Goal: Information Seeking & Learning: Understand process/instructions

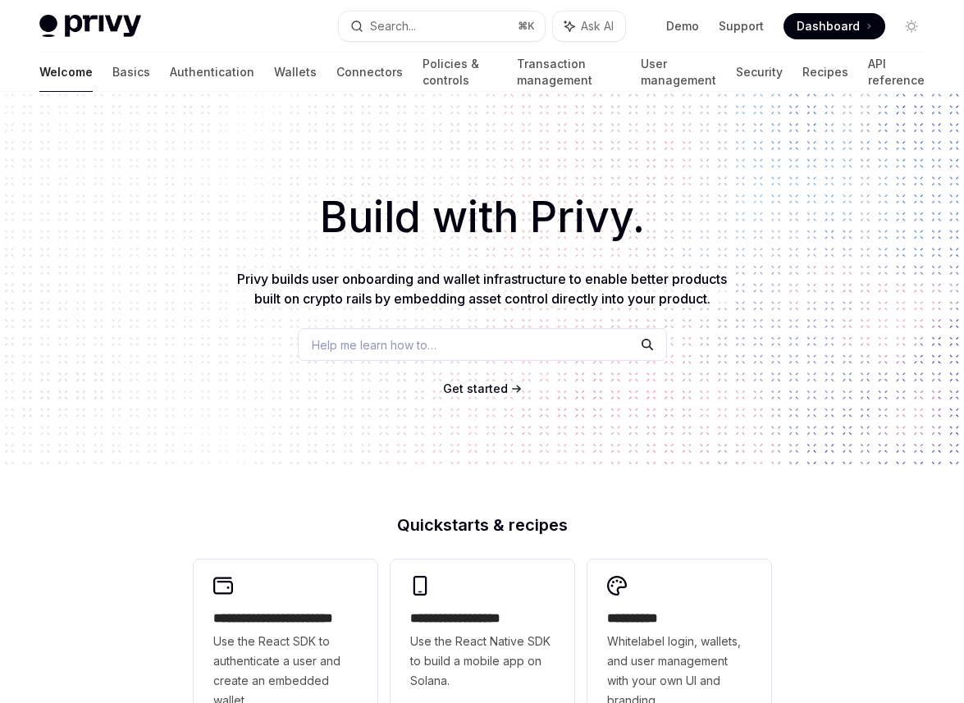
click at [445, 20] on button "Search... ⌘ K" at bounding box center [442, 26] width 206 height 30
type textarea "*"
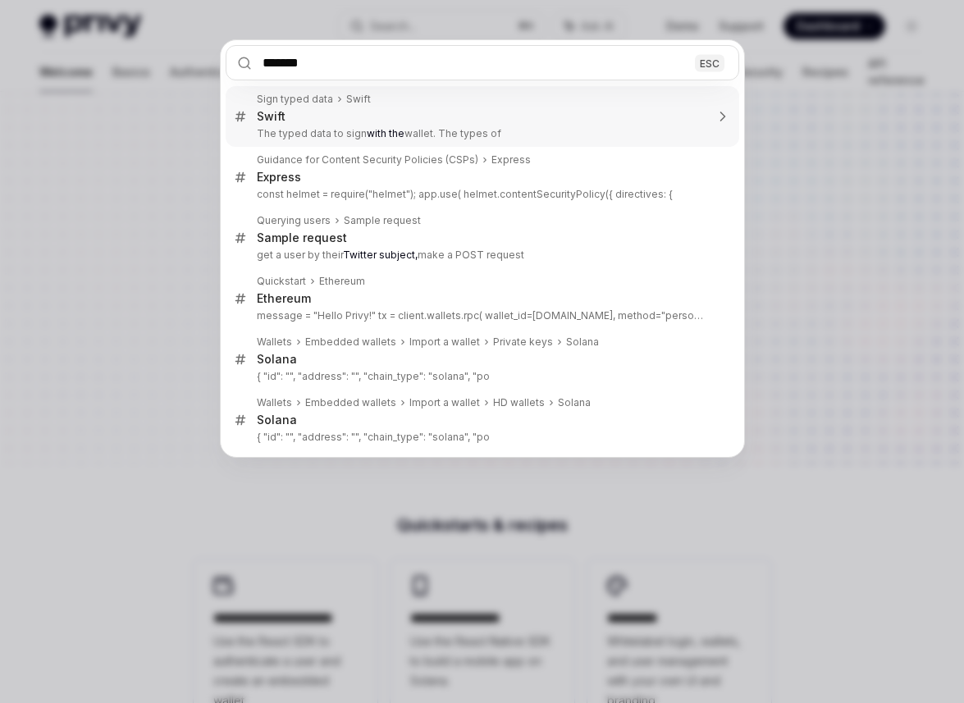
type input "******"
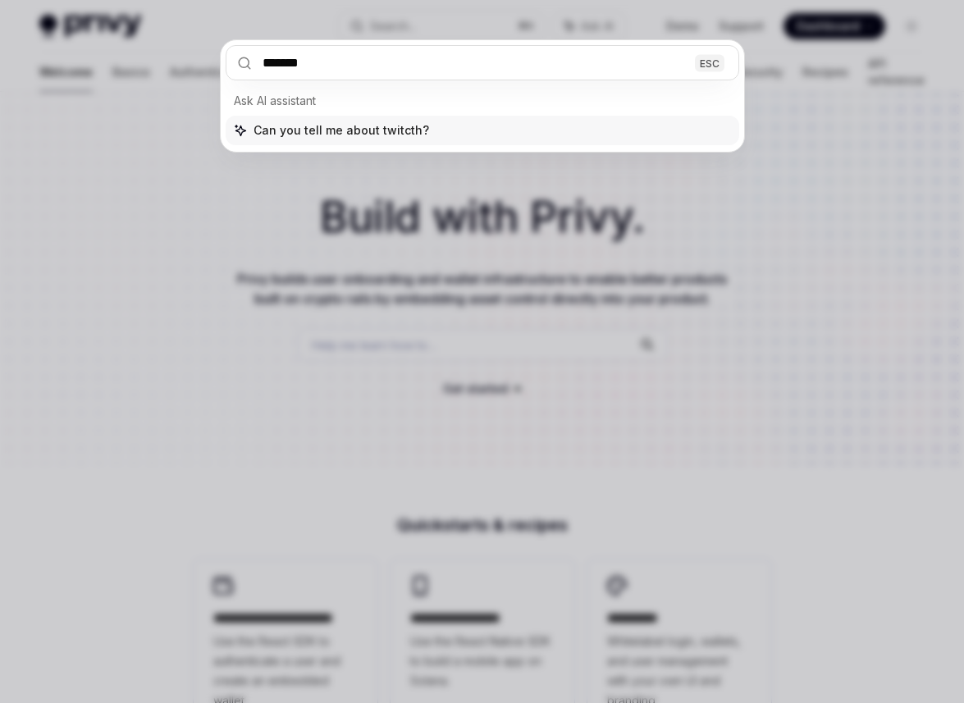
type input "*******"
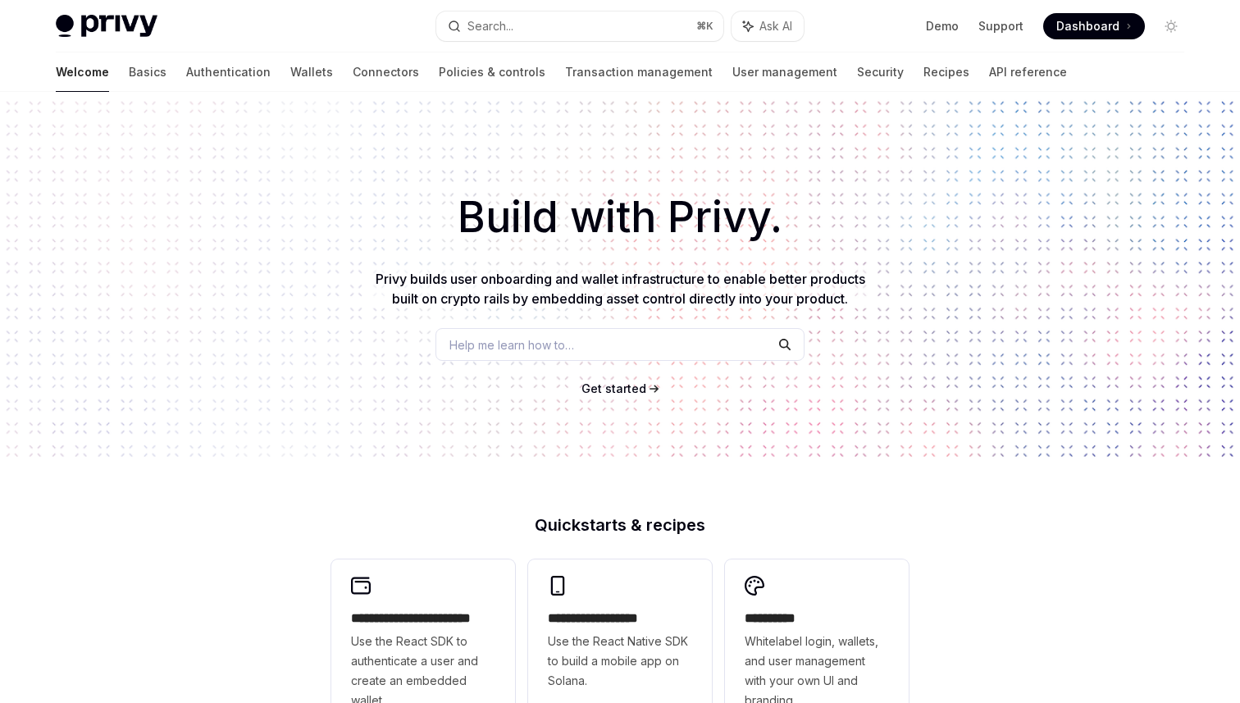
click at [517, 30] on button "Search... ⌘ K" at bounding box center [579, 26] width 287 height 30
type textarea "*"
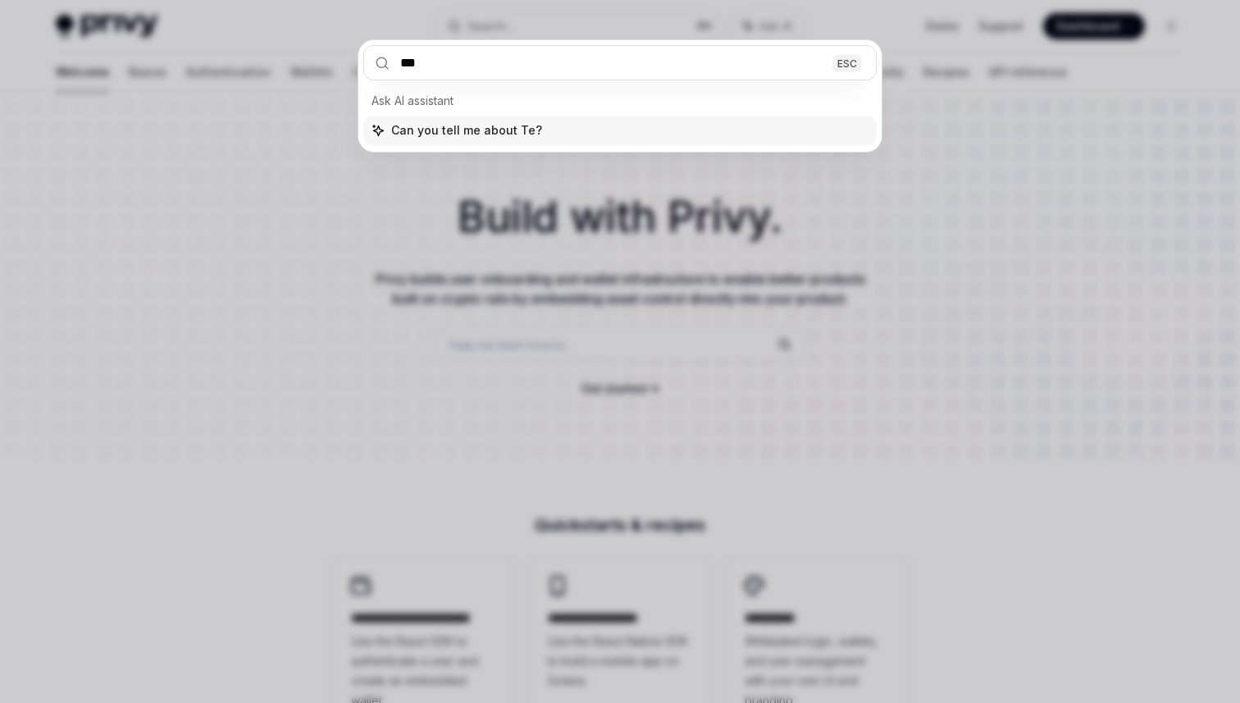
type input "***"
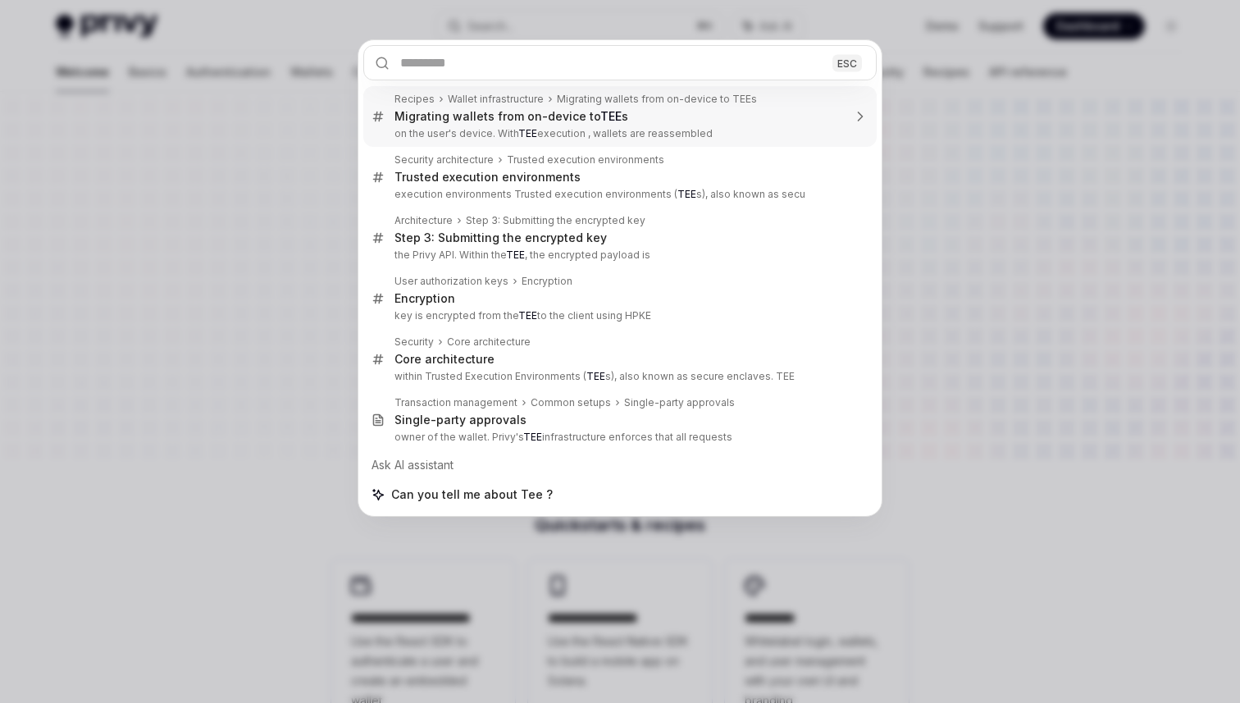
type textarea "*"
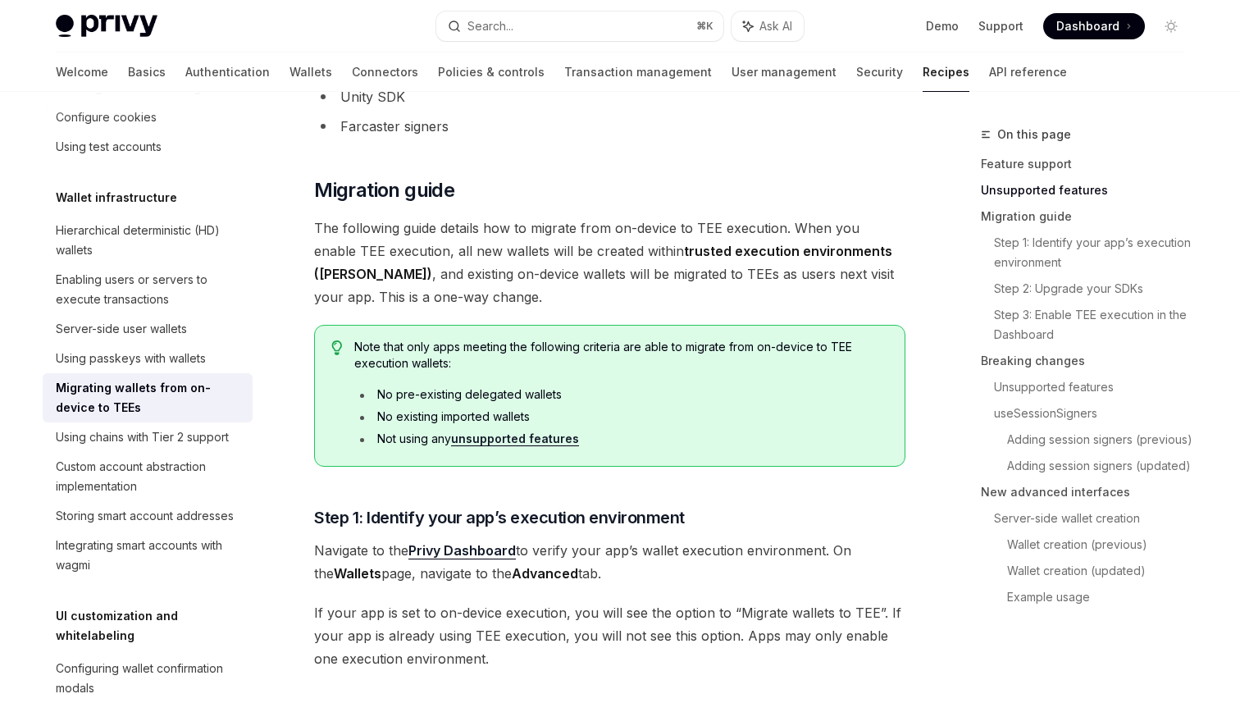
scroll to position [725, 0]
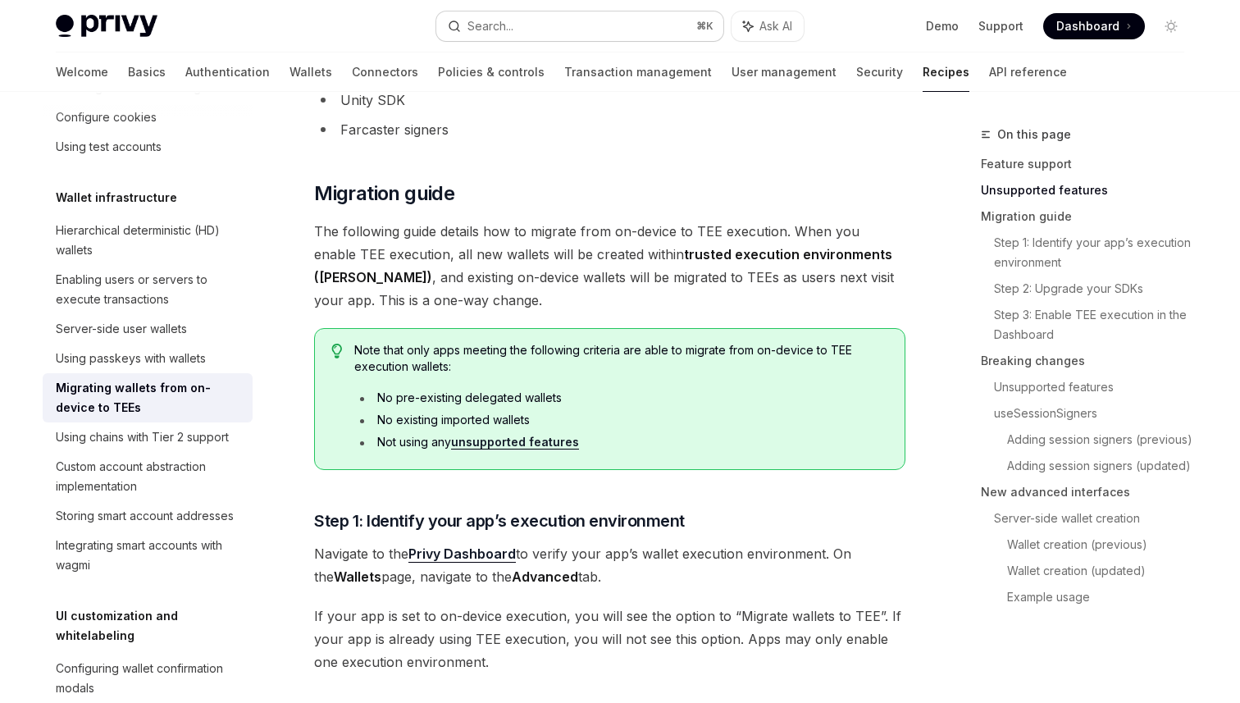
click at [480, 28] on div "Search..." at bounding box center [490, 26] width 46 height 20
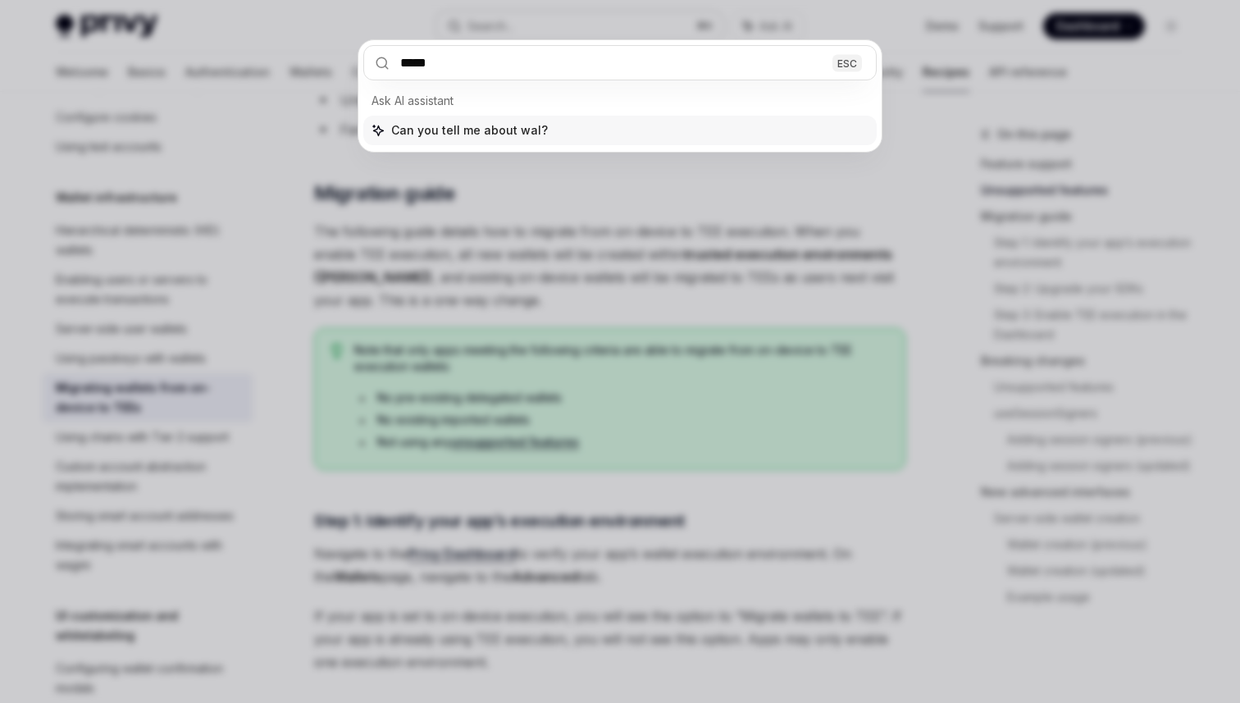
type input "******"
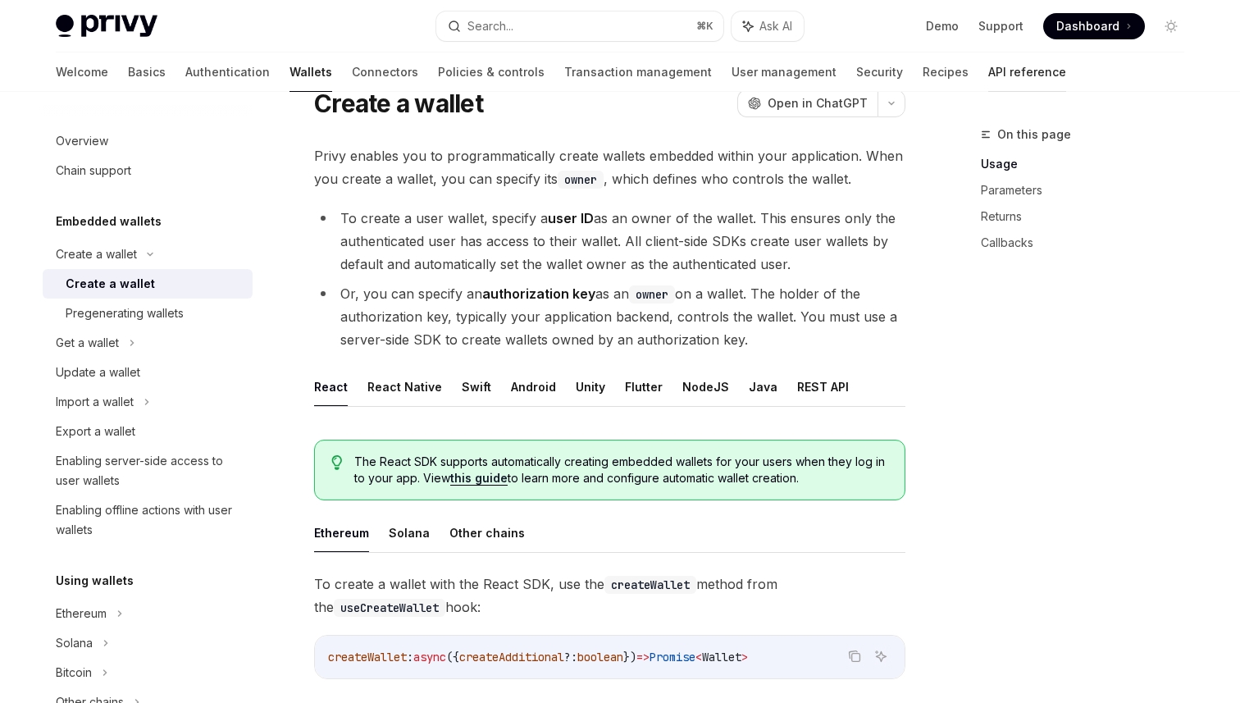
scroll to position [62, 0]
click at [988, 65] on link "API reference" at bounding box center [1027, 71] width 78 height 39
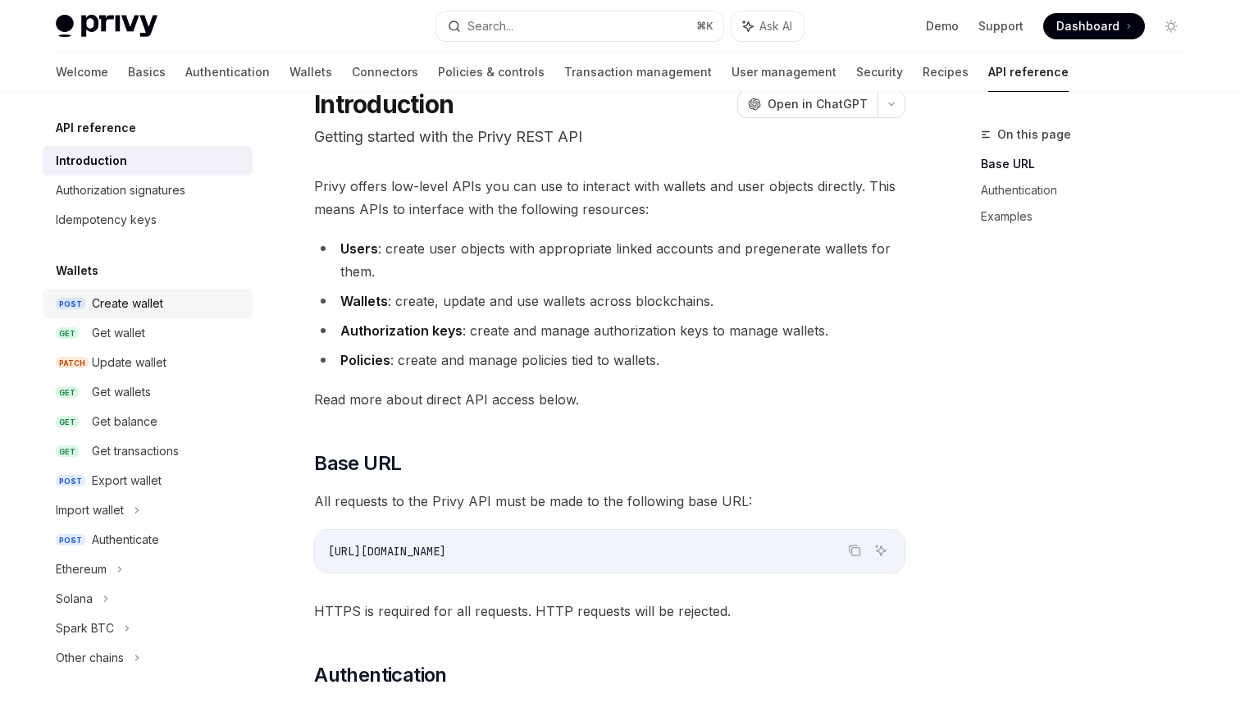
click at [175, 309] on div "Create wallet" at bounding box center [167, 304] width 151 height 20
type textarea "*"
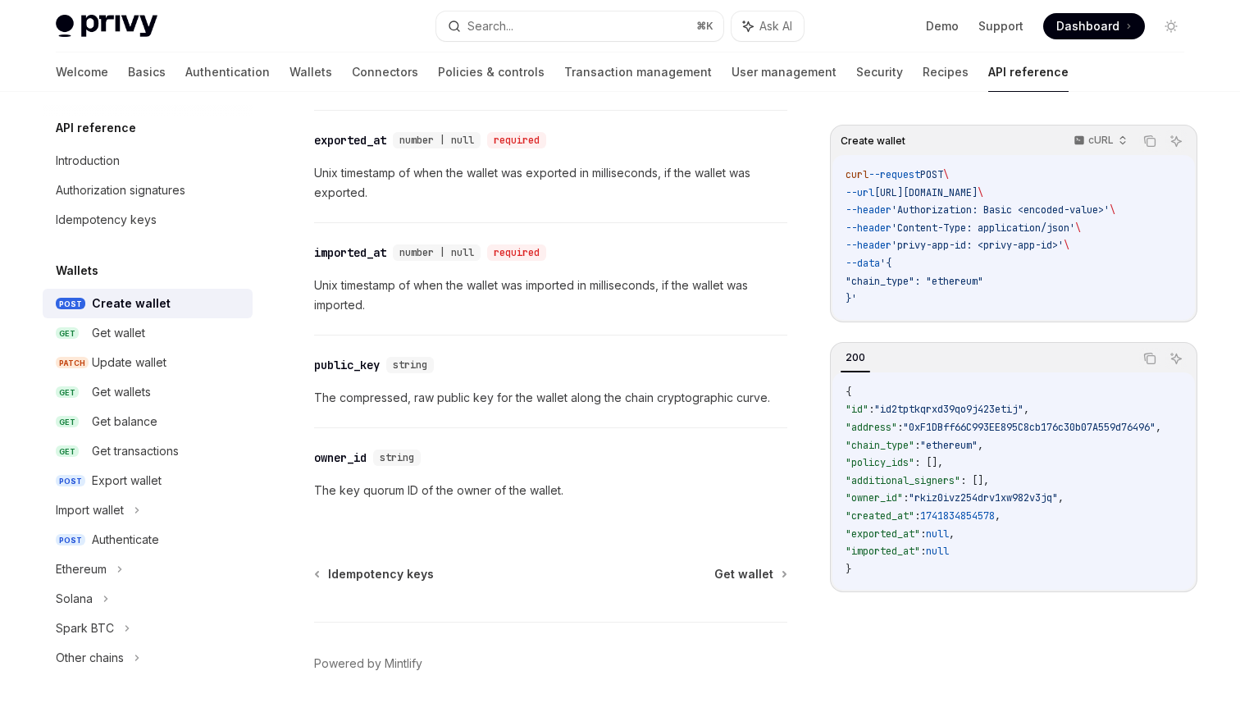
scroll to position [2306, 0]
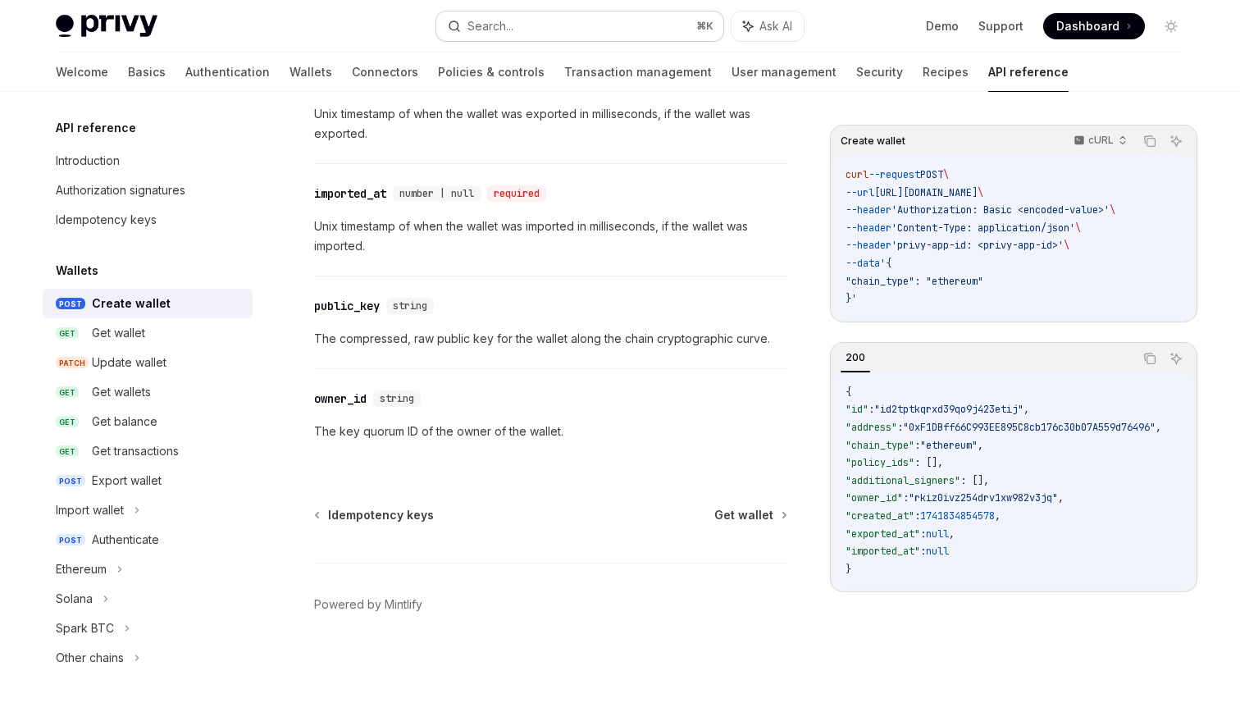
click at [513, 34] on div "Search..." at bounding box center [490, 26] width 46 height 20
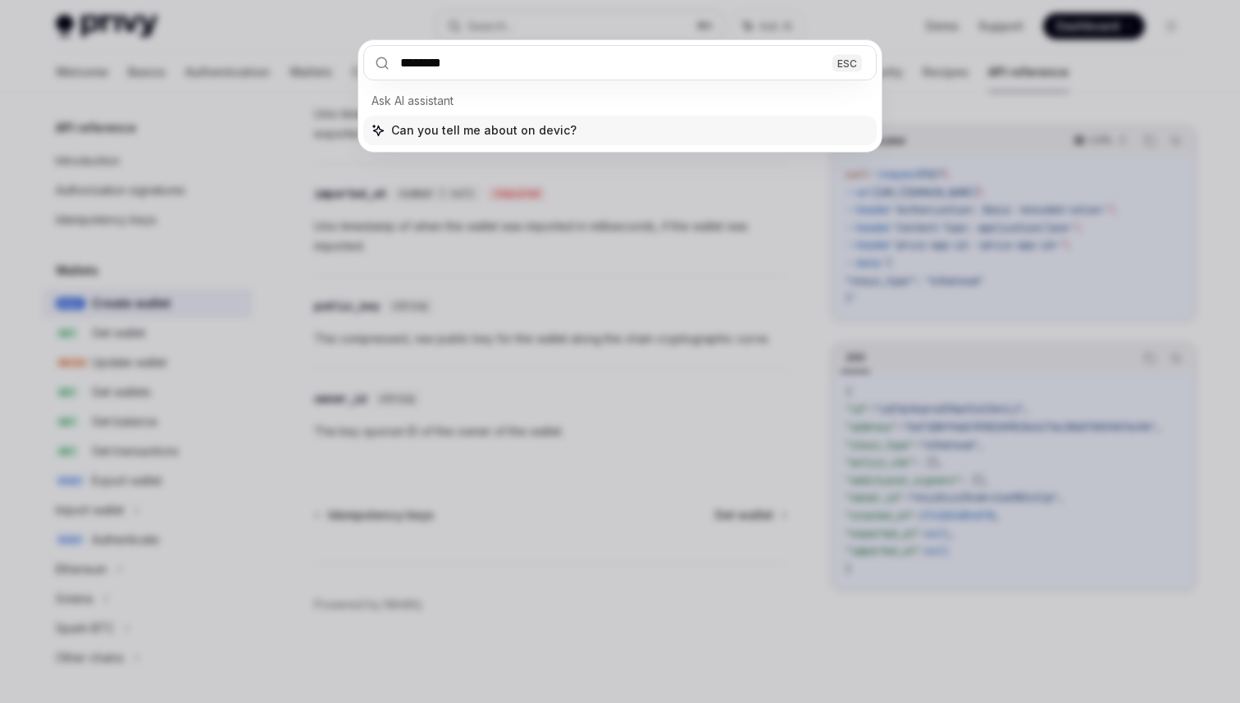
type input "*********"
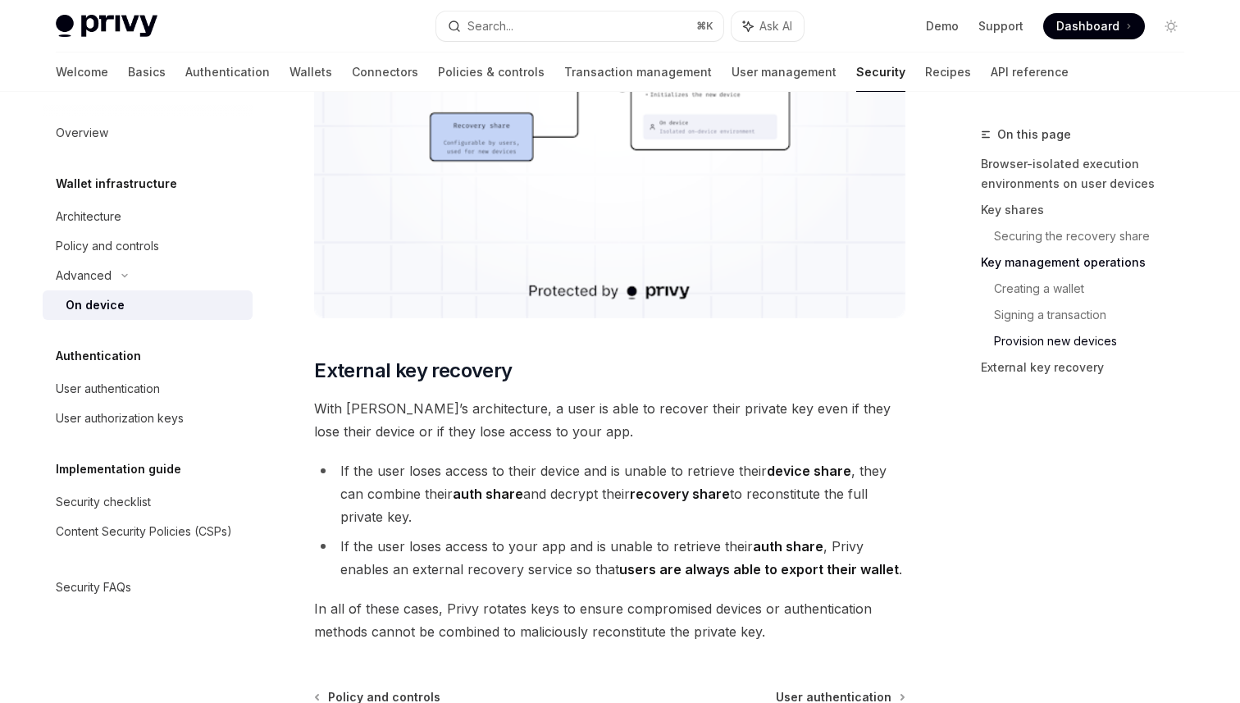
scroll to position [4536, 0]
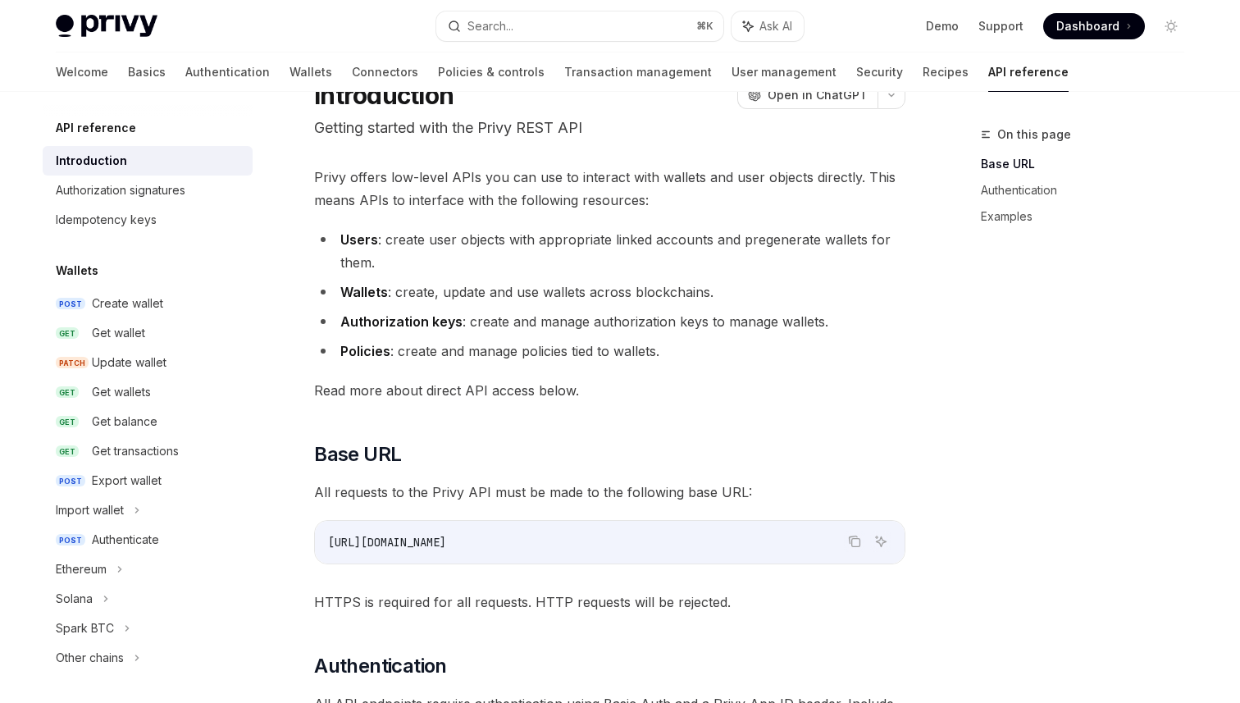
scroll to position [62, 0]
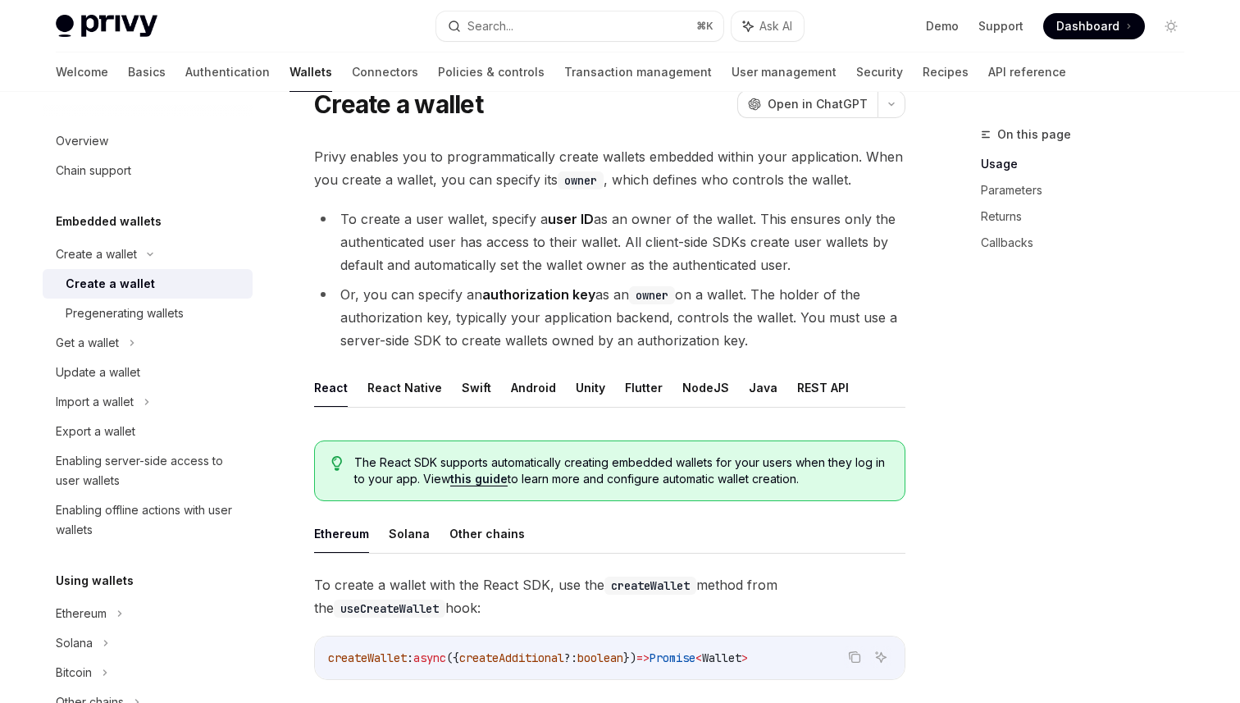
type textarea "*"
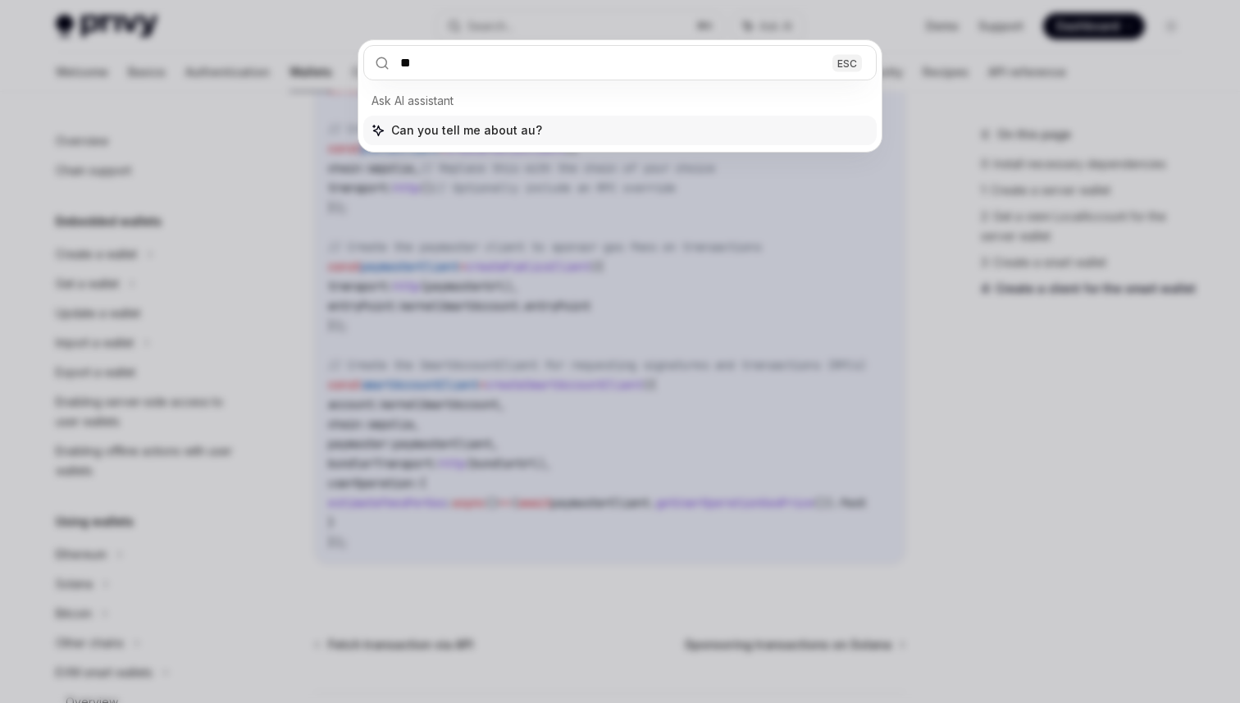
scroll to position [804, 0]
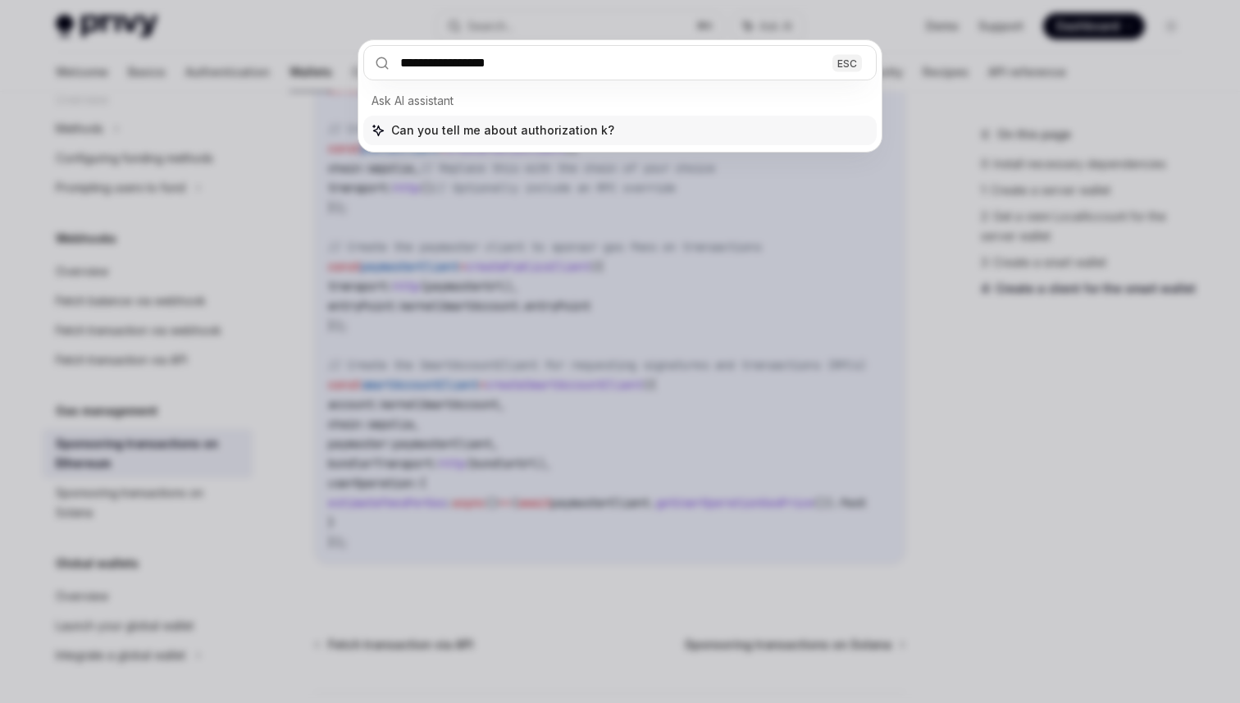
type input "**********"
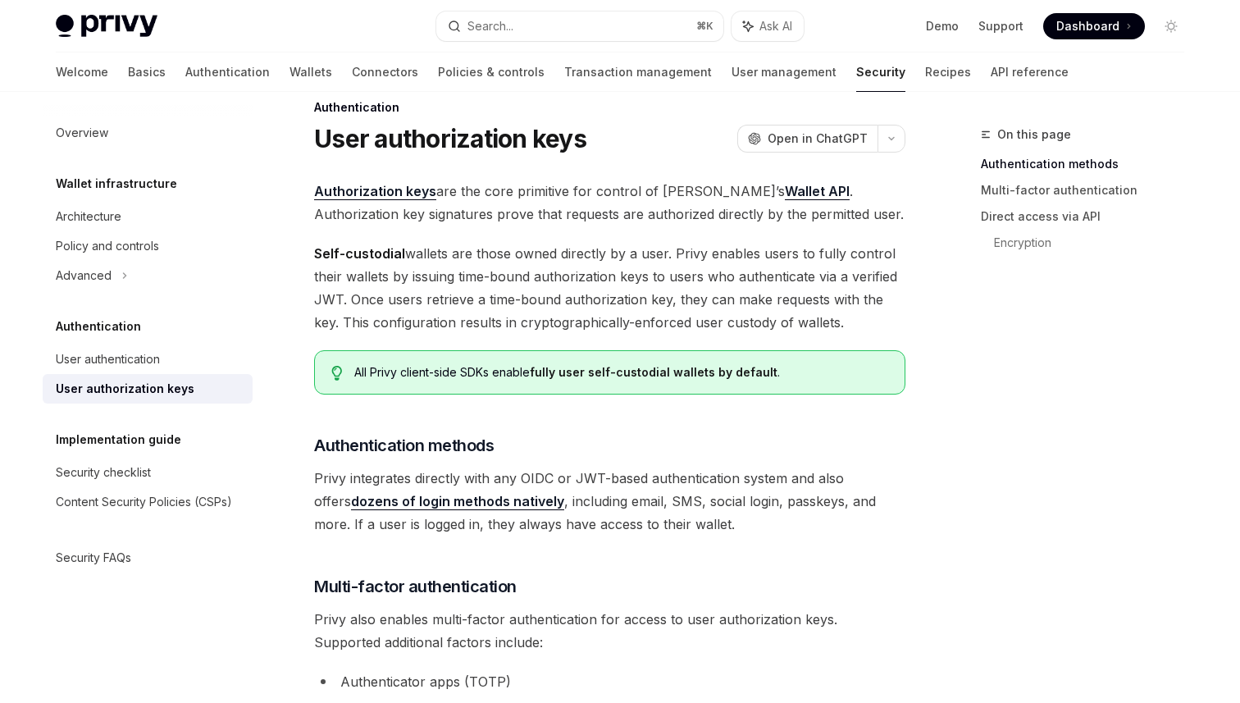
scroll to position [19, 0]
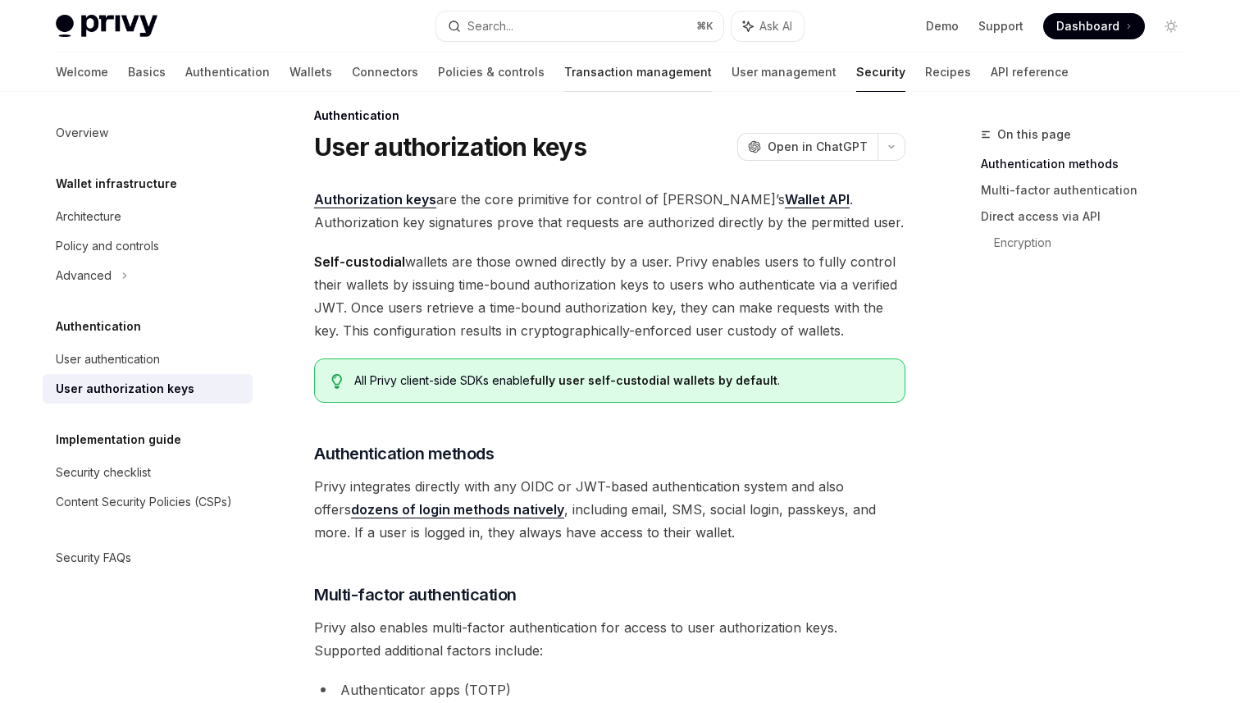
click at [564, 75] on link "Transaction management" at bounding box center [638, 71] width 148 height 39
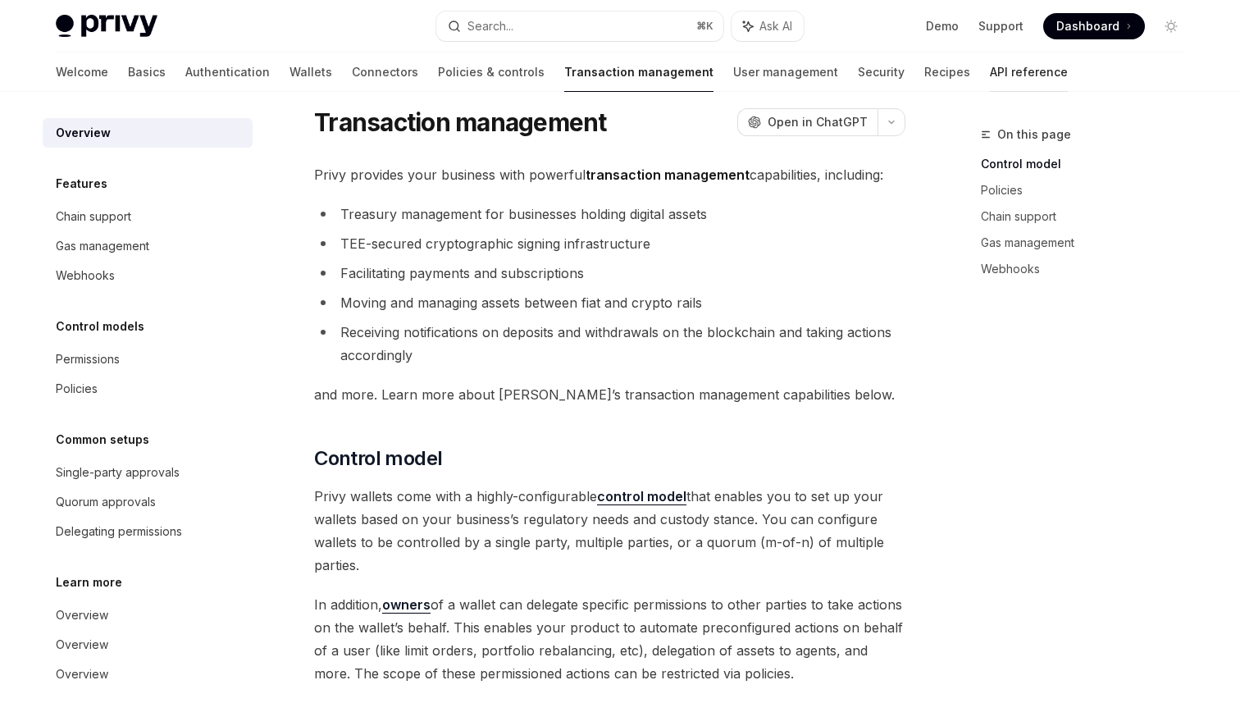
click at [990, 75] on link "API reference" at bounding box center [1029, 71] width 78 height 39
type textarea "*"
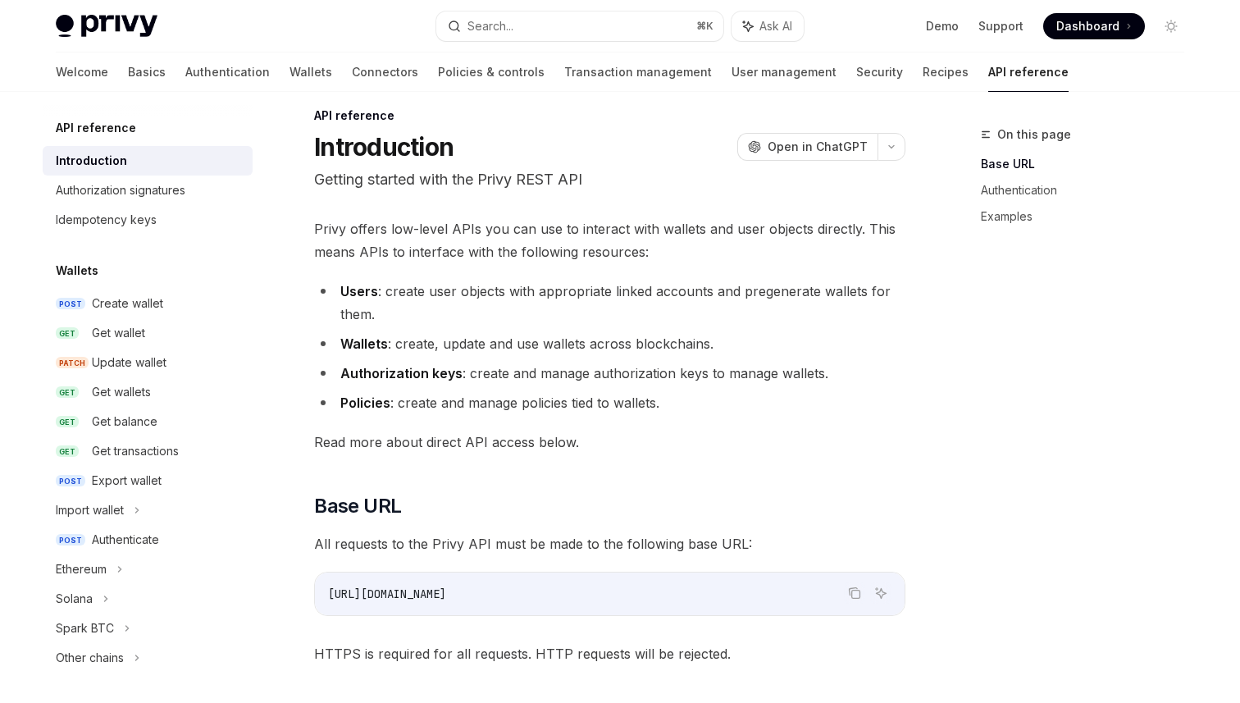
click at [988, 75] on link "API reference" at bounding box center [1028, 71] width 80 height 39
click at [582, 14] on button "Search... ⌘ K" at bounding box center [579, 26] width 287 height 30
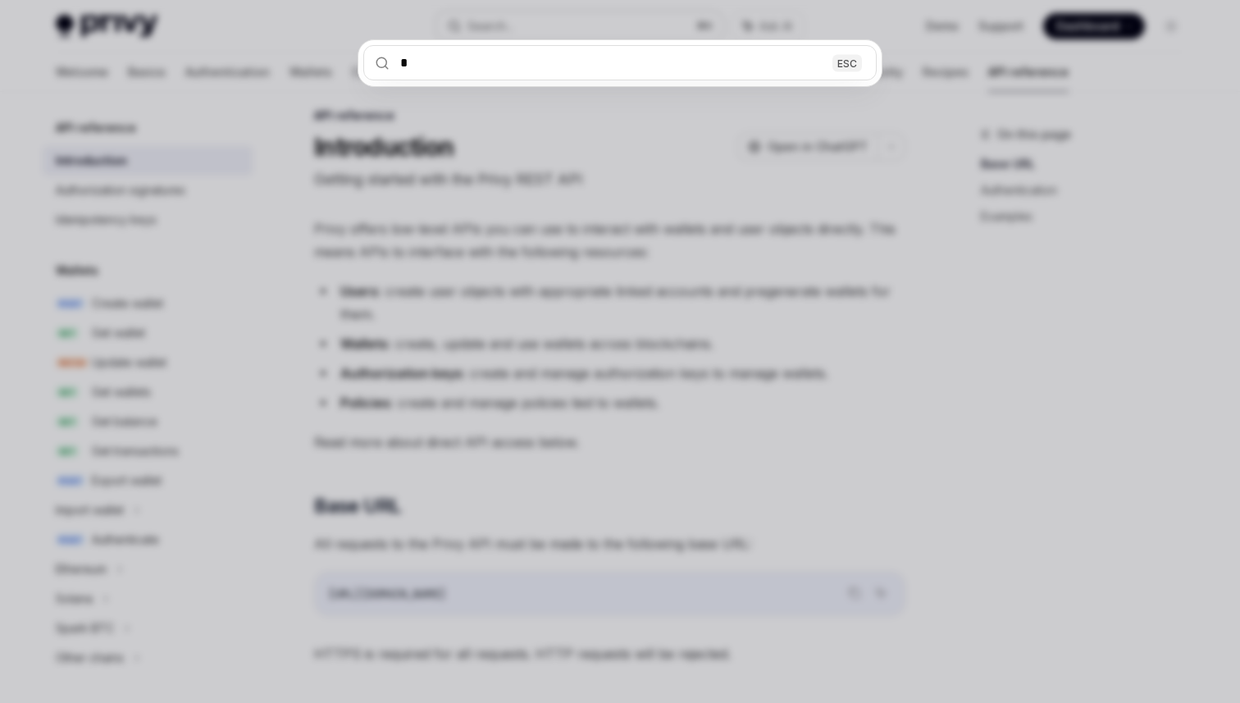
type input "**"
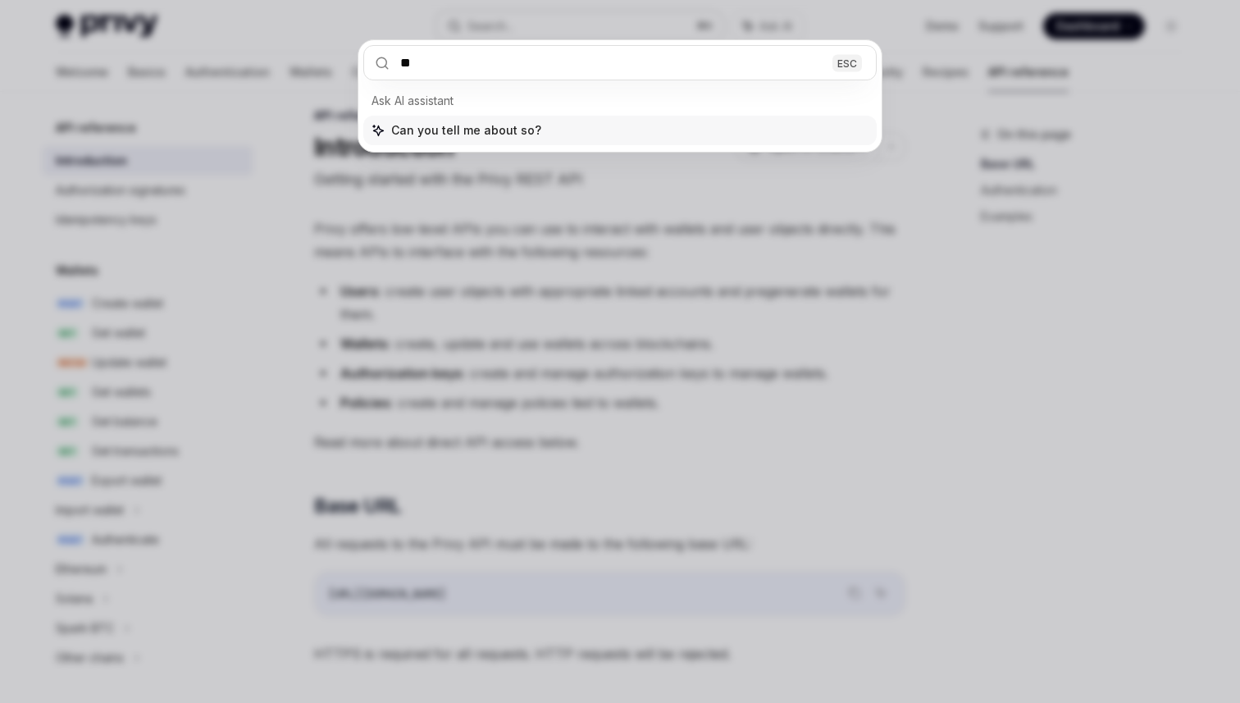
type textarea "*"
type input "***"
type textarea "*"
type input "*******"
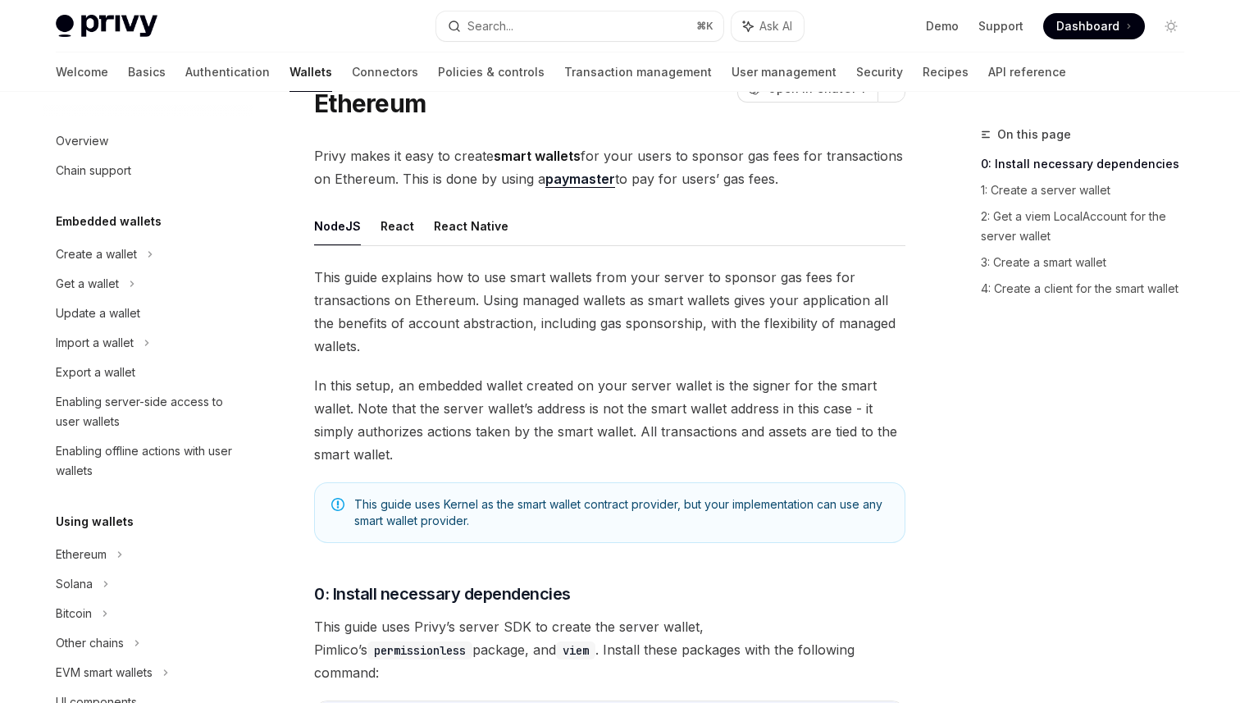
scroll to position [716, 0]
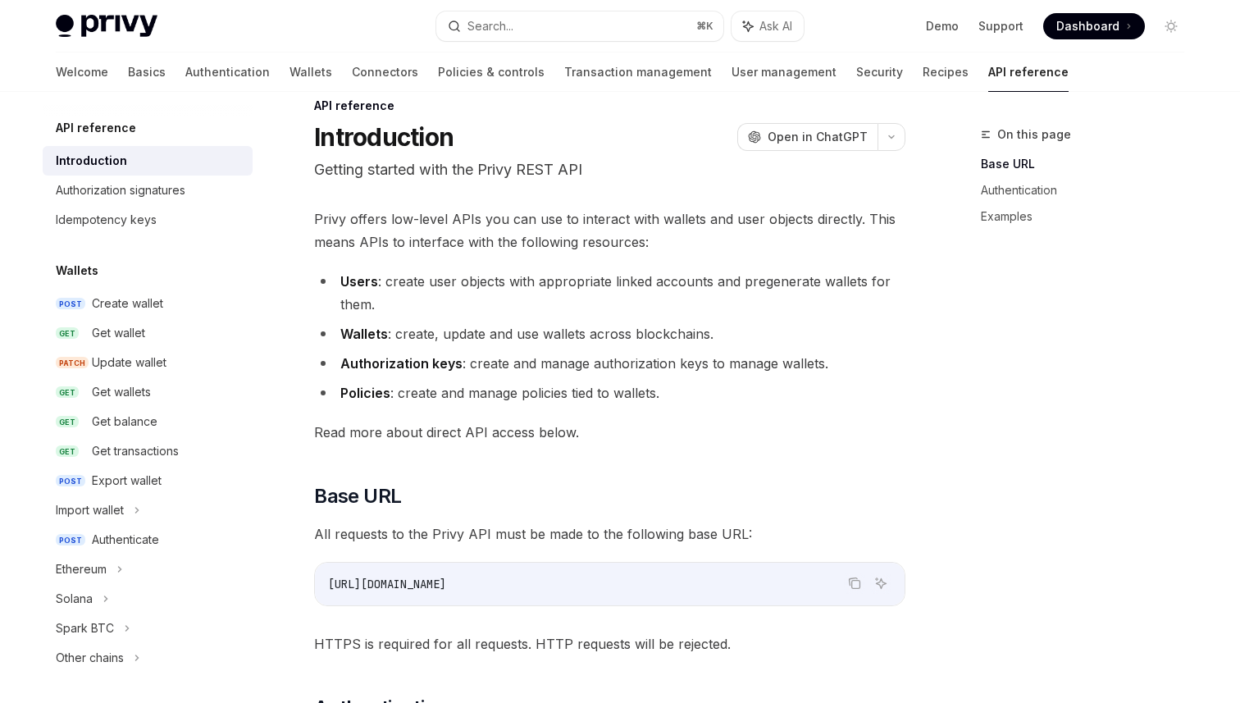
scroll to position [19, 0]
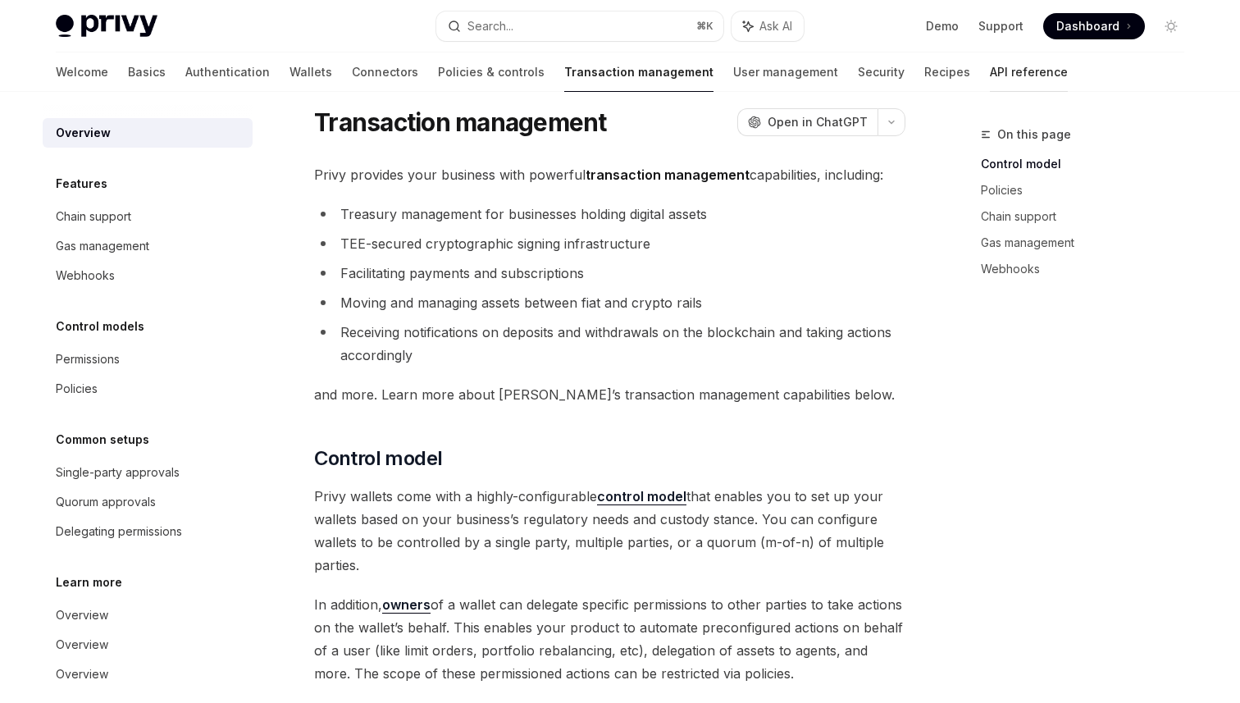
click at [990, 75] on link "API reference" at bounding box center [1029, 71] width 78 height 39
type textarea "*"
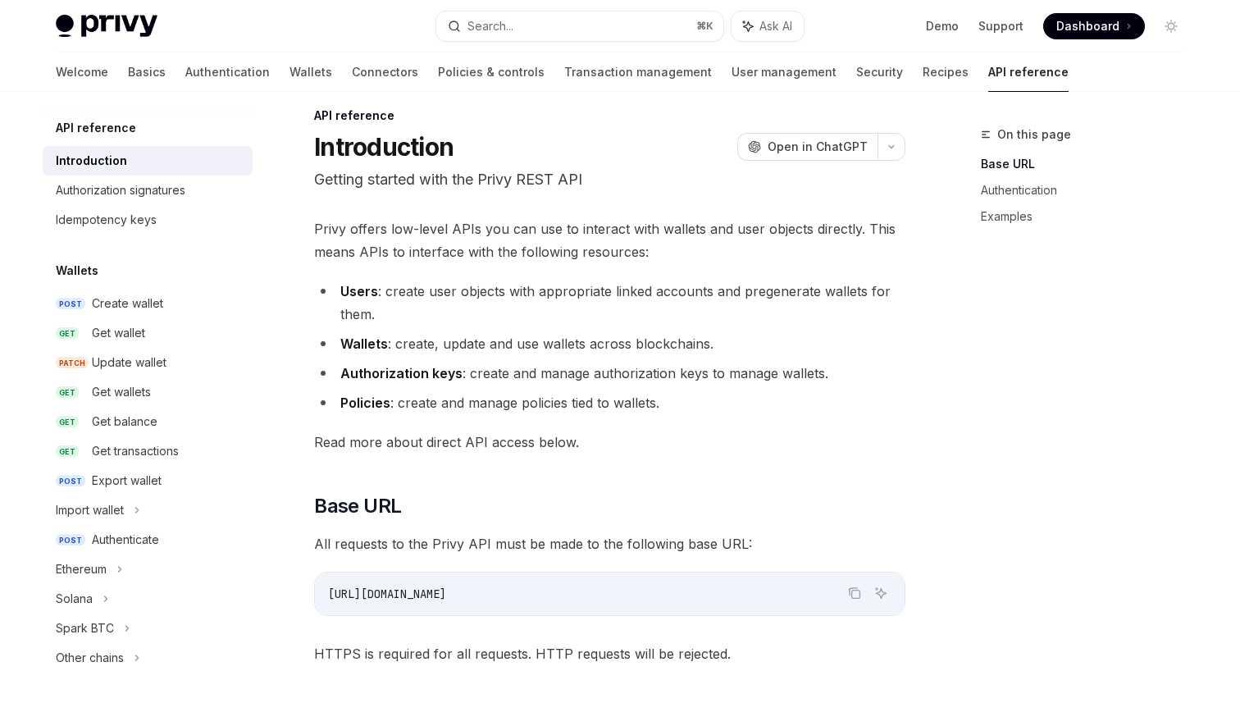
click at [599, 178] on p "Getting started with the Privy REST API" at bounding box center [609, 179] width 591 height 23
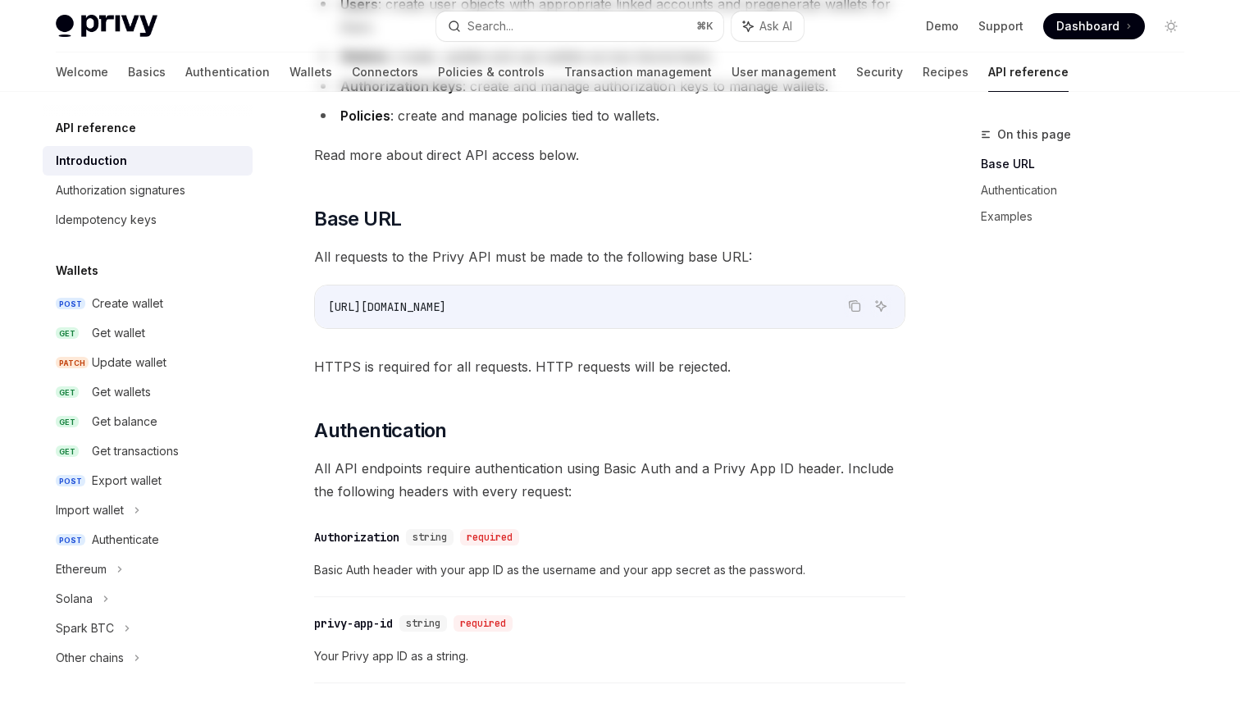
scroll to position [449, 0]
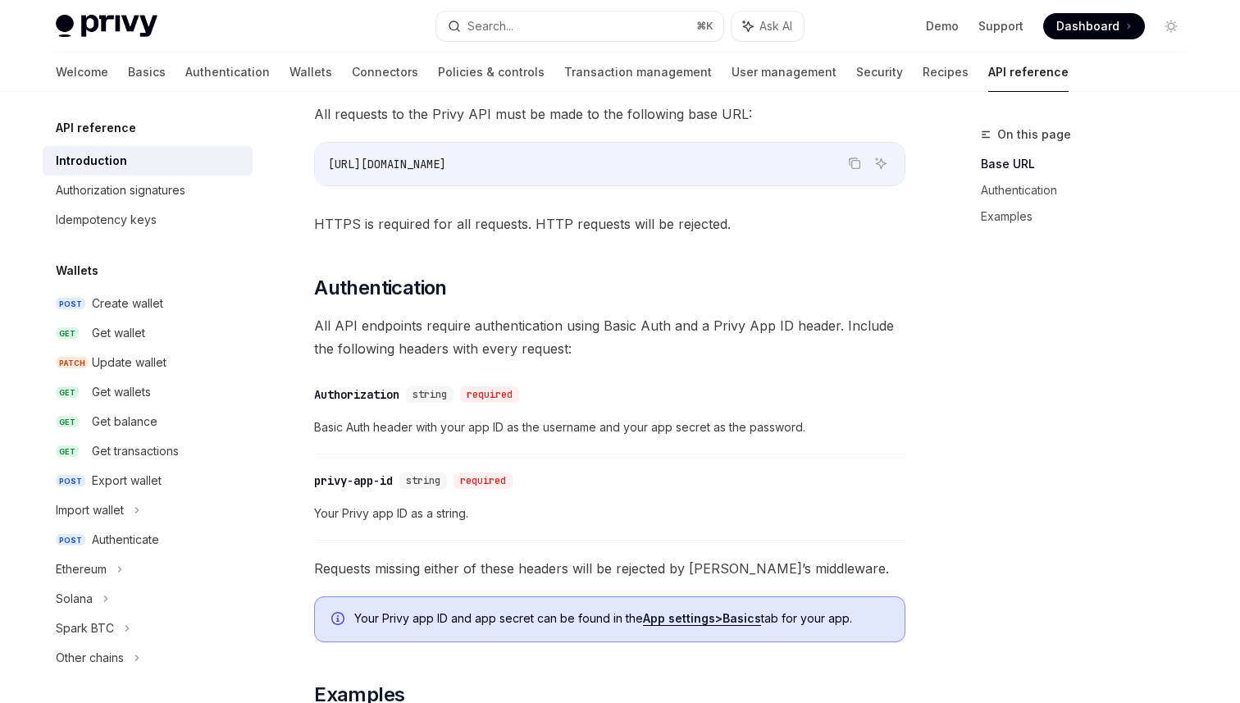
click at [316, 253] on div "Privy offers low-level APIs you can use to interact with wallets and user objec…" at bounding box center [609, 416] width 591 height 1256
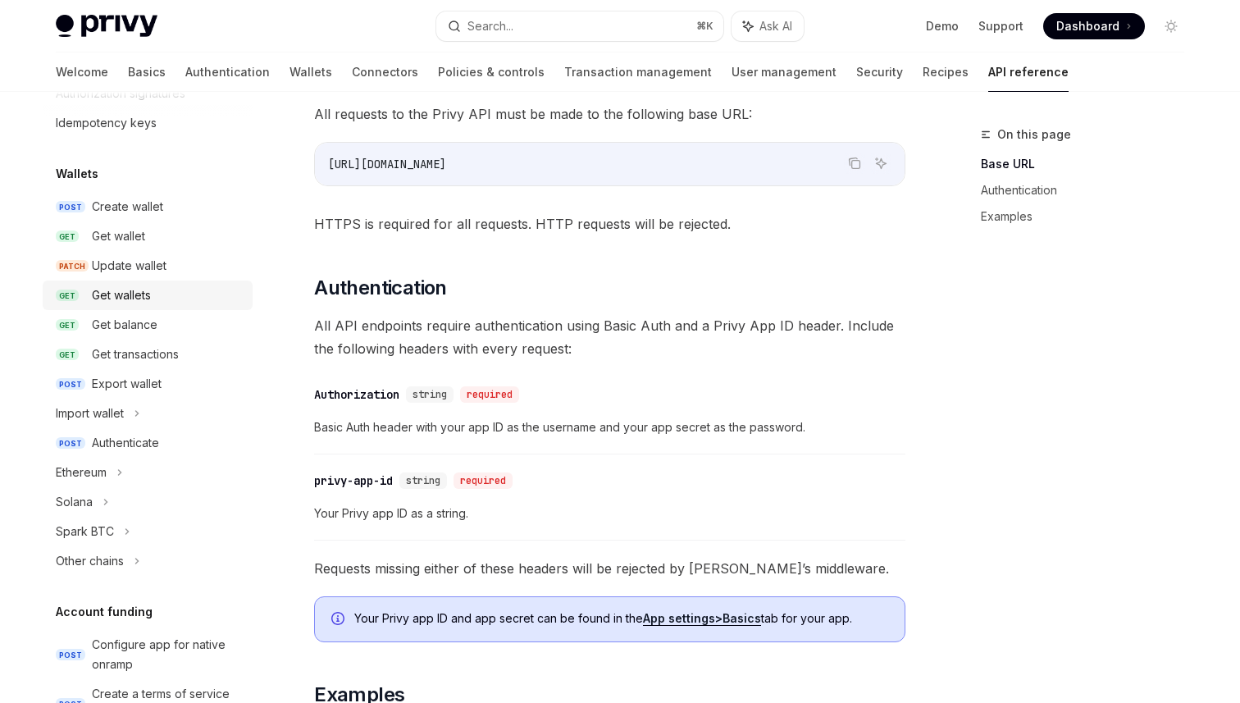
scroll to position [103, 0]
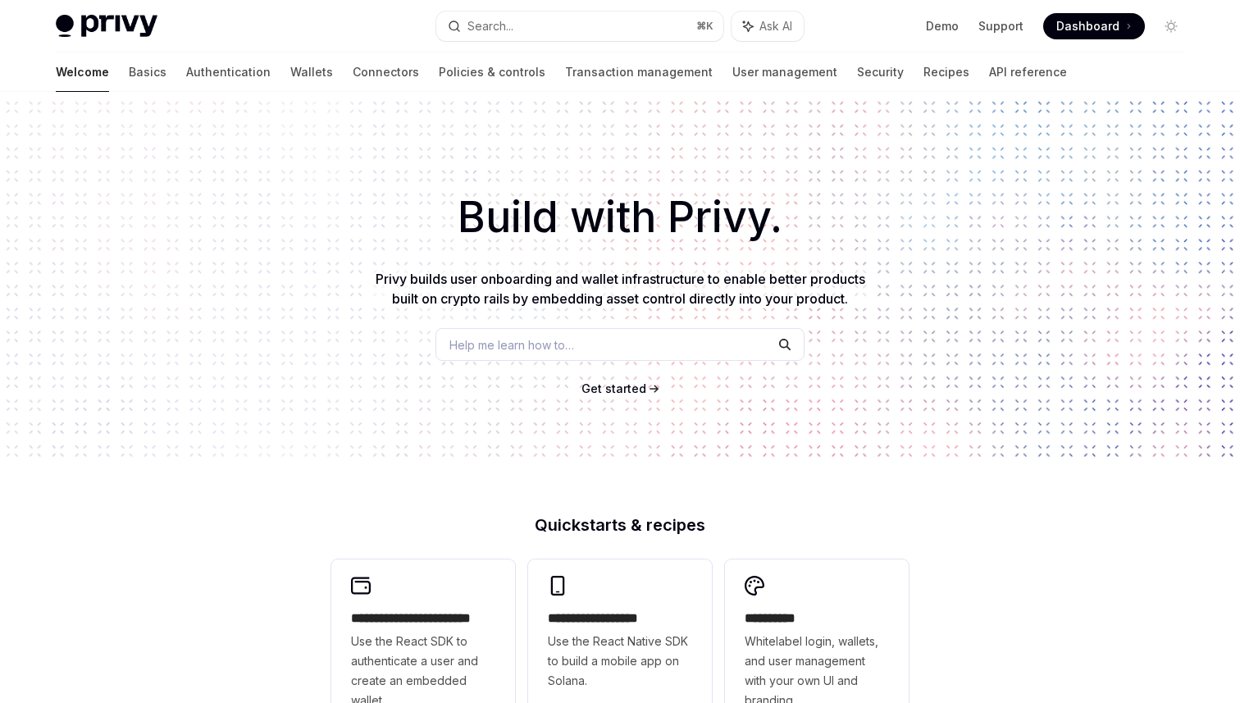
click at [809, 74] on div "Welcome Basics Authentication Wallets Connectors Policies & controls Transactio…" at bounding box center [561, 71] width 1011 height 39
click at [923, 74] on link "Recipes" at bounding box center [946, 71] width 46 height 39
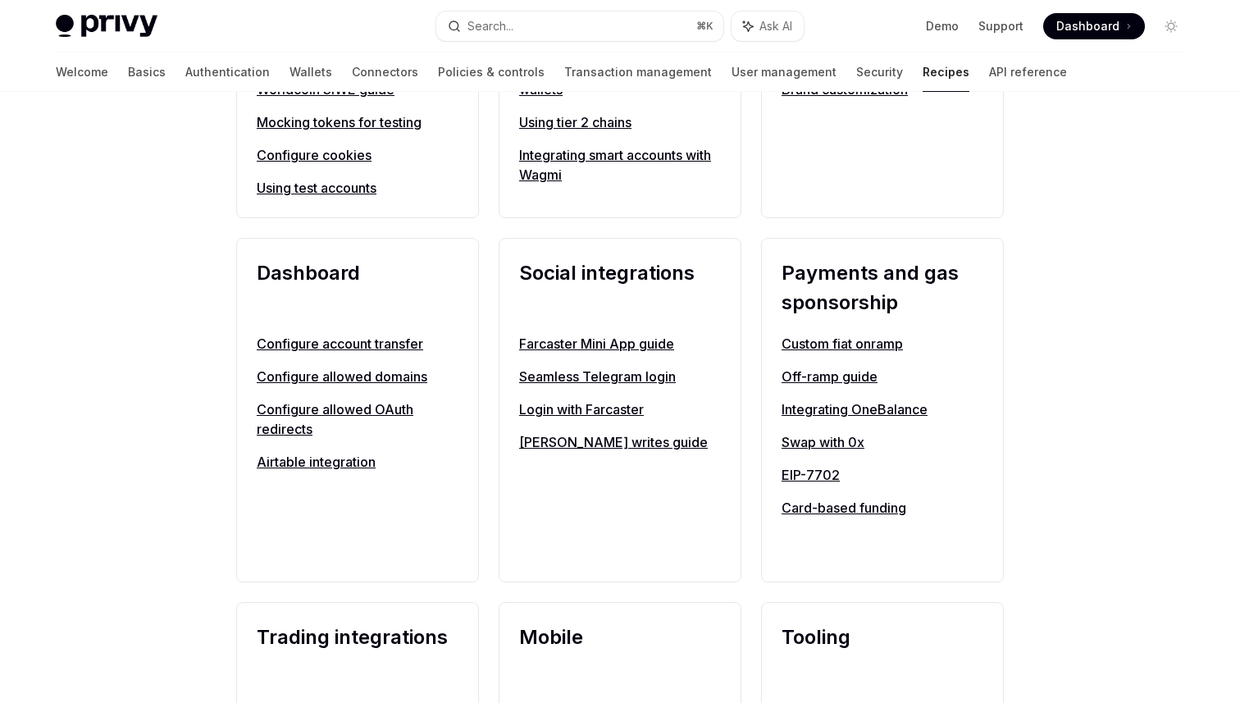
scroll to position [1263, 0]
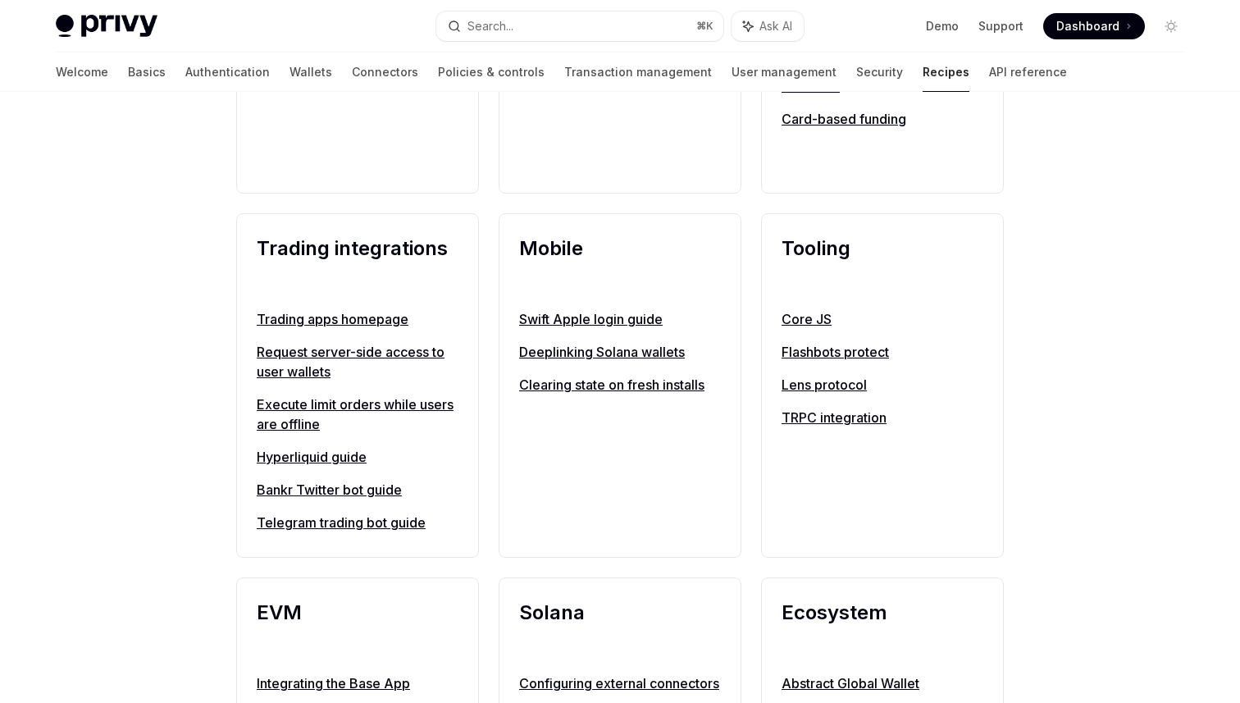
click at [375, 348] on link "Request server-side access to user wallets" at bounding box center [358, 361] width 202 height 39
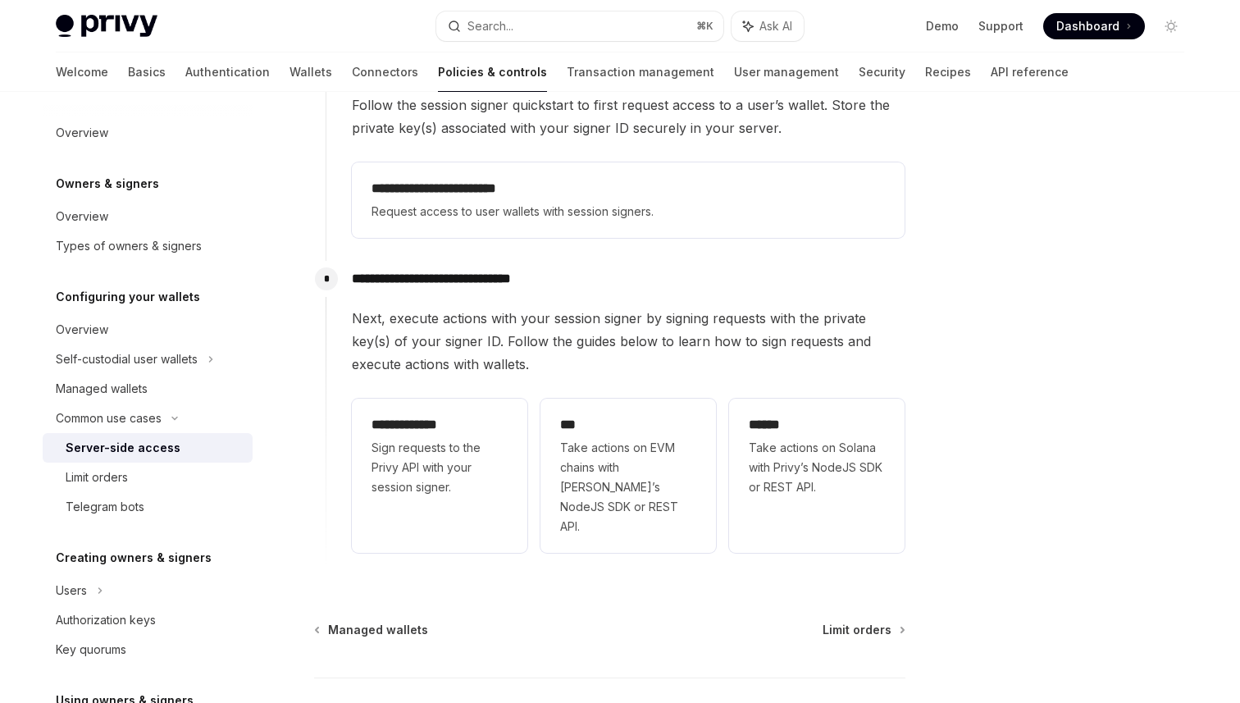
scroll to position [512, 0]
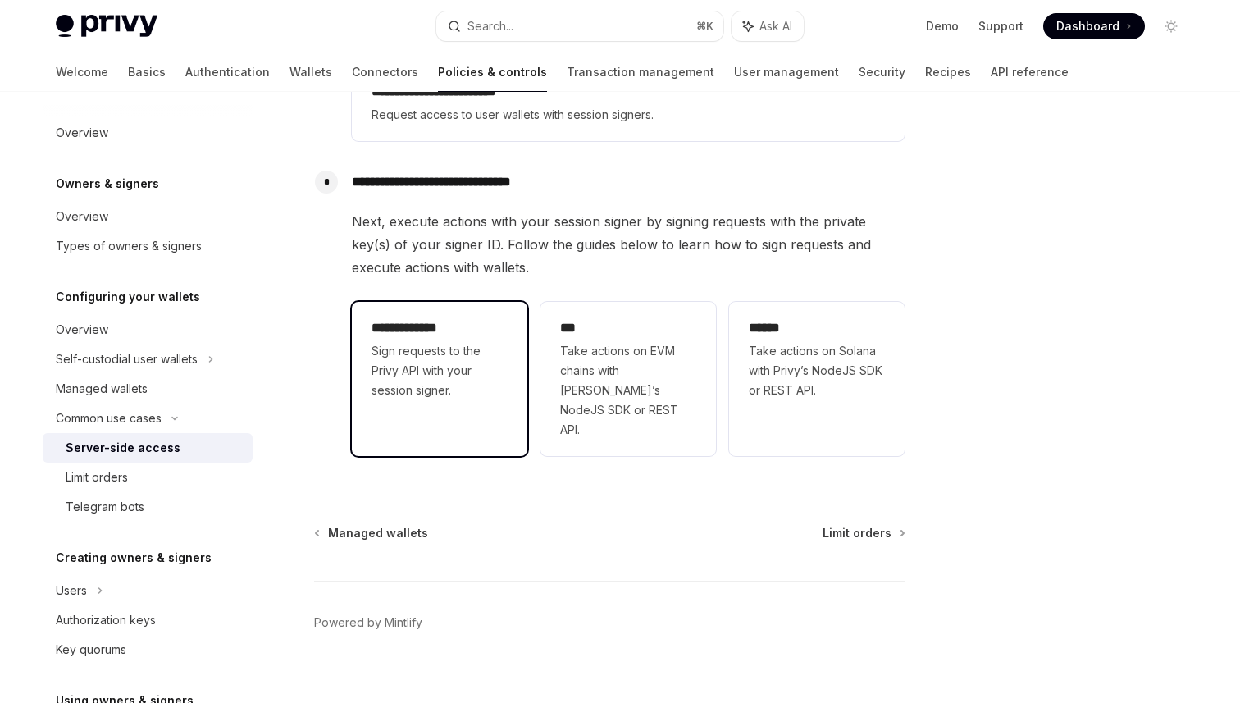
click at [508, 349] on div "**********" at bounding box center [439, 359] width 175 height 115
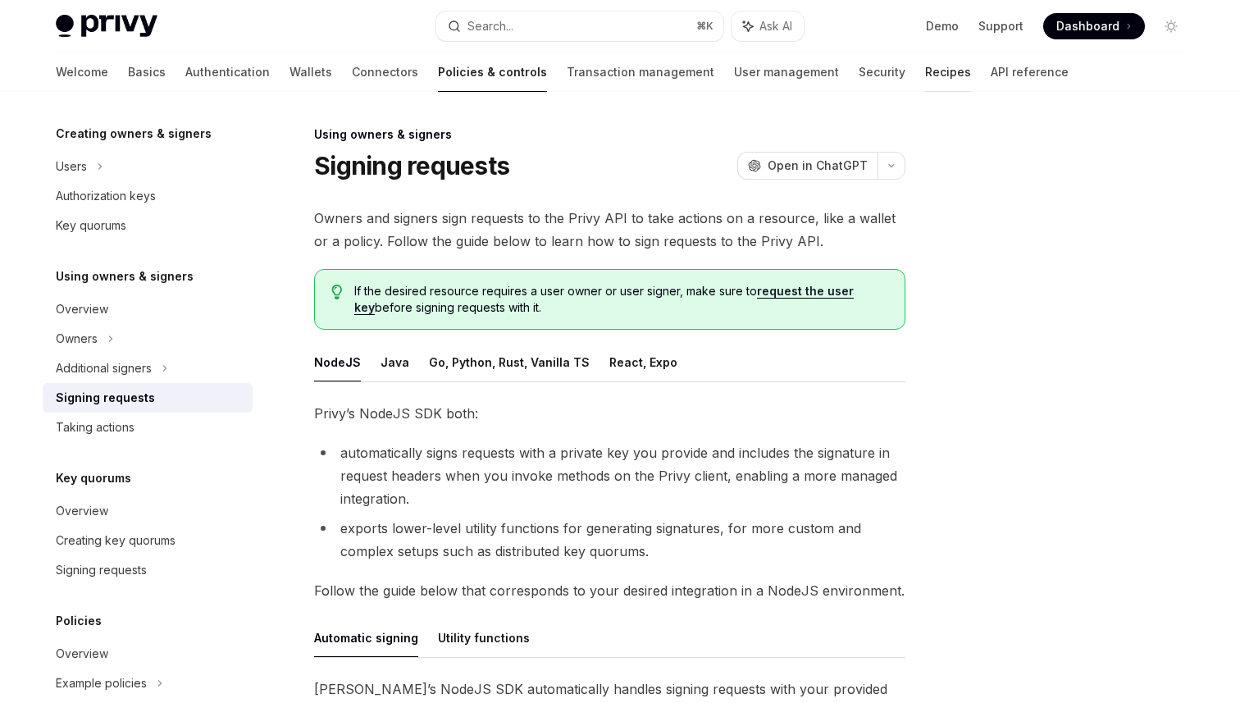
click at [925, 72] on link "Recipes" at bounding box center [948, 71] width 46 height 39
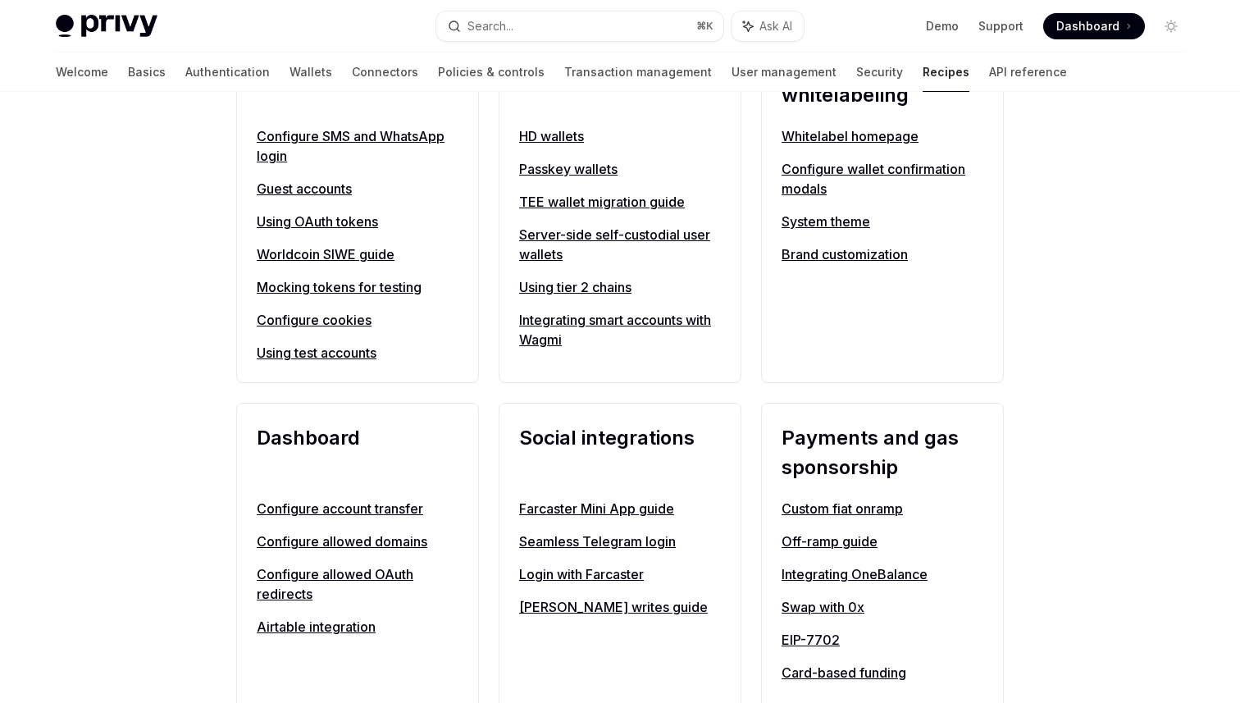
scroll to position [709, 0]
click at [621, 242] on link "Server-side self-custodial user wallets" at bounding box center [620, 245] width 202 height 39
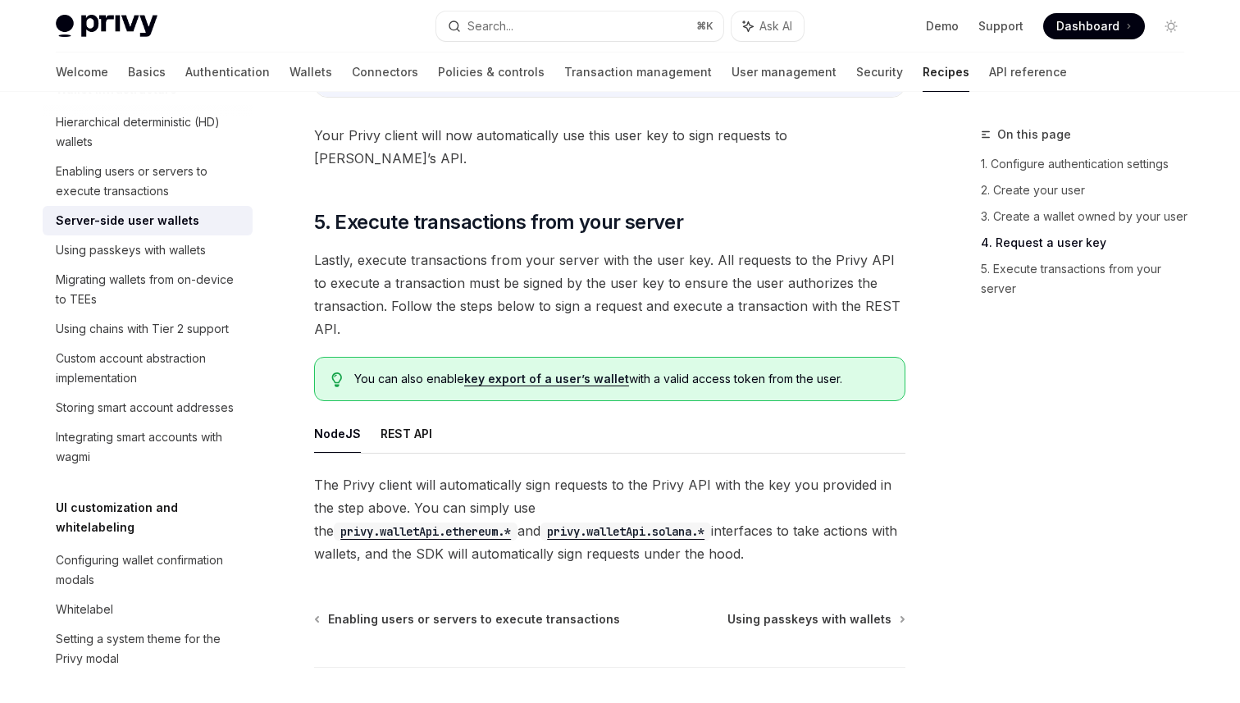
scroll to position [3113, 0]
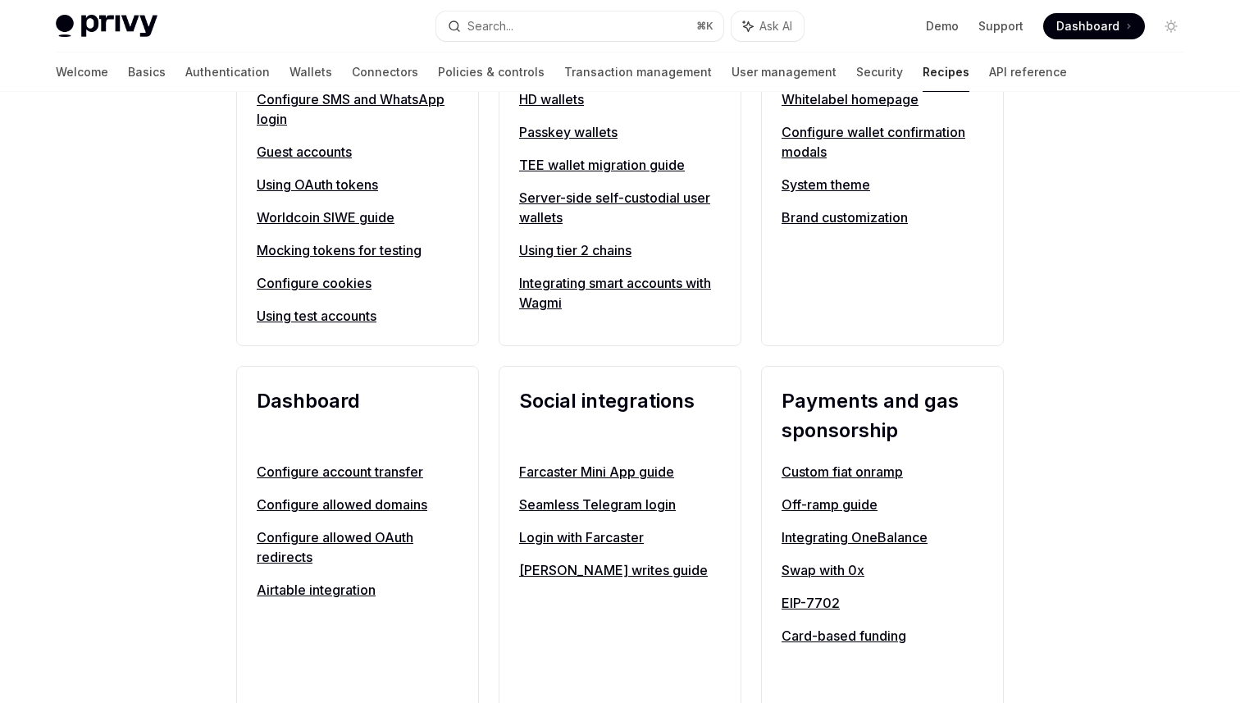
scroll to position [1263, 0]
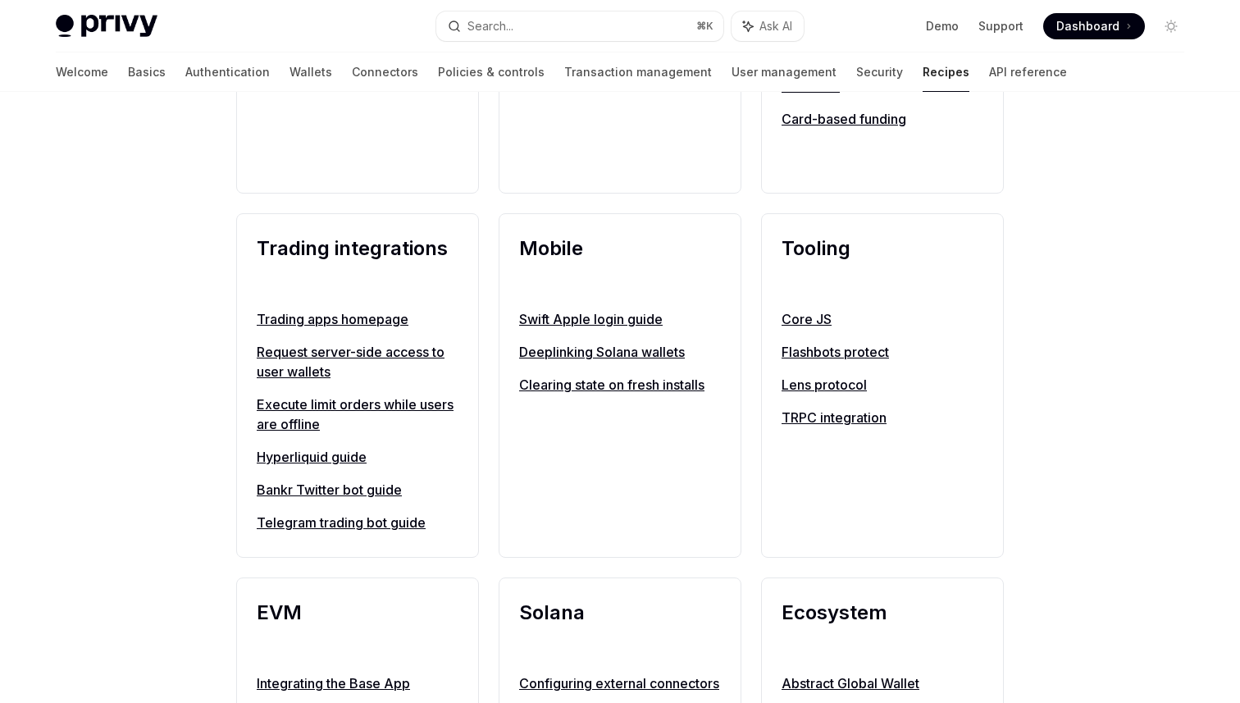
click at [397, 351] on link "Request server-side access to user wallets" at bounding box center [358, 361] width 202 height 39
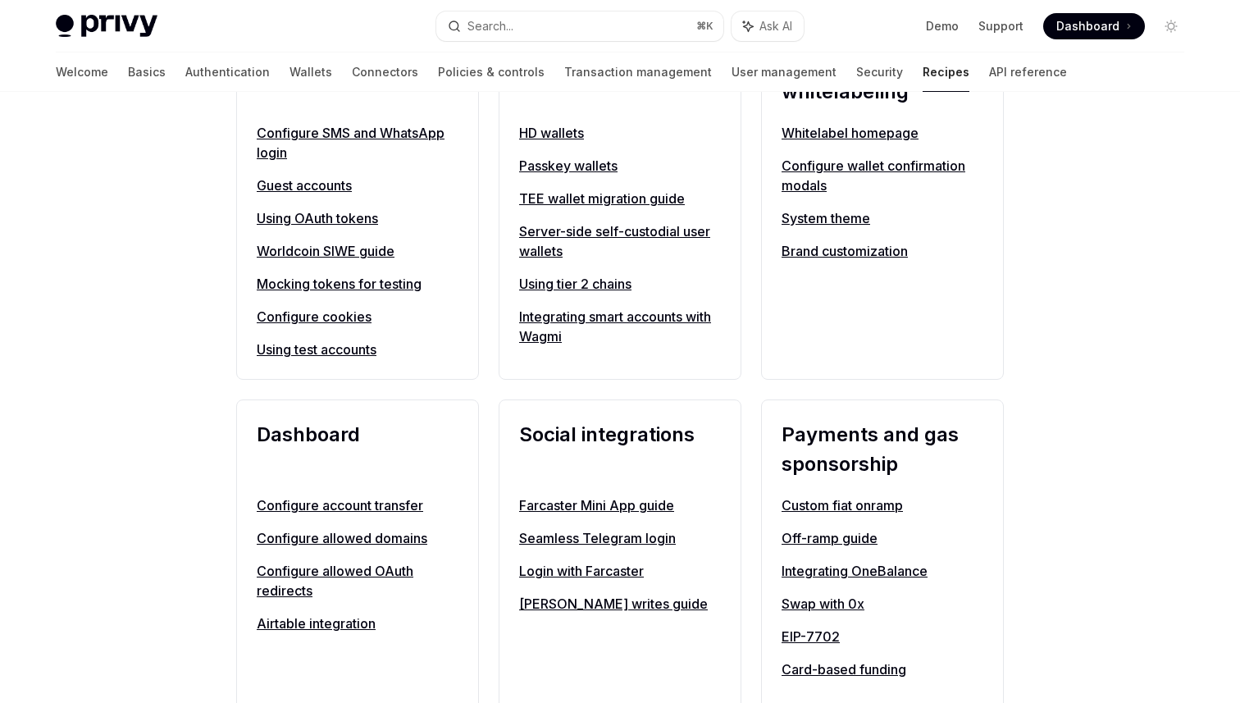
scroll to position [649, 0]
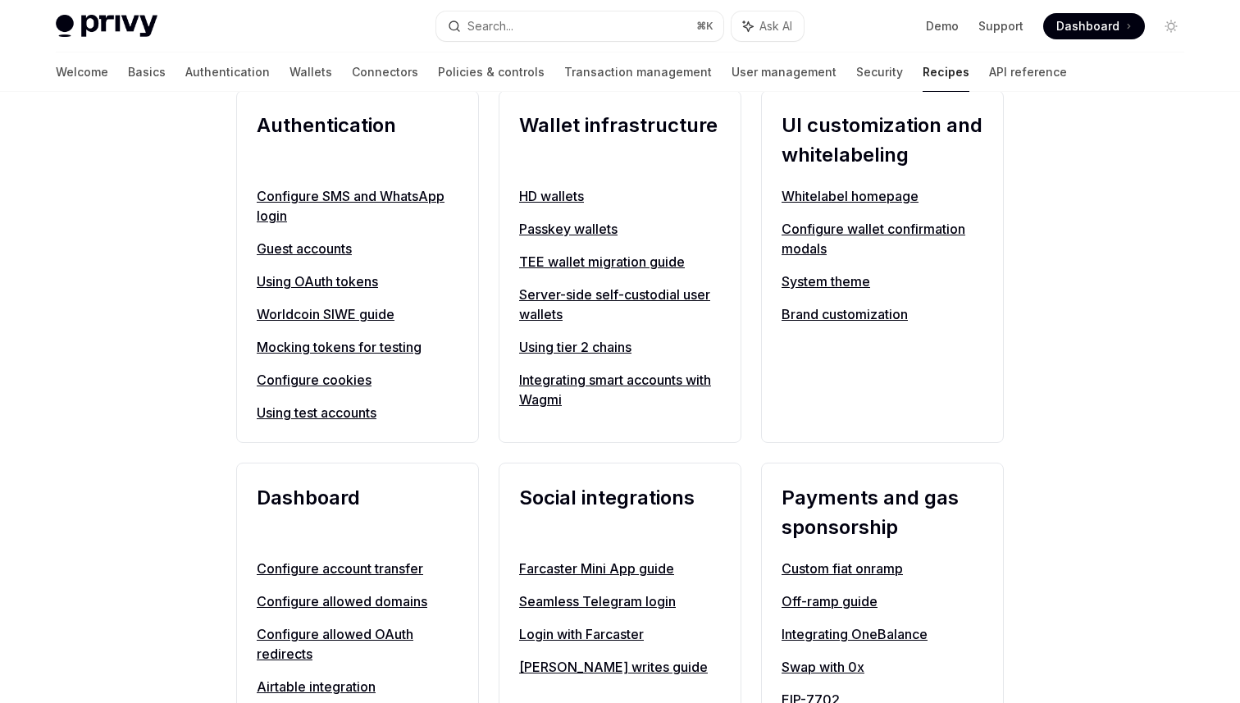
click at [578, 291] on link "Server-side self-custodial user wallets" at bounding box center [620, 304] width 202 height 39
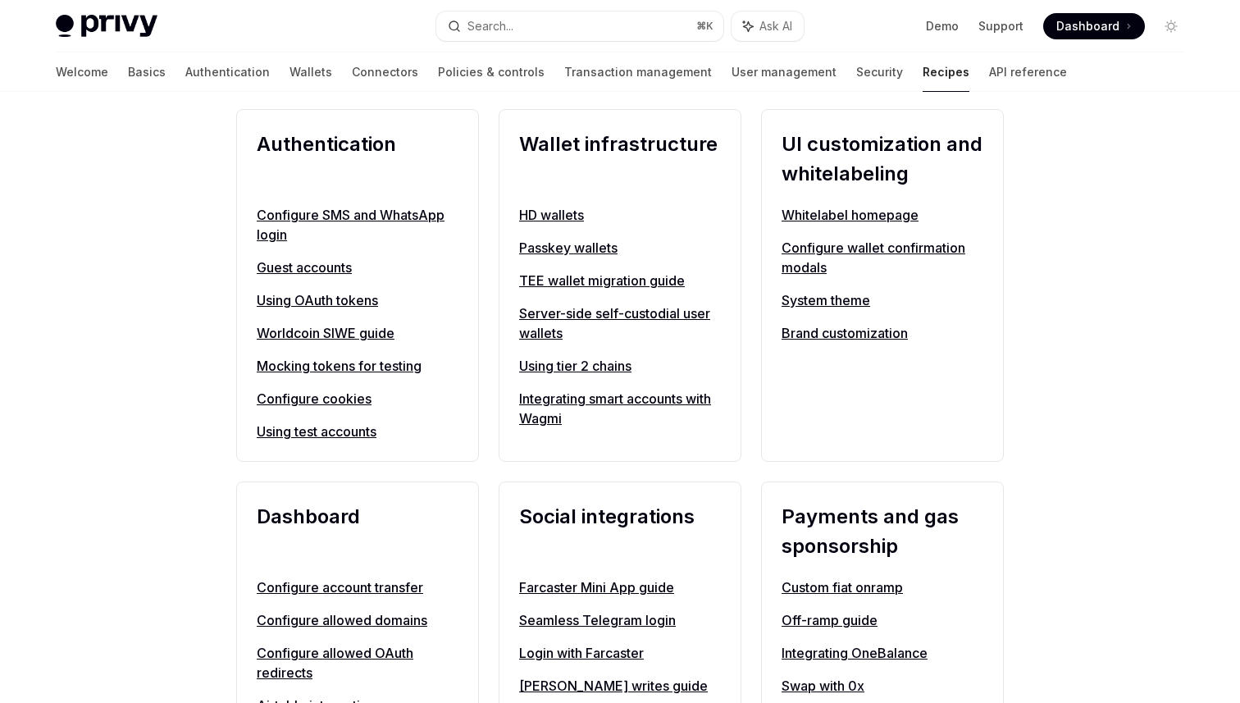
scroll to position [649, 0]
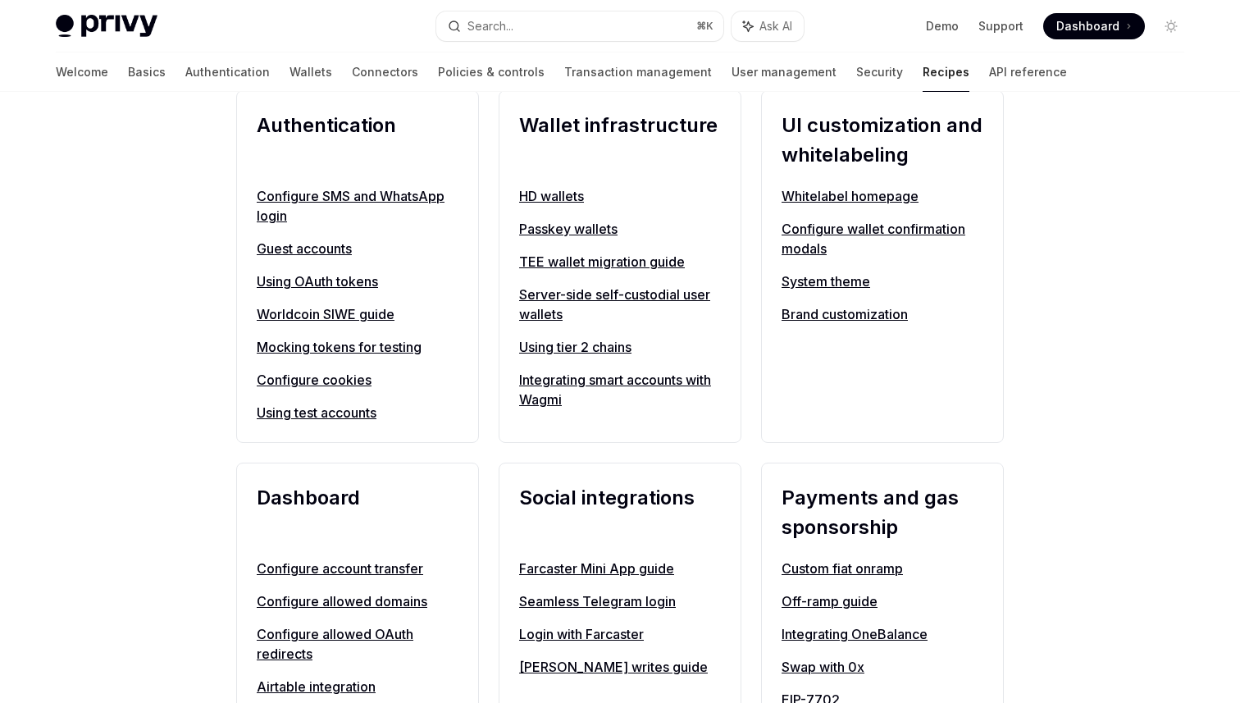
click at [598, 300] on link "Server-side self-custodial user wallets" at bounding box center [620, 304] width 202 height 39
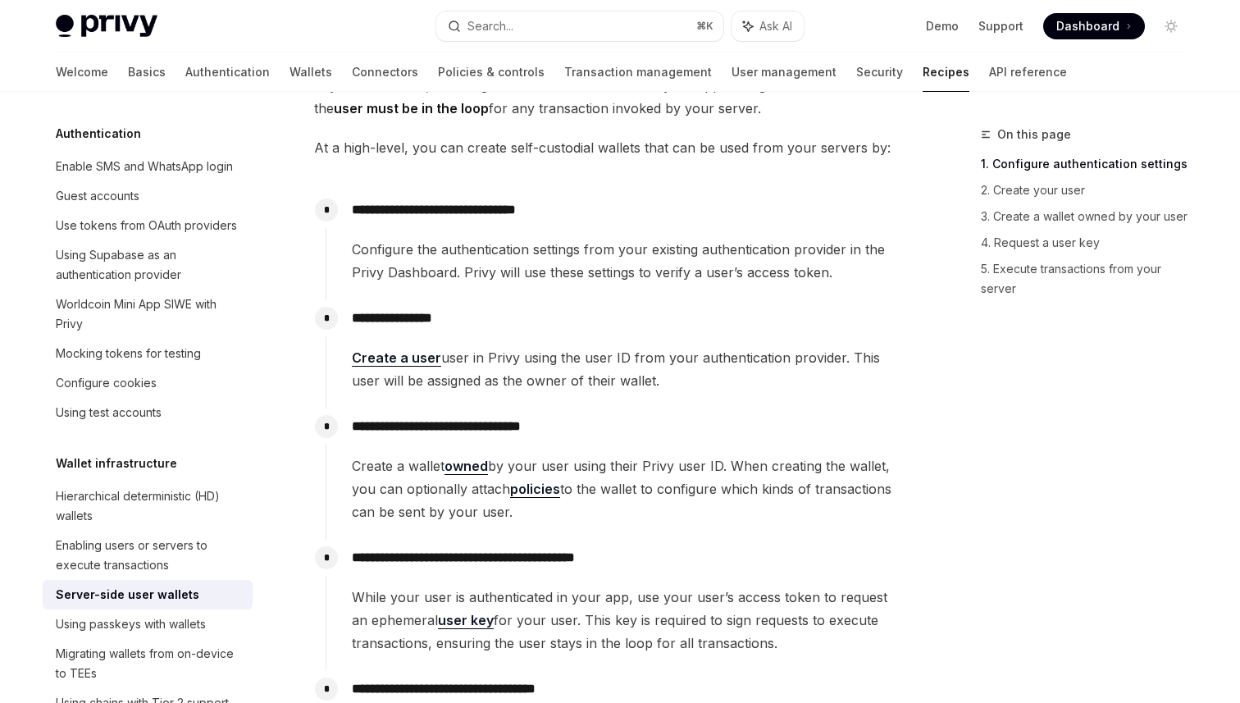
scroll to position [226, 0]
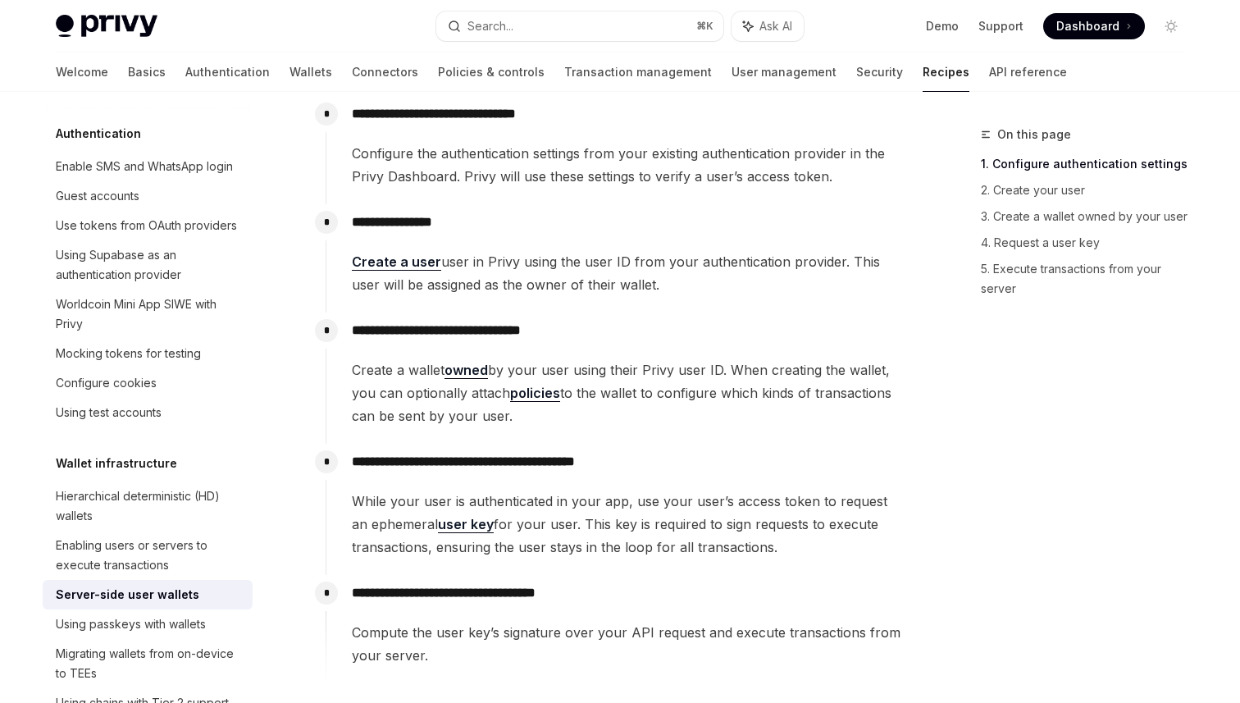
click at [640, 410] on span "Create a wallet owned by your user using their Privy user ID. When creating the…" at bounding box center [628, 392] width 553 height 69
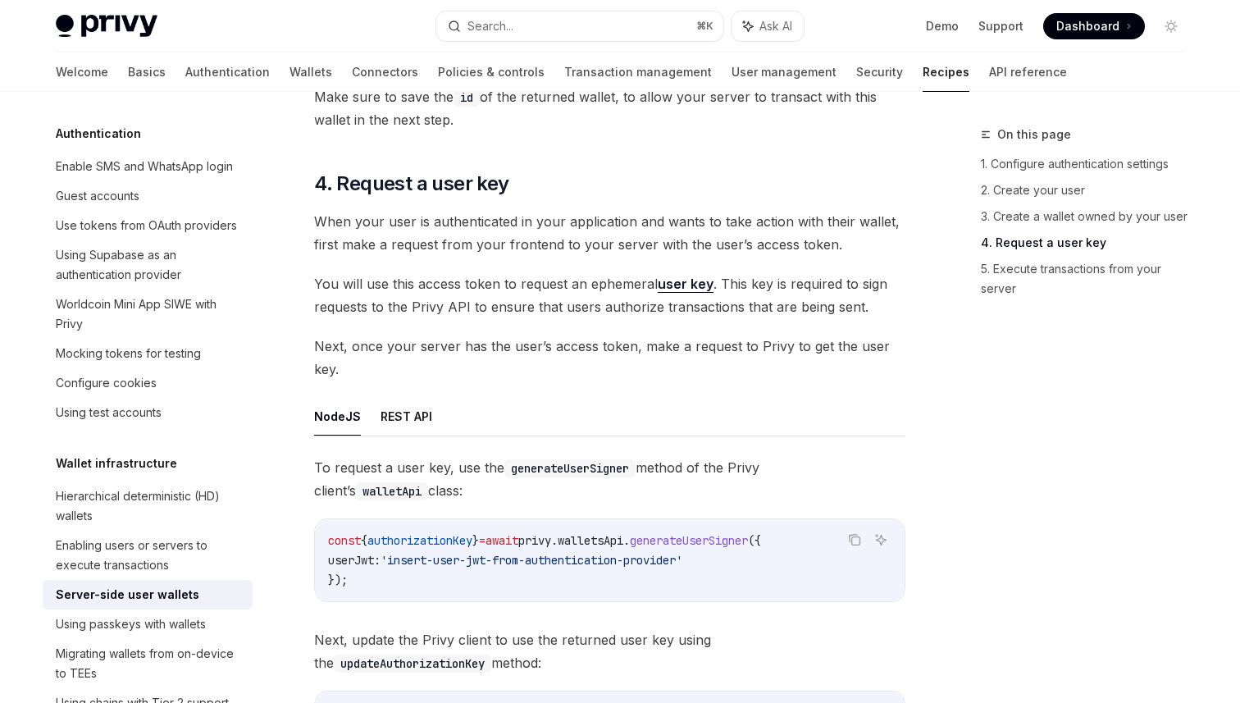
scroll to position [2390, 0]
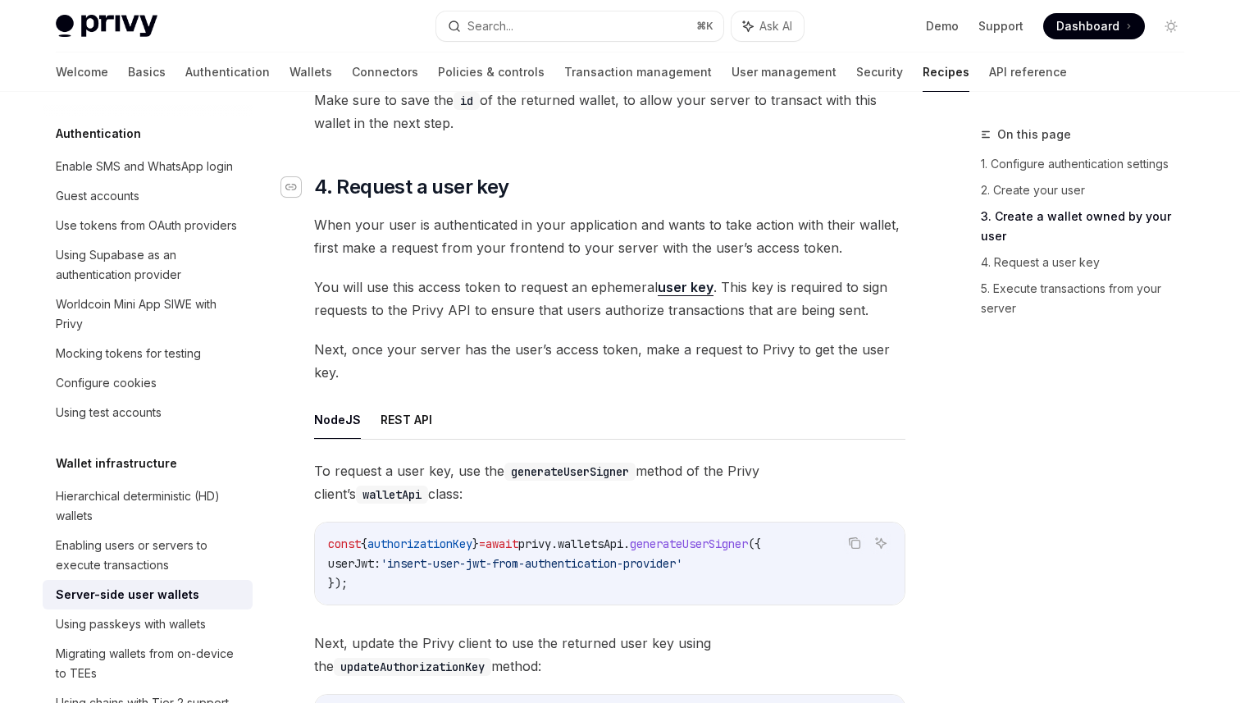
click at [293, 186] on icon "Navigate to header" at bounding box center [290, 187] width 11 height 10
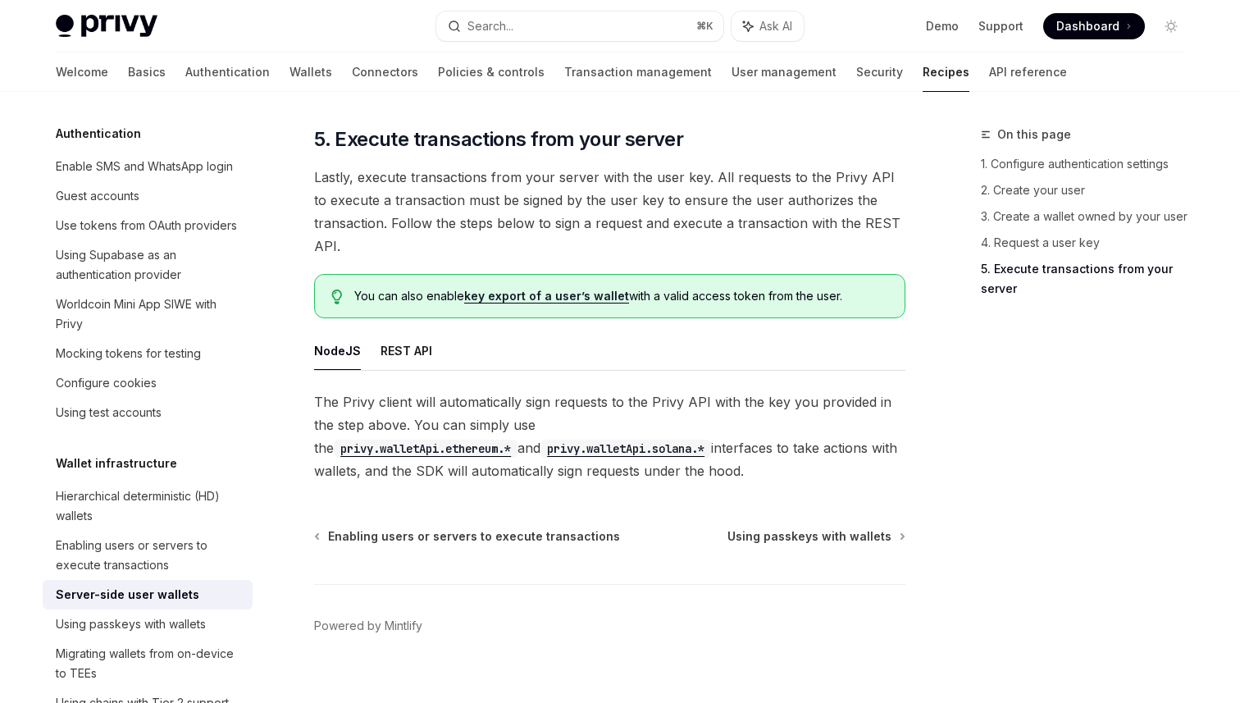
scroll to position [3101, 0]
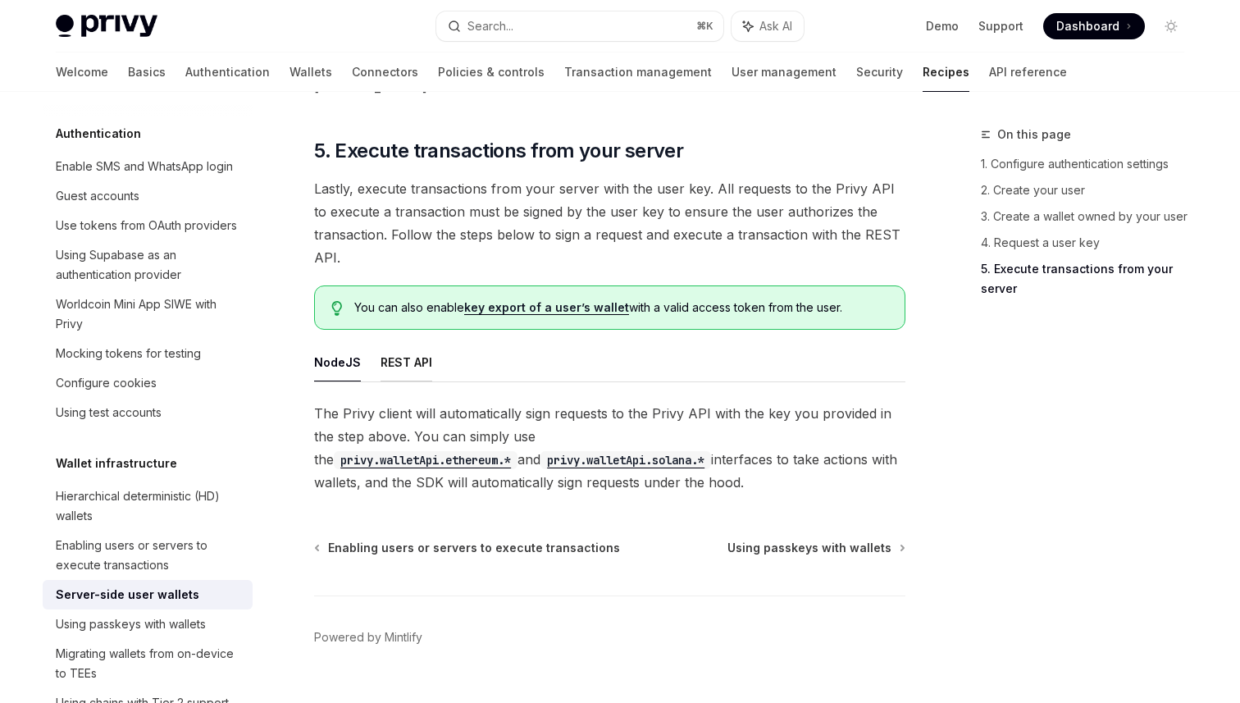
click at [410, 343] on button "REST API" at bounding box center [406, 362] width 52 height 39
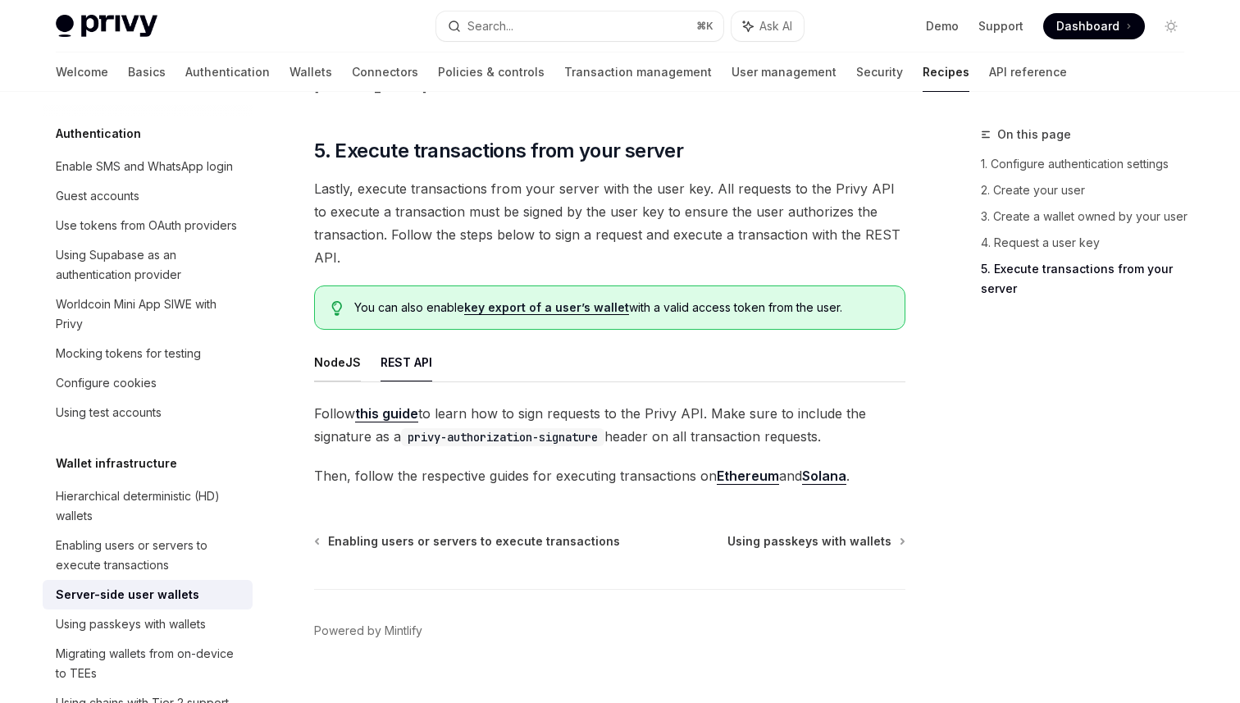
click at [338, 343] on button "NodeJS" at bounding box center [337, 362] width 47 height 39
type textarea "*"
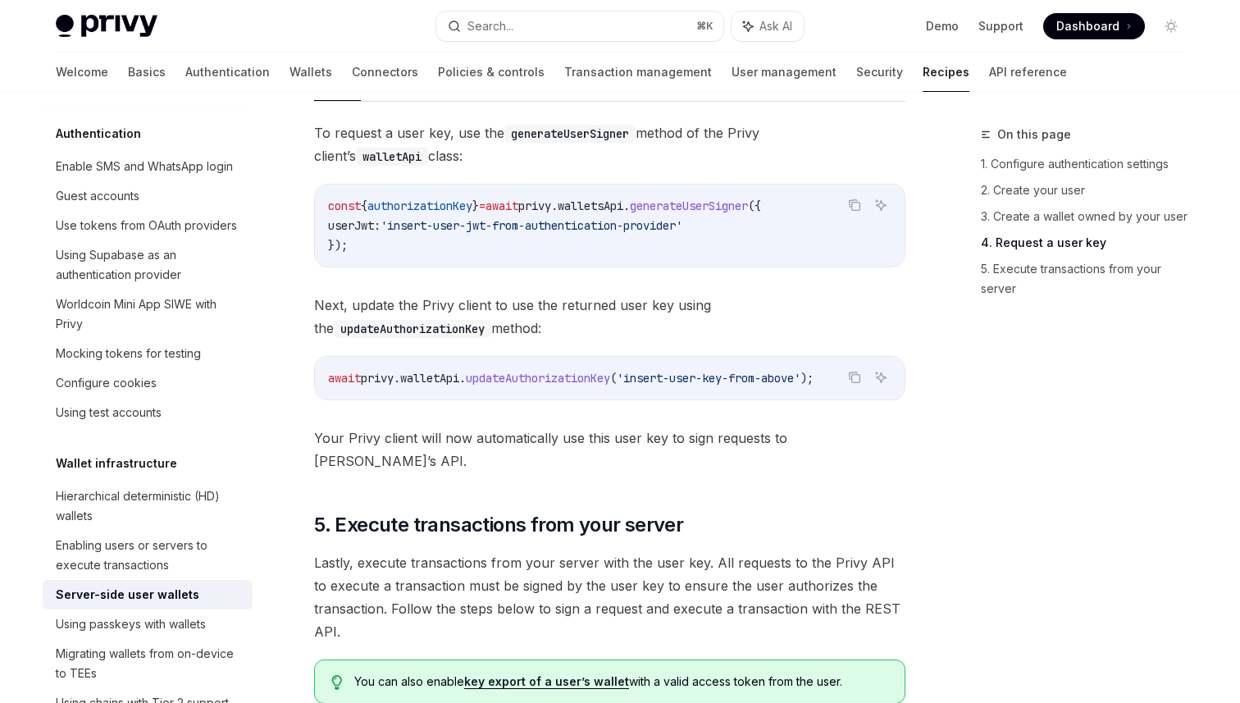
scroll to position [2734, 0]
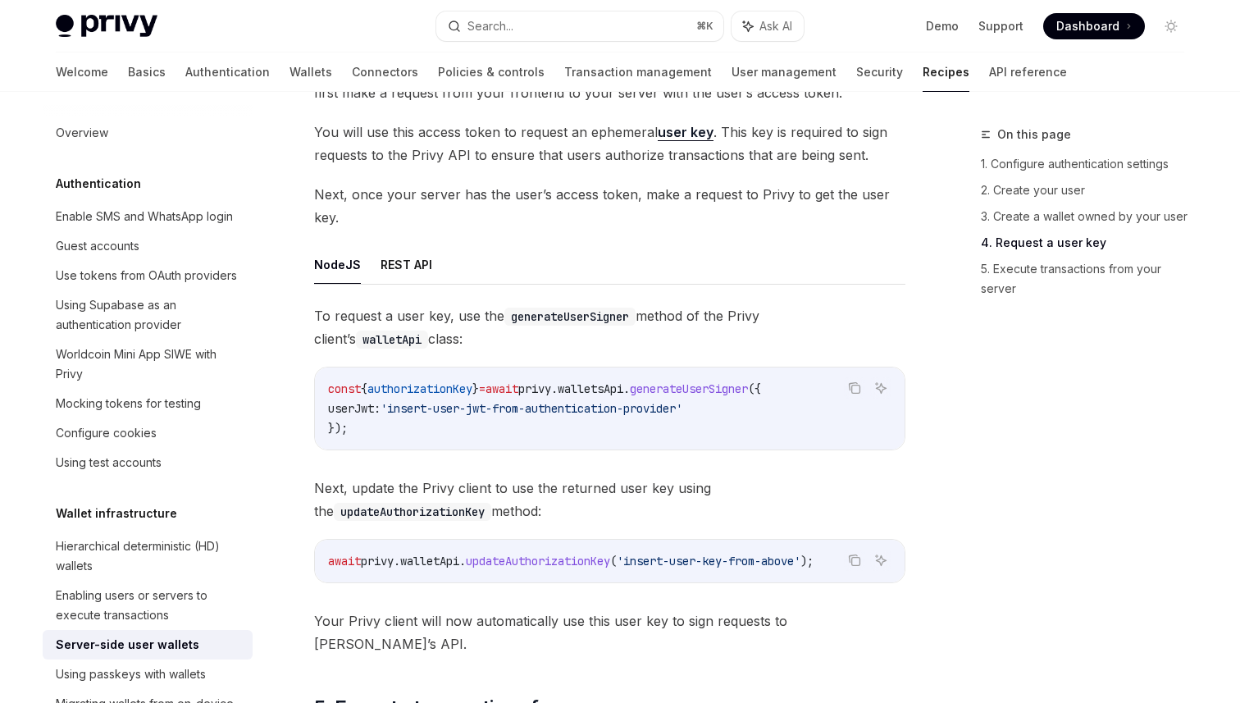
scroll to position [2627, 0]
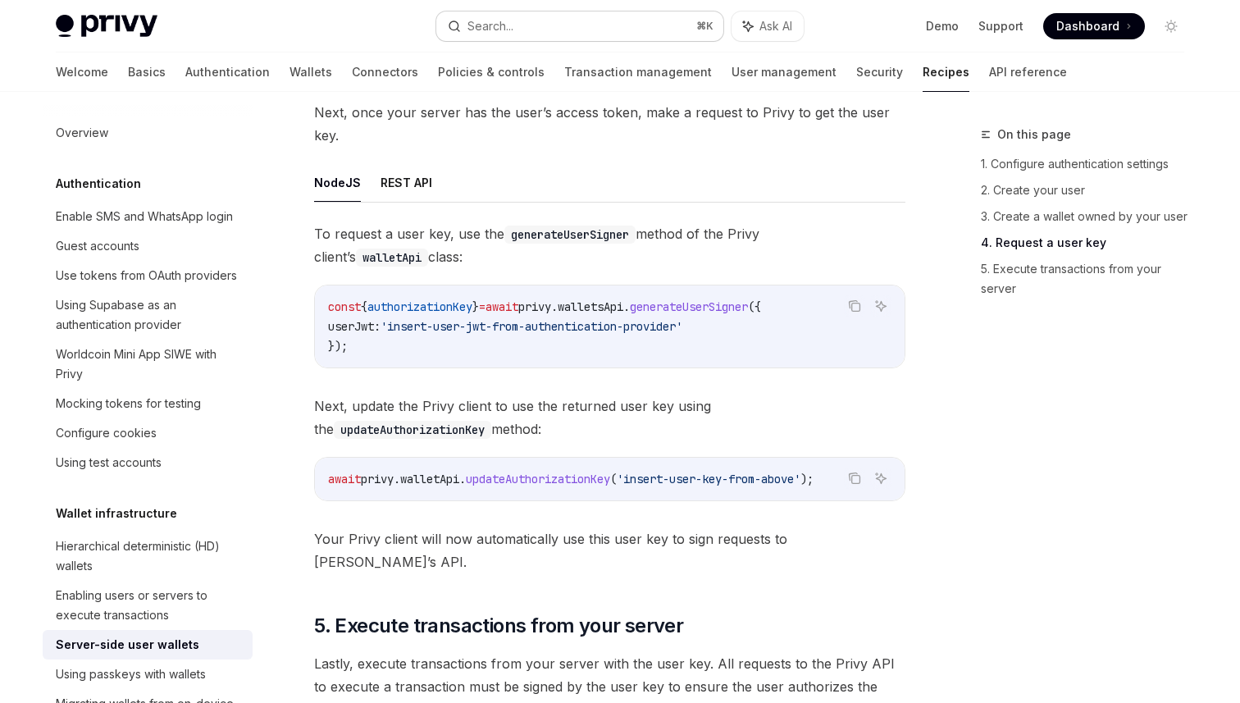
click at [607, 25] on button "Search... ⌘ K" at bounding box center [579, 26] width 287 height 30
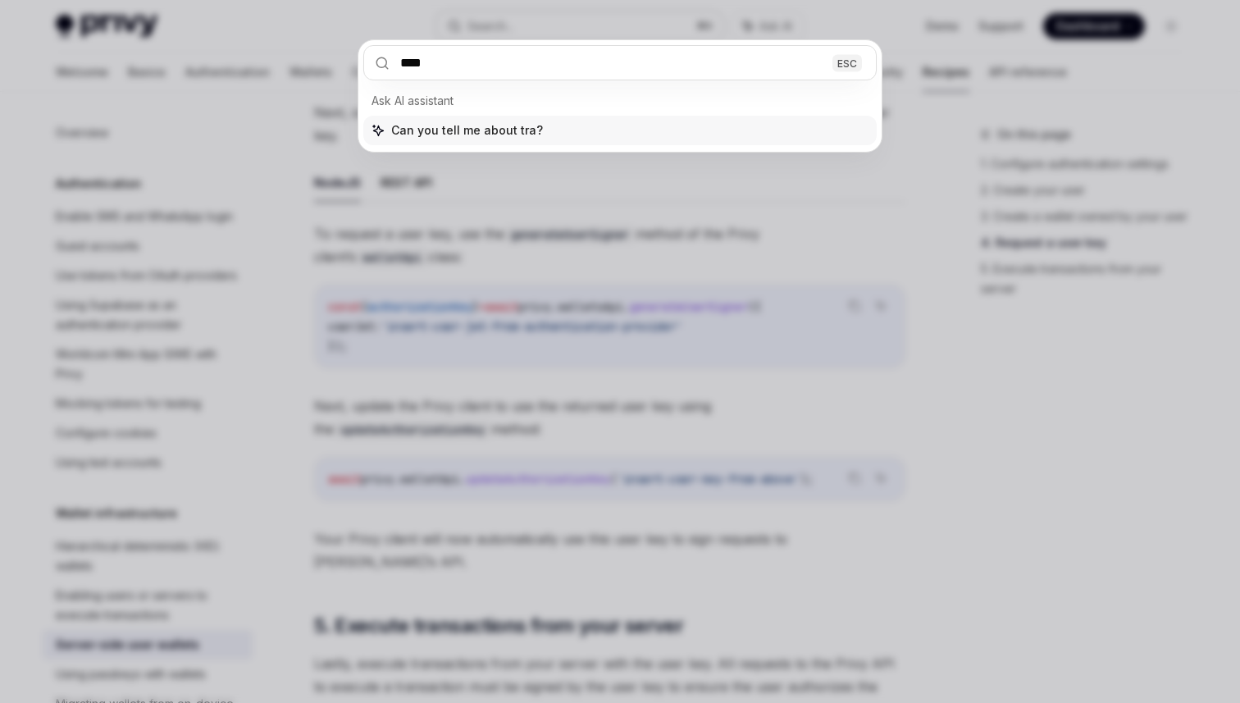
type input "*****"
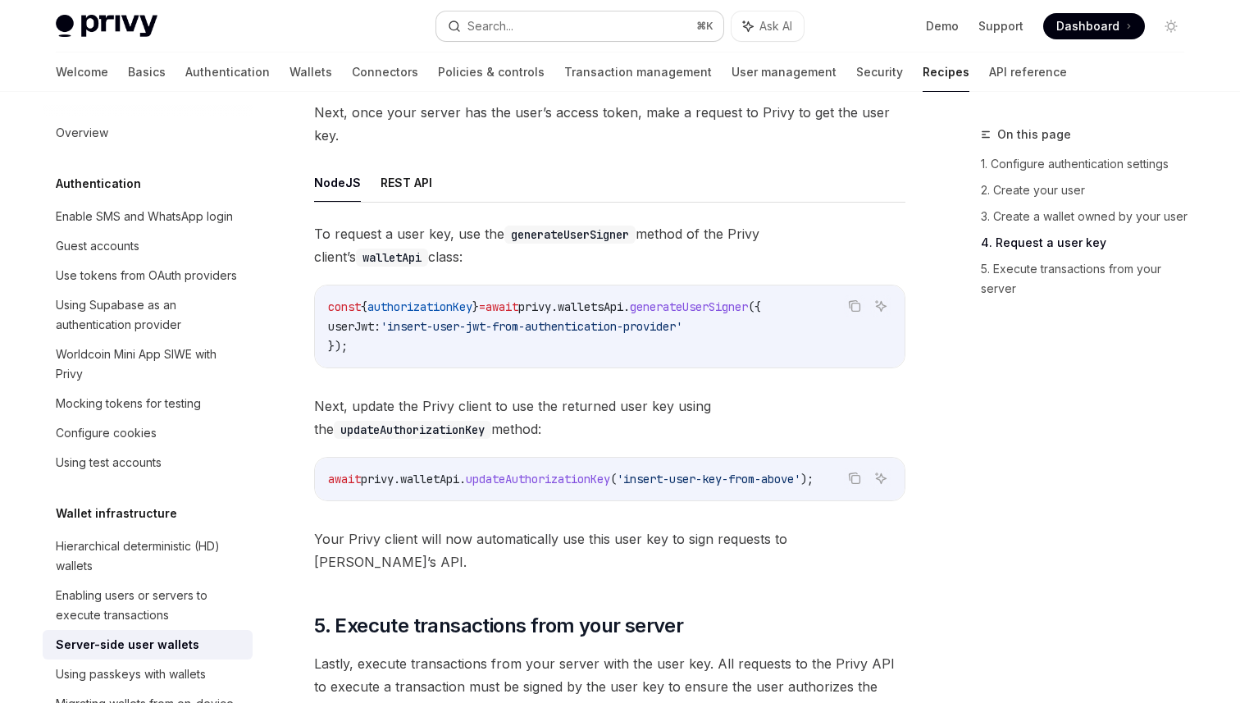
type textarea "*"
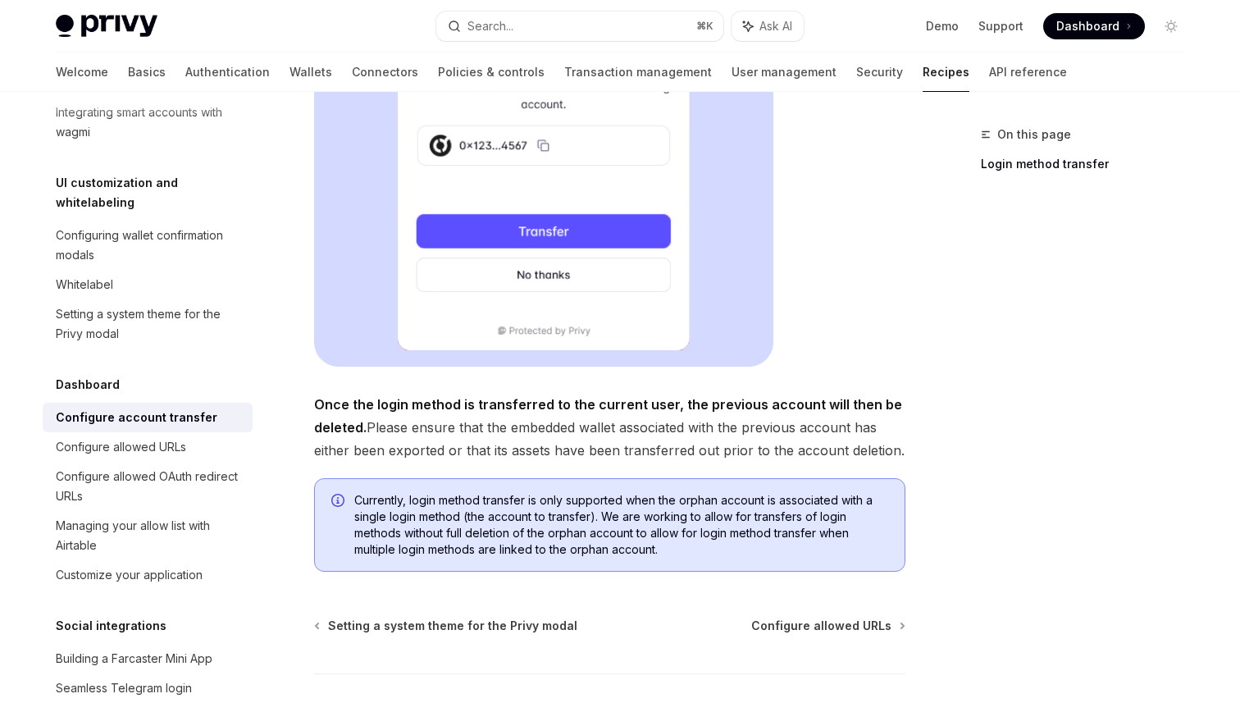
scroll to position [464, 0]
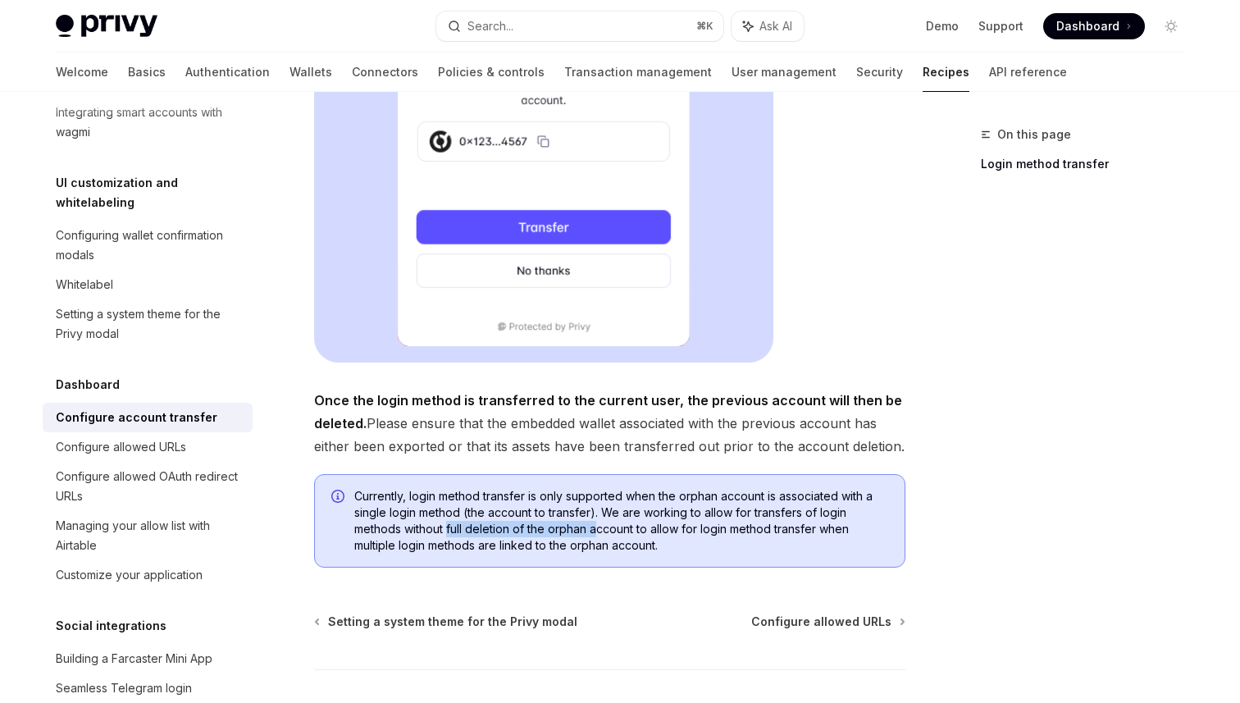
drag, startPoint x: 449, startPoint y: 527, endPoint x: 598, endPoint y: 527, distance: 148.4
click at [598, 527] on span "Currently, login method transfer is only supported when the orphan account is a…" at bounding box center [621, 521] width 534 height 66
click at [564, 33] on button "Search... ⌘ K" at bounding box center [579, 26] width 287 height 30
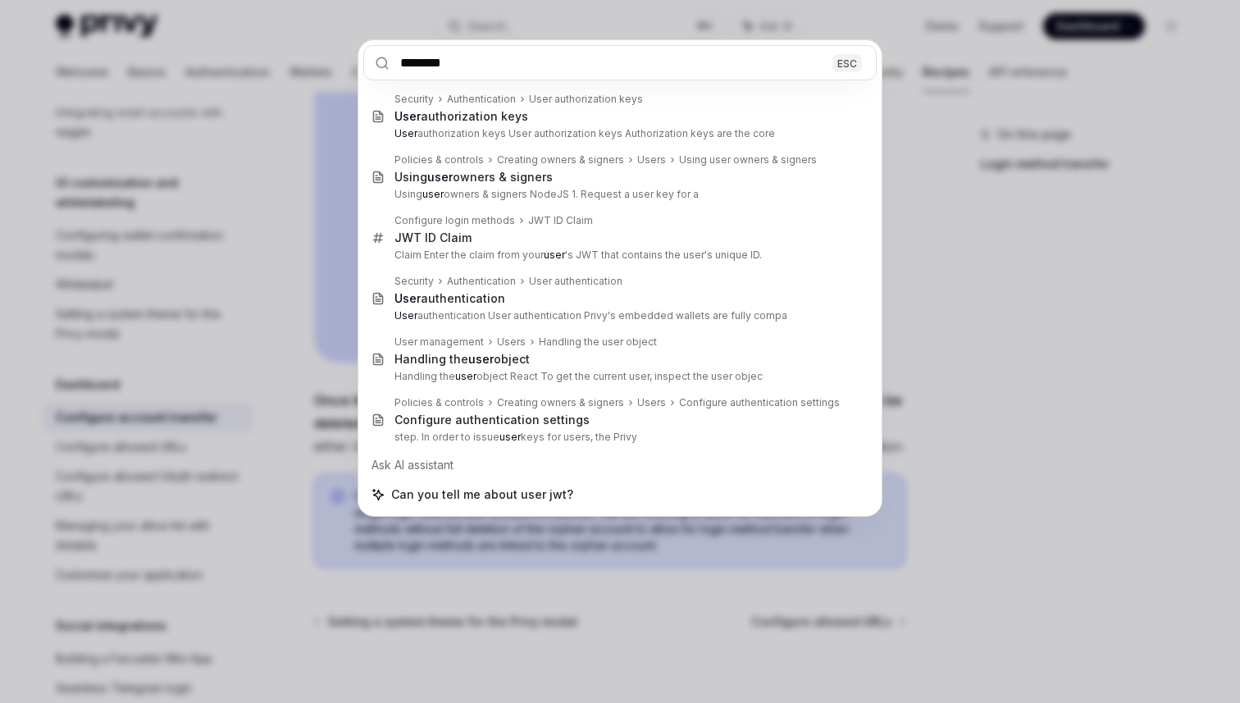
click at [522, 52] on input "********" at bounding box center [619, 62] width 513 height 35
type input "********"
click at [930, 267] on div "******** ESC Security Authentication User authorization keys User authorization…" at bounding box center [620, 351] width 1240 height 703
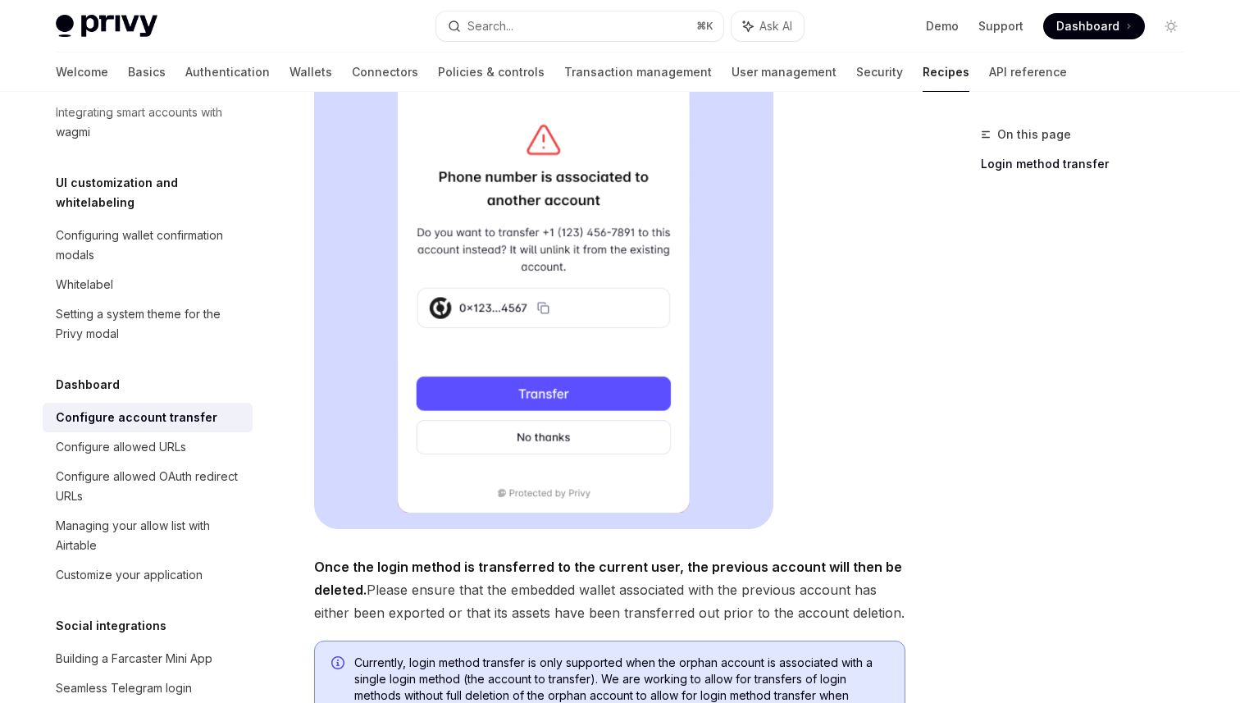
scroll to position [0, 0]
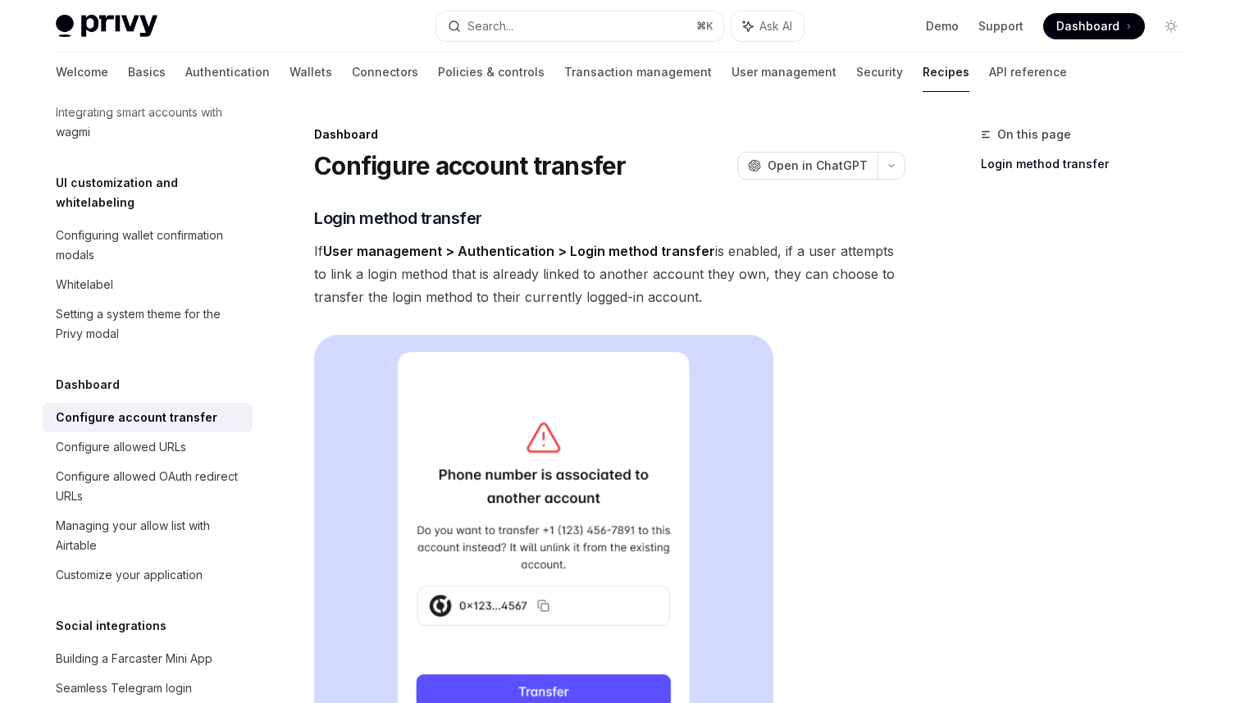
click at [923, 76] on link "Recipes" at bounding box center [946, 71] width 47 height 39
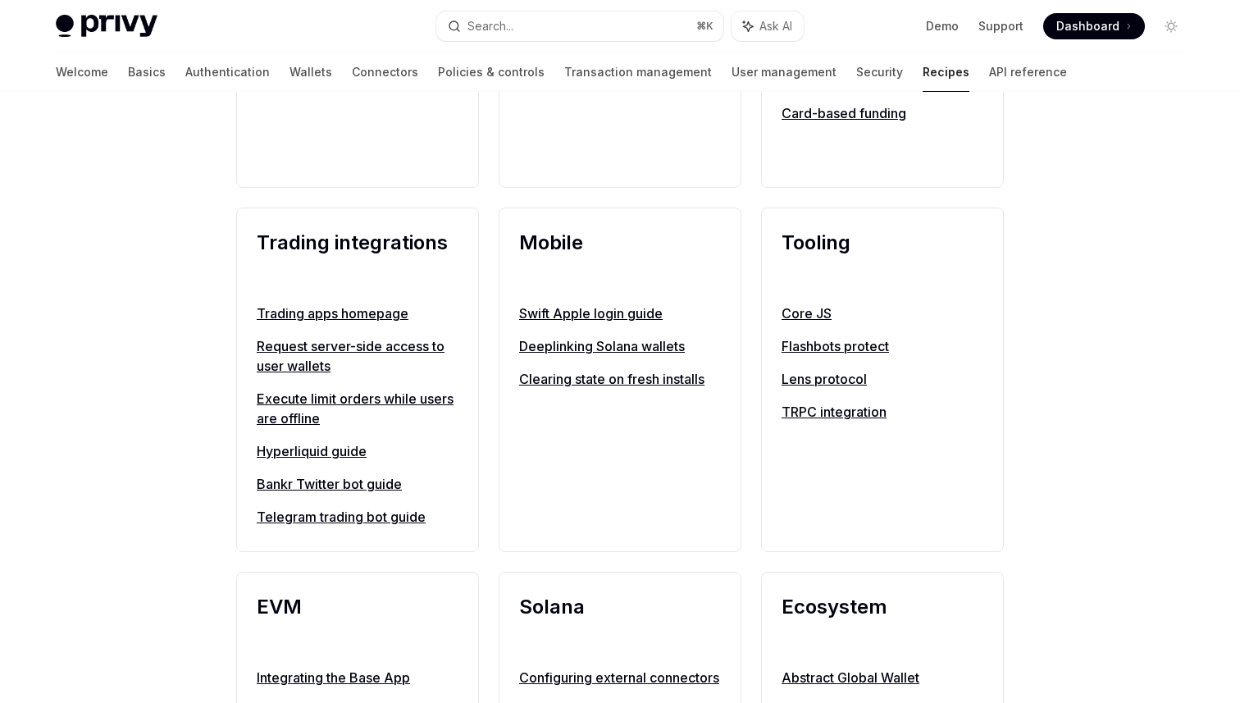
scroll to position [1484, 0]
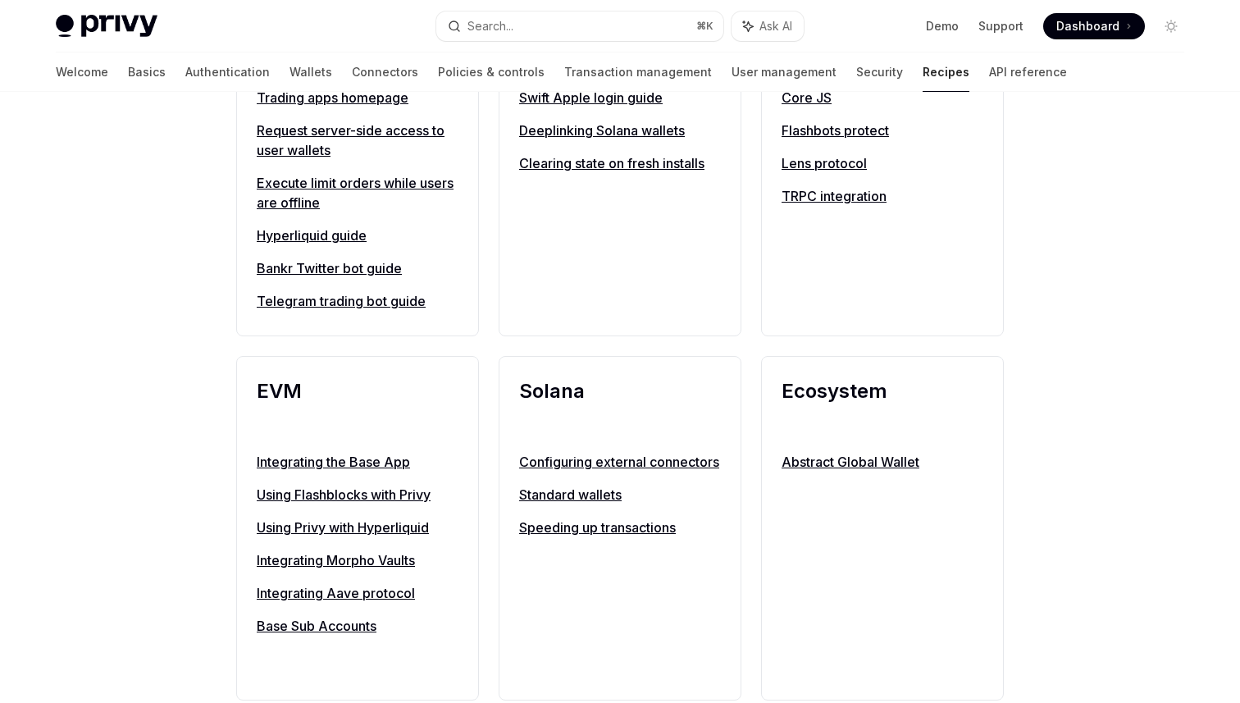
click at [339, 134] on link "Request server-side access to user wallets" at bounding box center [358, 140] width 202 height 39
type textarea "*"
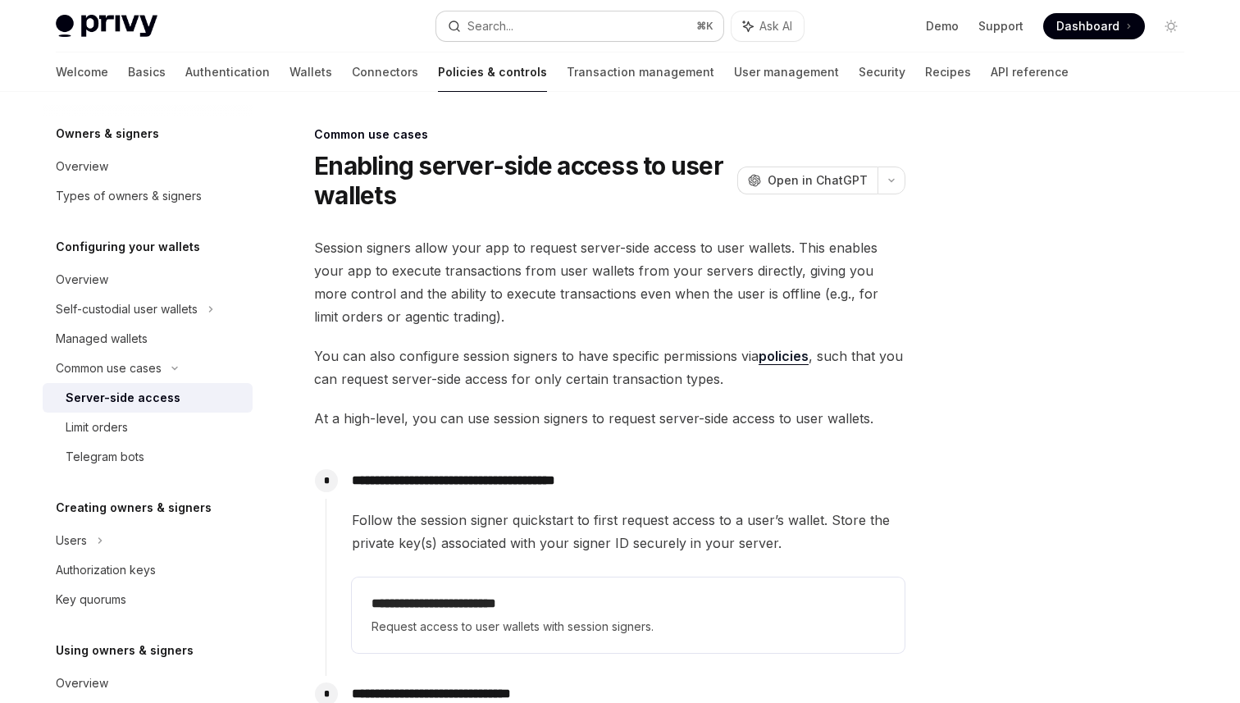
click at [567, 29] on button "Search... ⌘ K" at bounding box center [579, 26] width 287 height 30
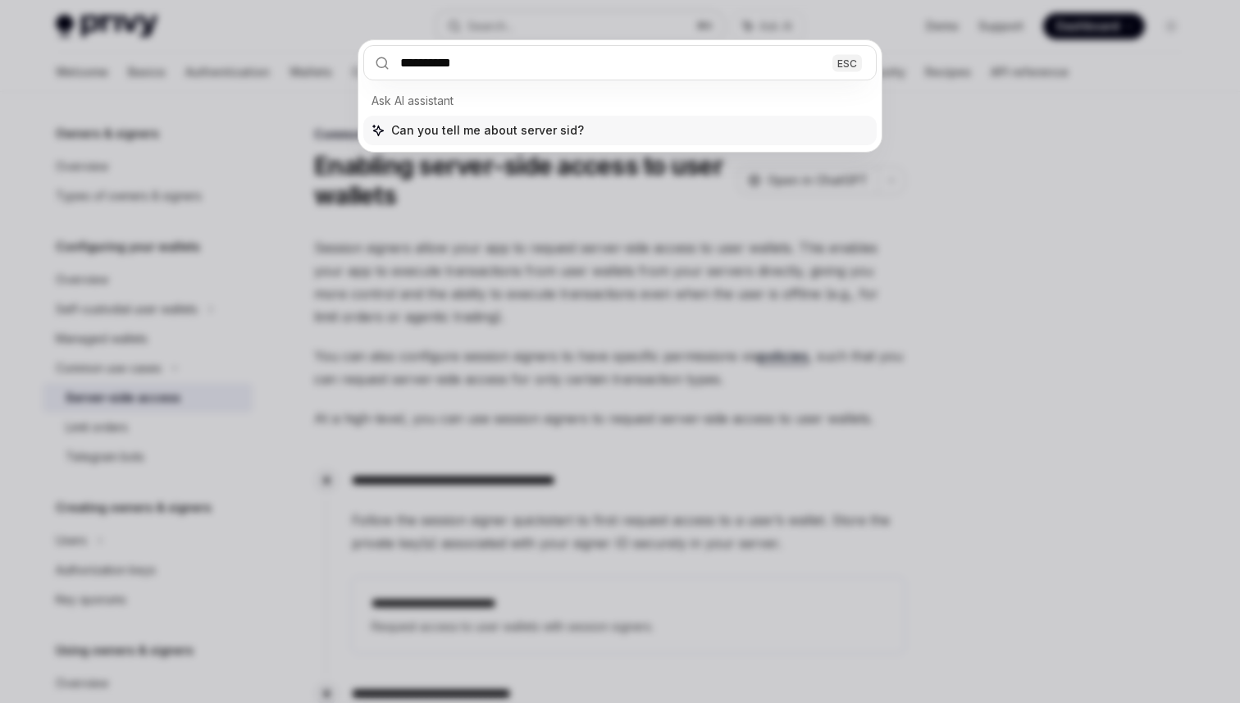
type input "**********"
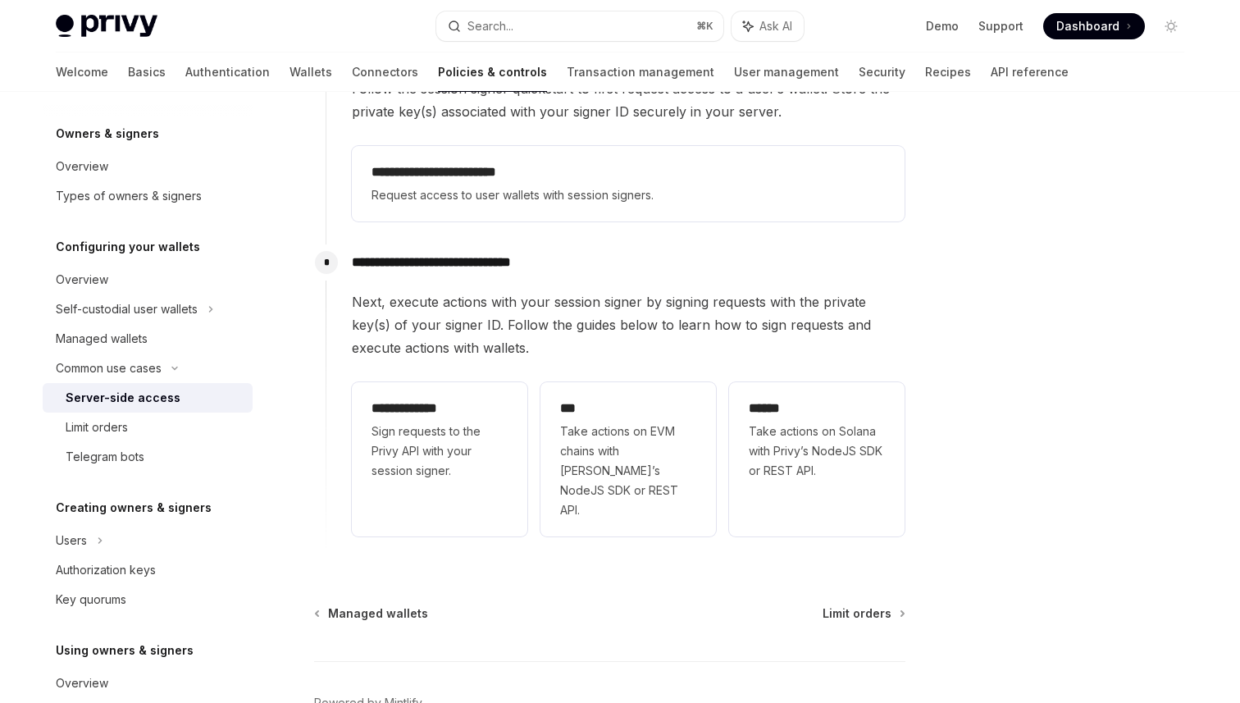
scroll to position [512, 0]
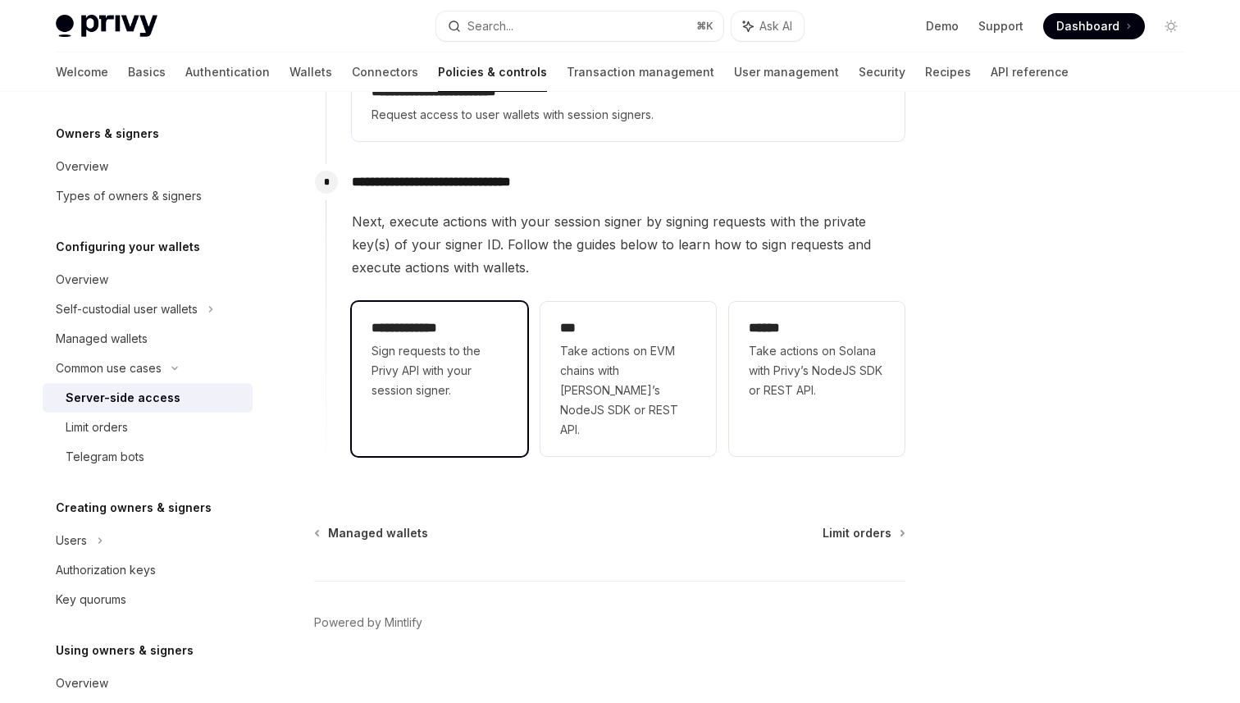
click at [444, 349] on span "Sign requests to the Privy API with your session signer." at bounding box center [439, 370] width 136 height 59
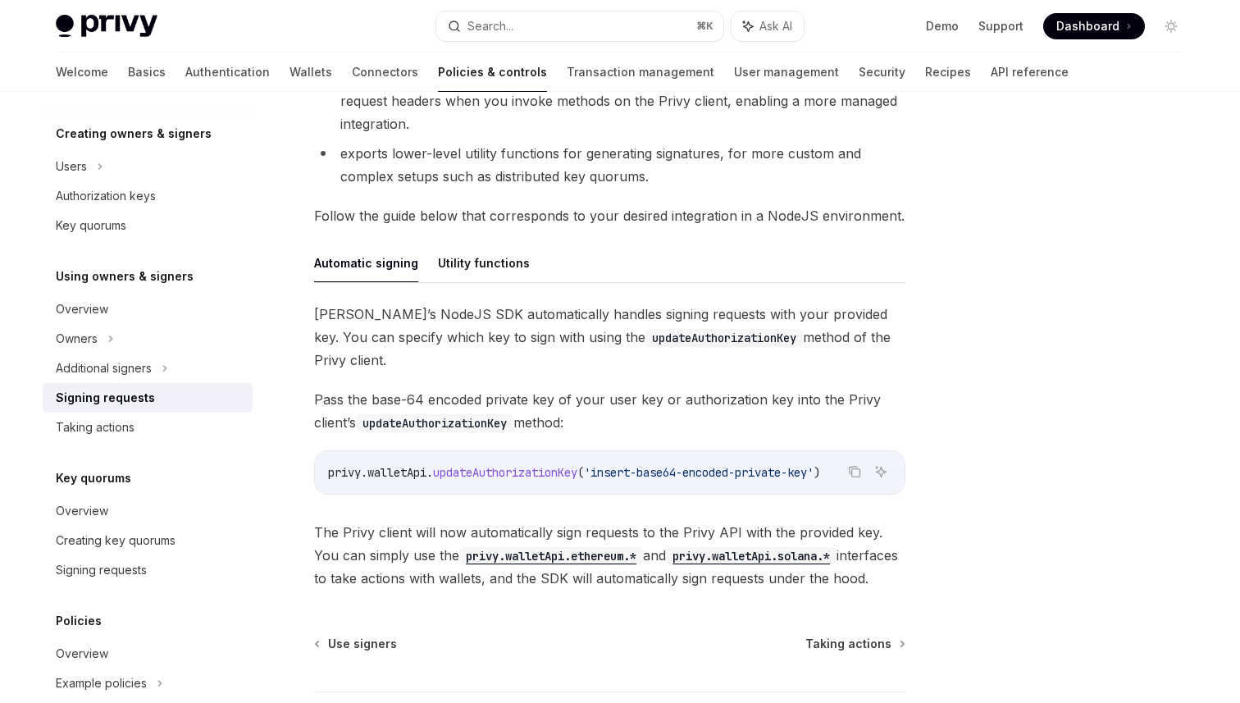
scroll to position [482, 0]
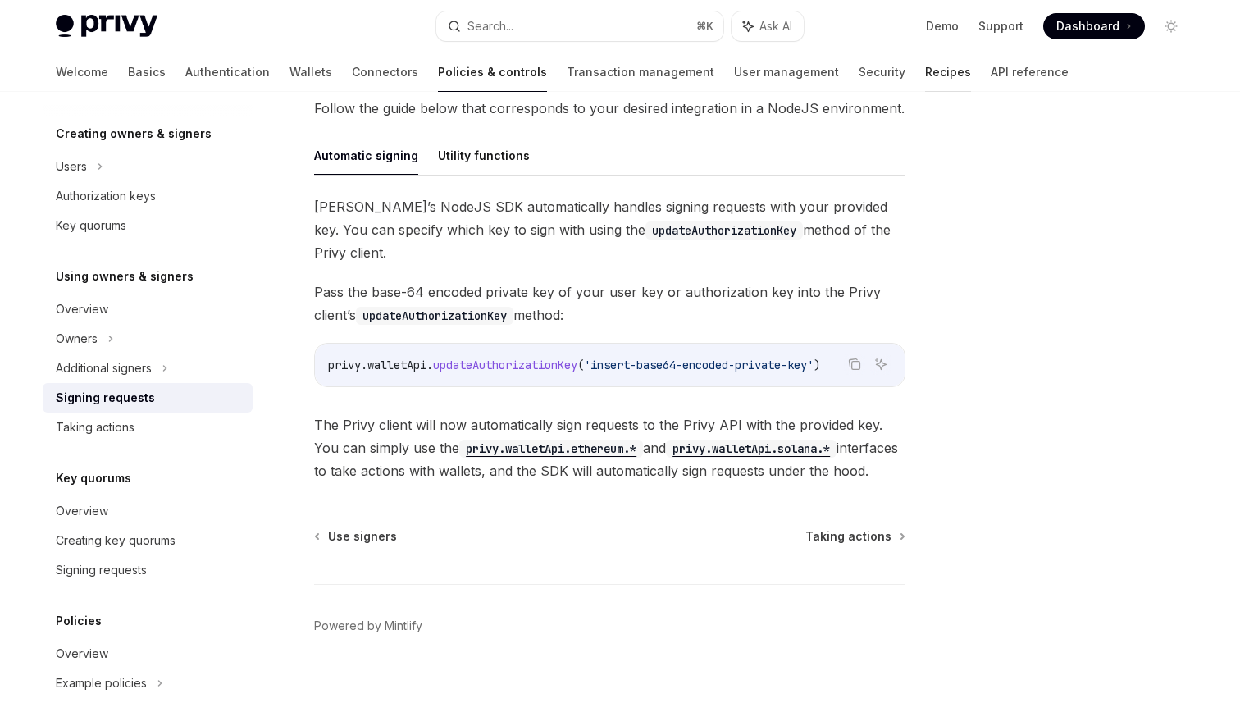
click at [925, 71] on link "Recipes" at bounding box center [948, 71] width 46 height 39
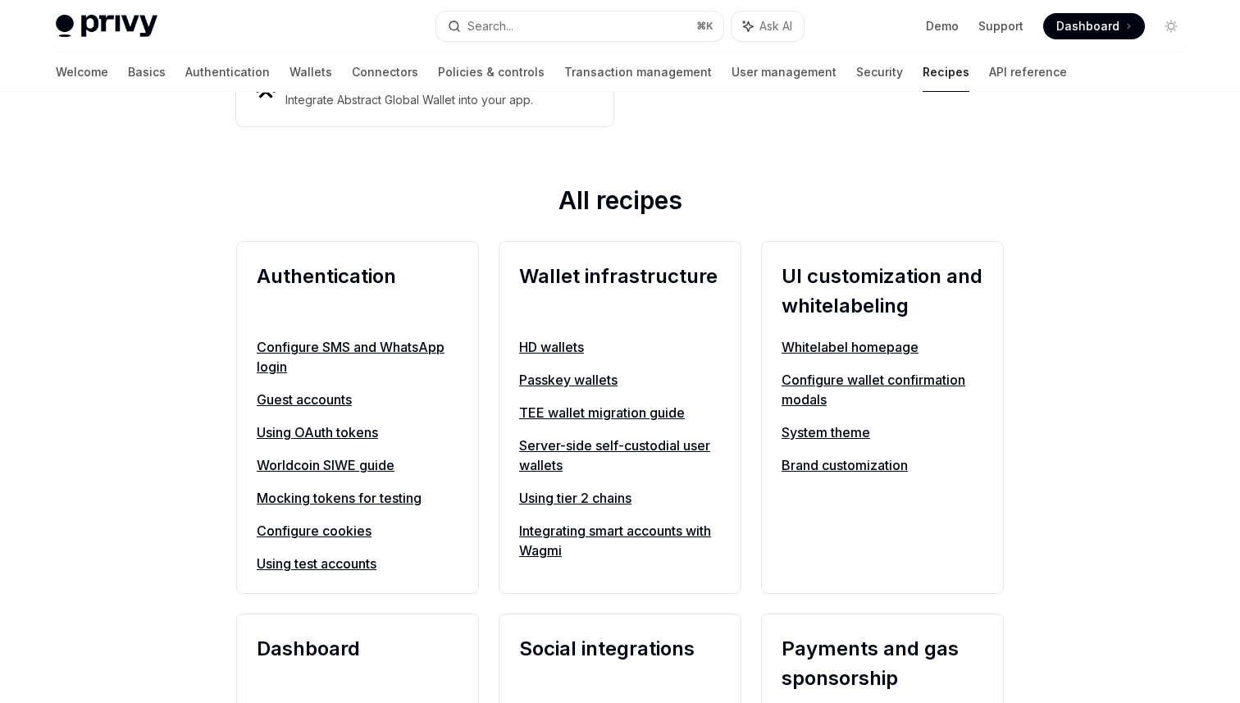
scroll to position [556, 0]
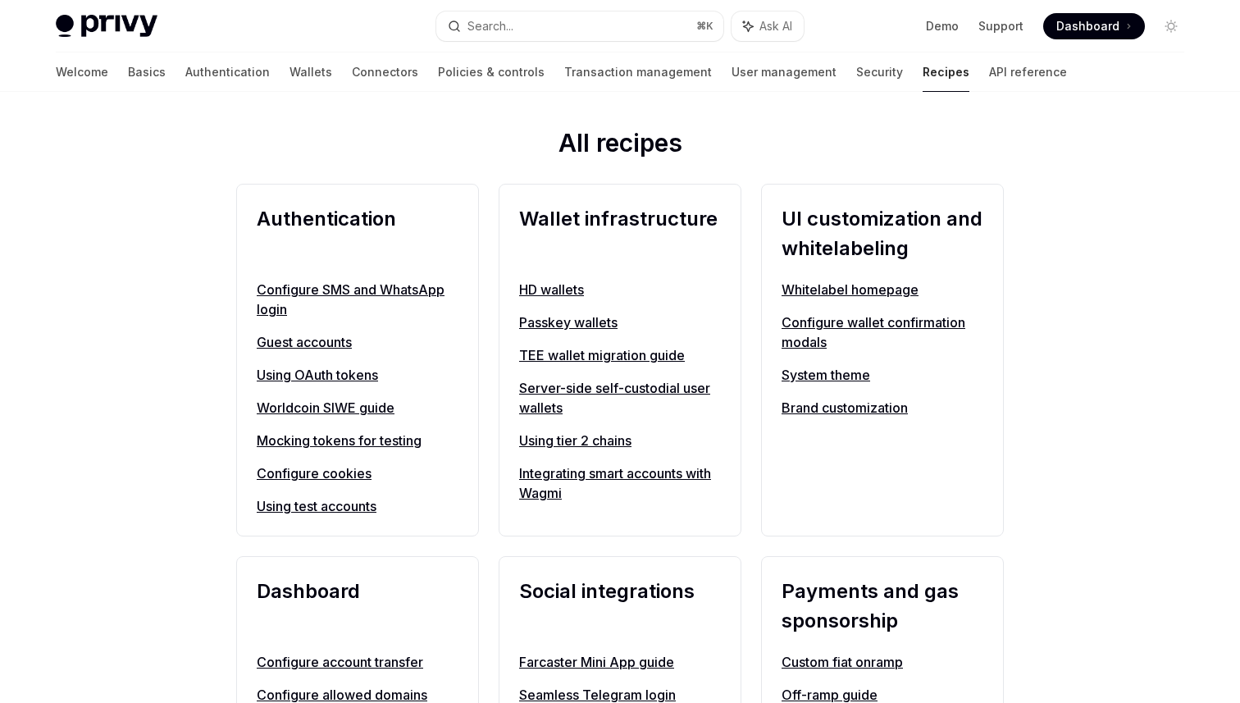
click at [590, 392] on link "Server-side self-custodial user wallets" at bounding box center [620, 397] width 202 height 39
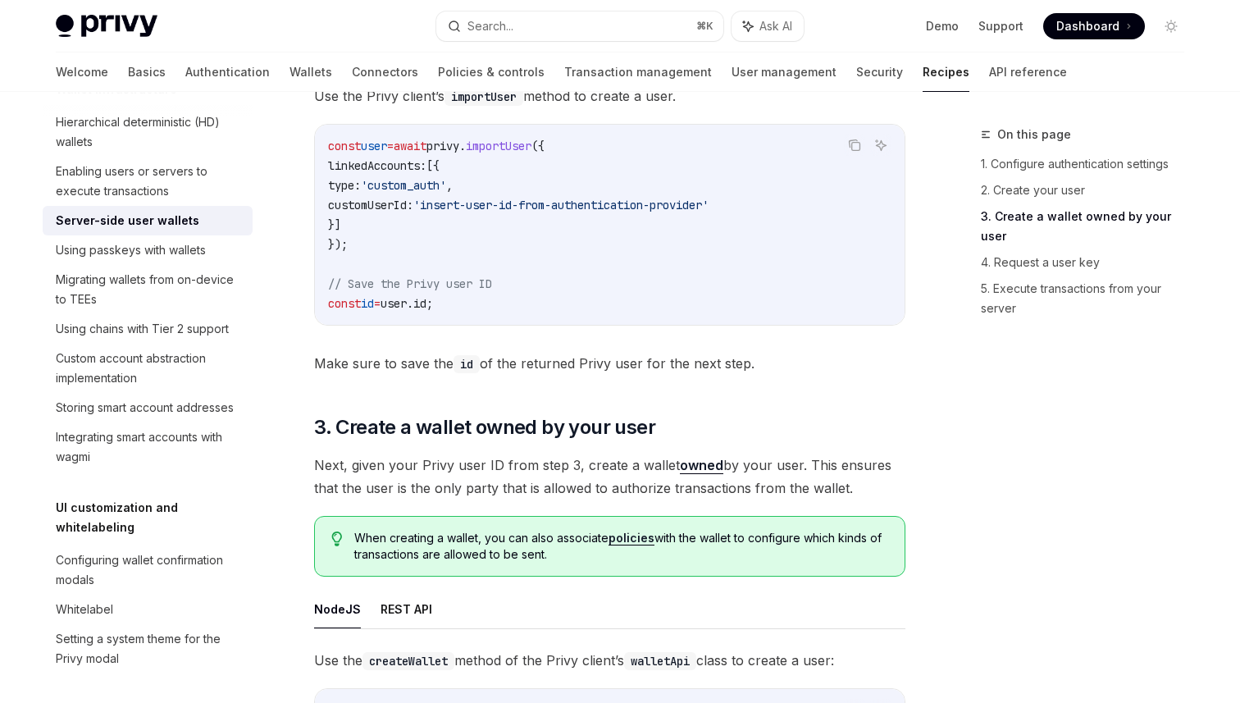
scroll to position [1956, 0]
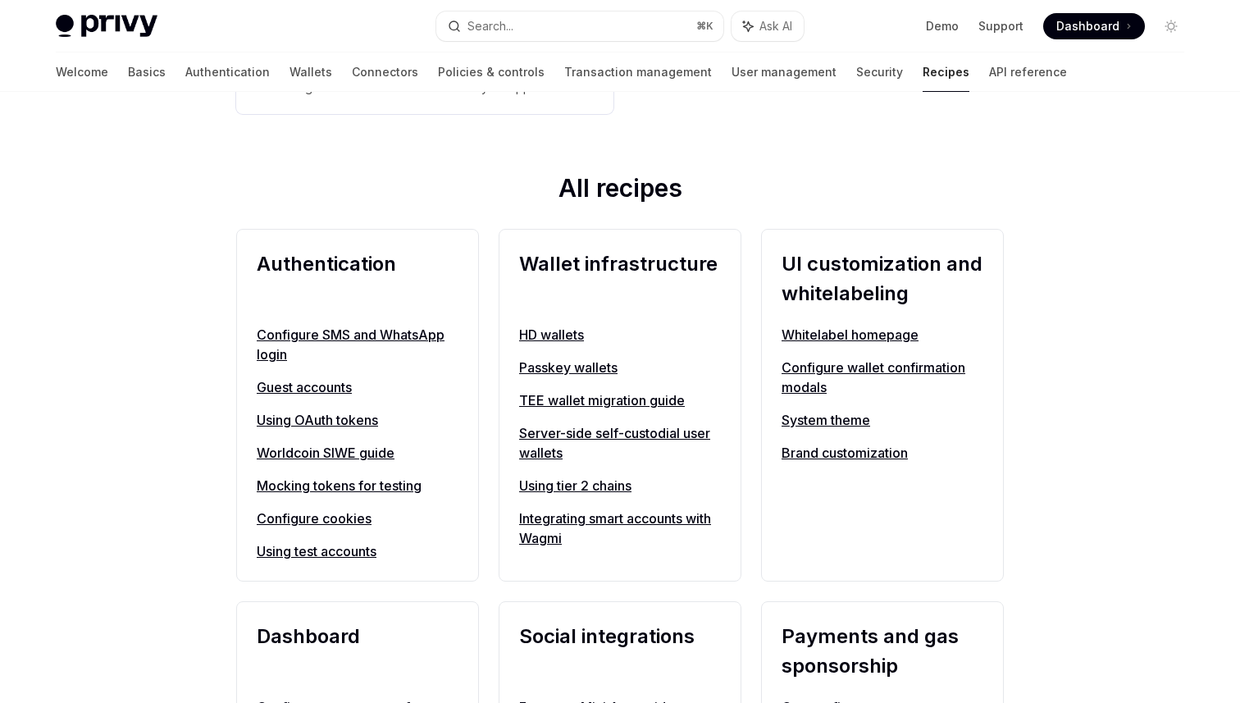
scroll to position [556, 0]
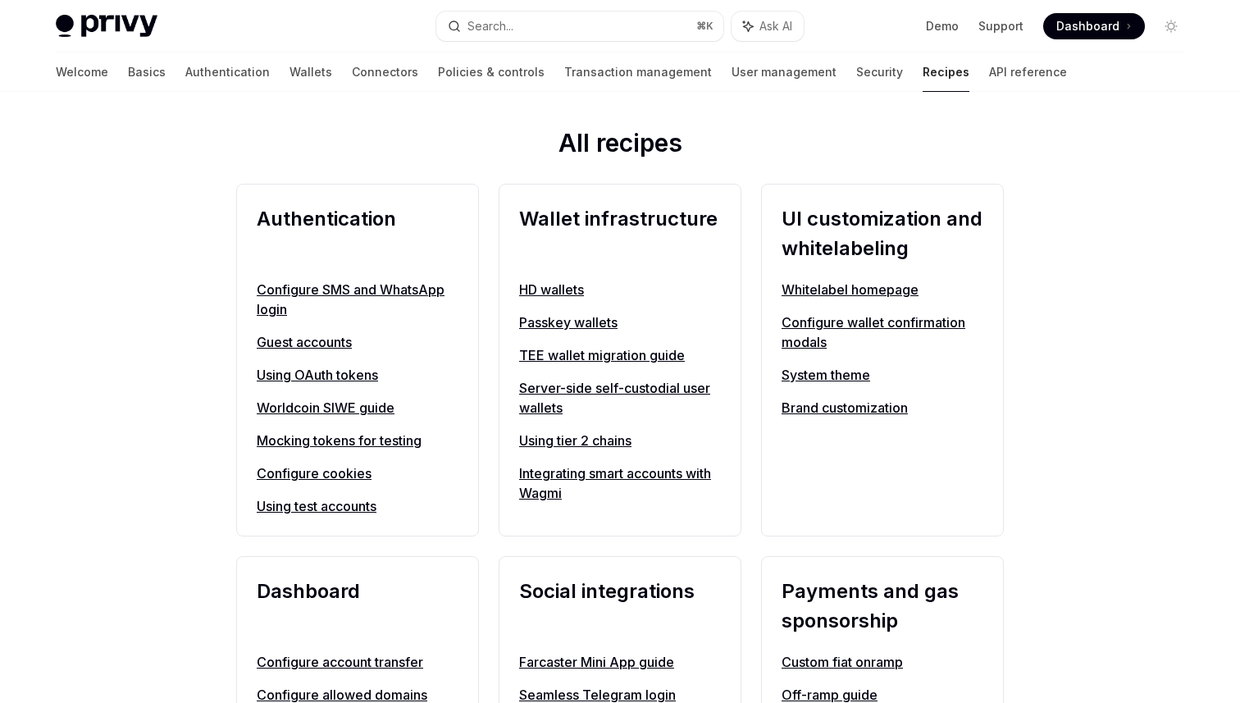
click at [594, 386] on link "Server-side self-custodial user wallets" at bounding box center [620, 397] width 202 height 39
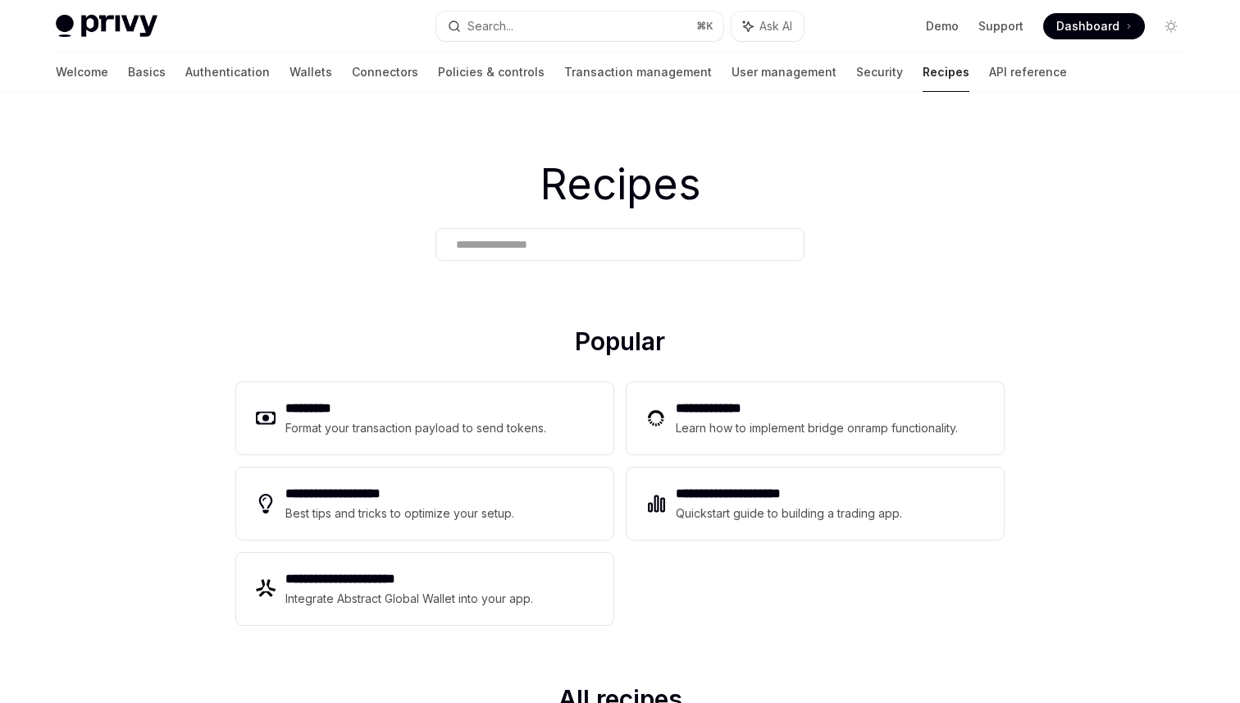
type textarea "*"
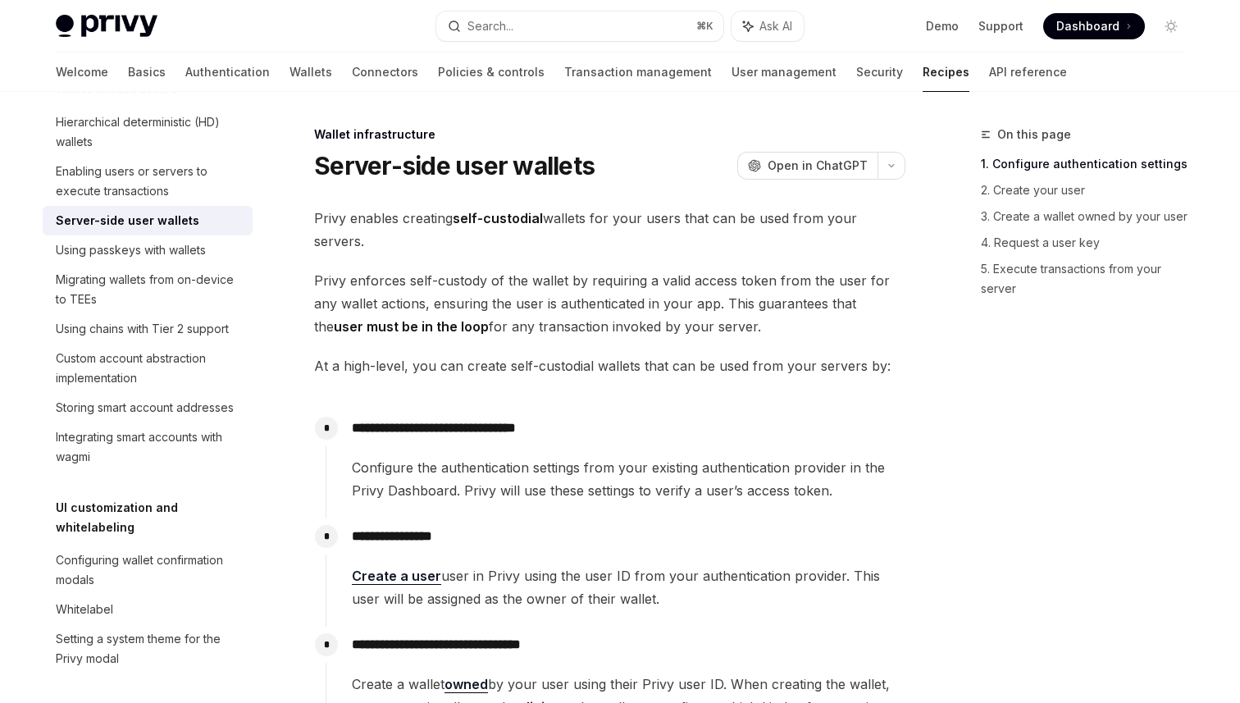
scroll to position [12, 0]
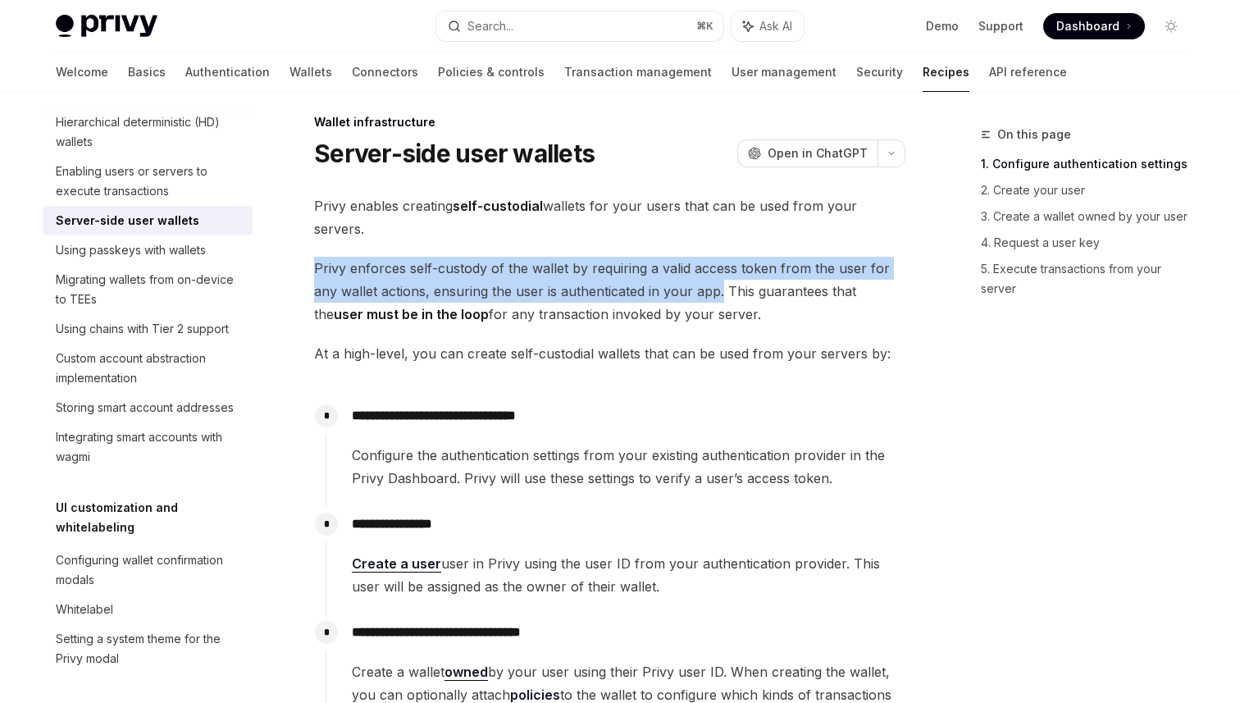
drag, startPoint x: 314, startPoint y: 267, endPoint x: 722, endPoint y: 291, distance: 408.3
click at [722, 291] on span "Privy enforces self-custody of the wallet by requiring a valid access token fro…" at bounding box center [609, 291] width 591 height 69
copy span "Privy enforces self-custody of the wallet by requiring a valid access token fro…"
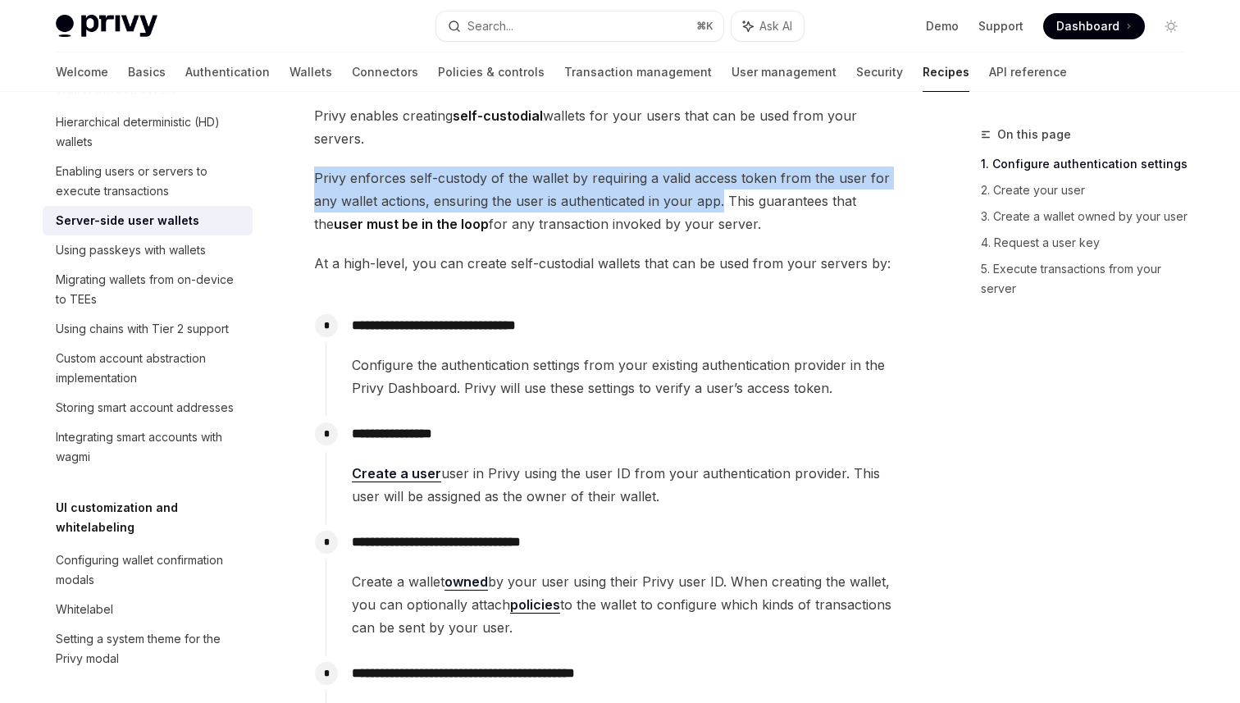
scroll to position [116, 0]
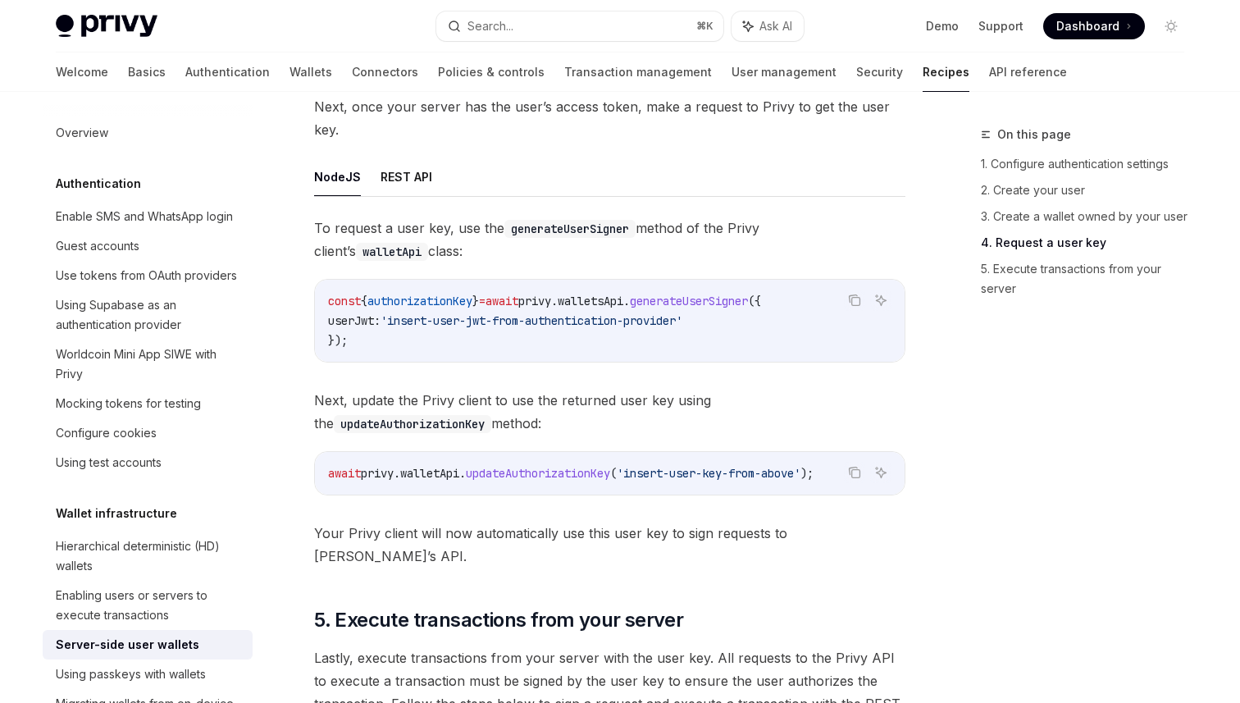
scroll to position [2636, 0]
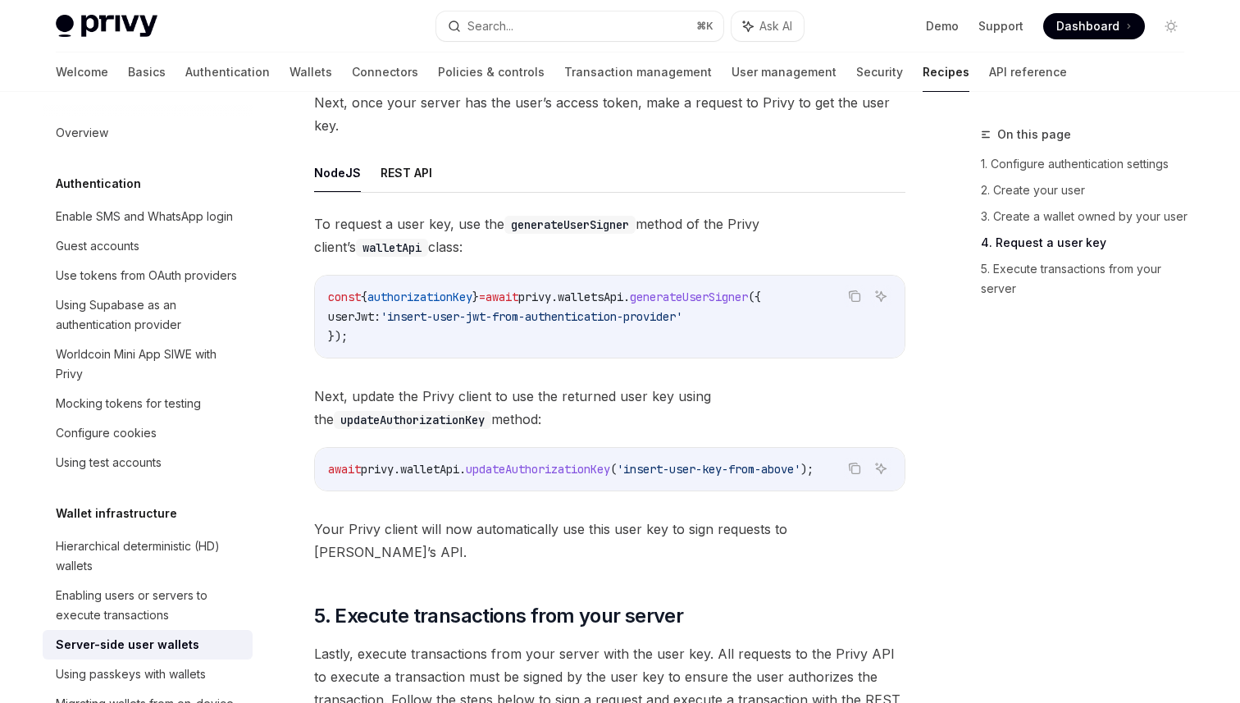
click at [443, 298] on span "authorizationKey" at bounding box center [419, 296] width 105 height 15
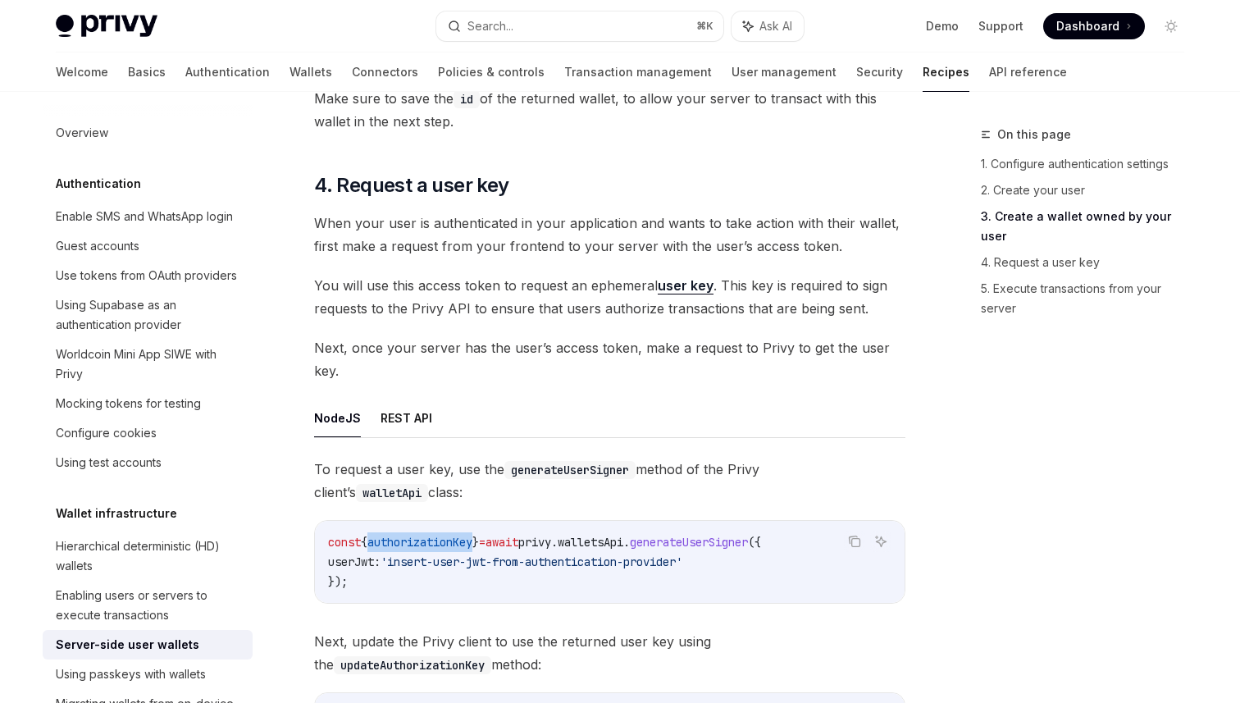
scroll to position [2395, 0]
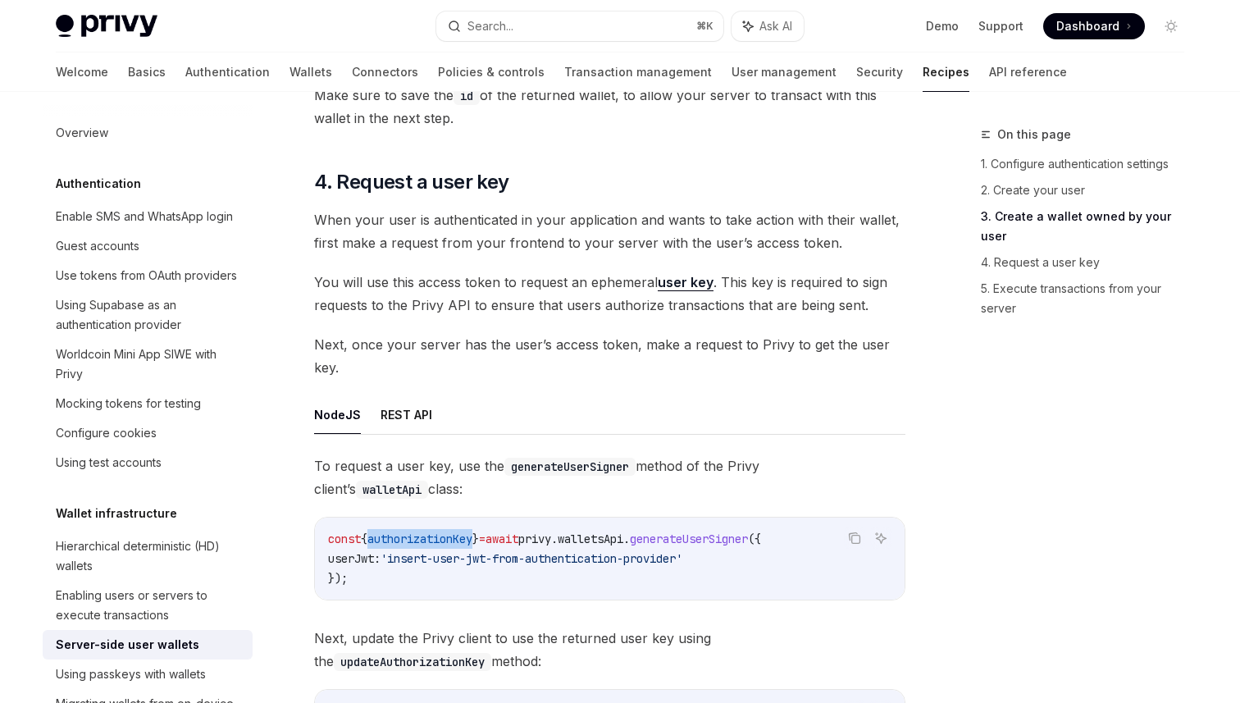
click at [527, 251] on span "When your user is authenticated in your application and wants to take action wi…" at bounding box center [609, 231] width 591 height 46
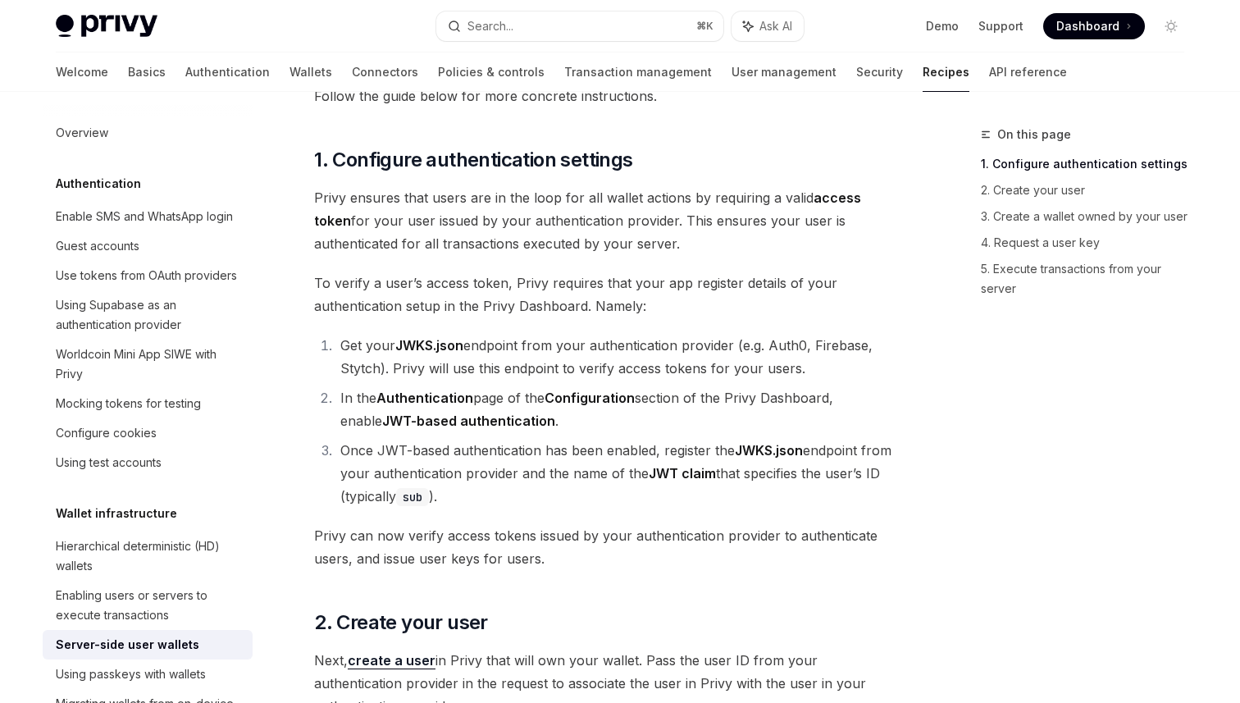
scroll to position [927, 0]
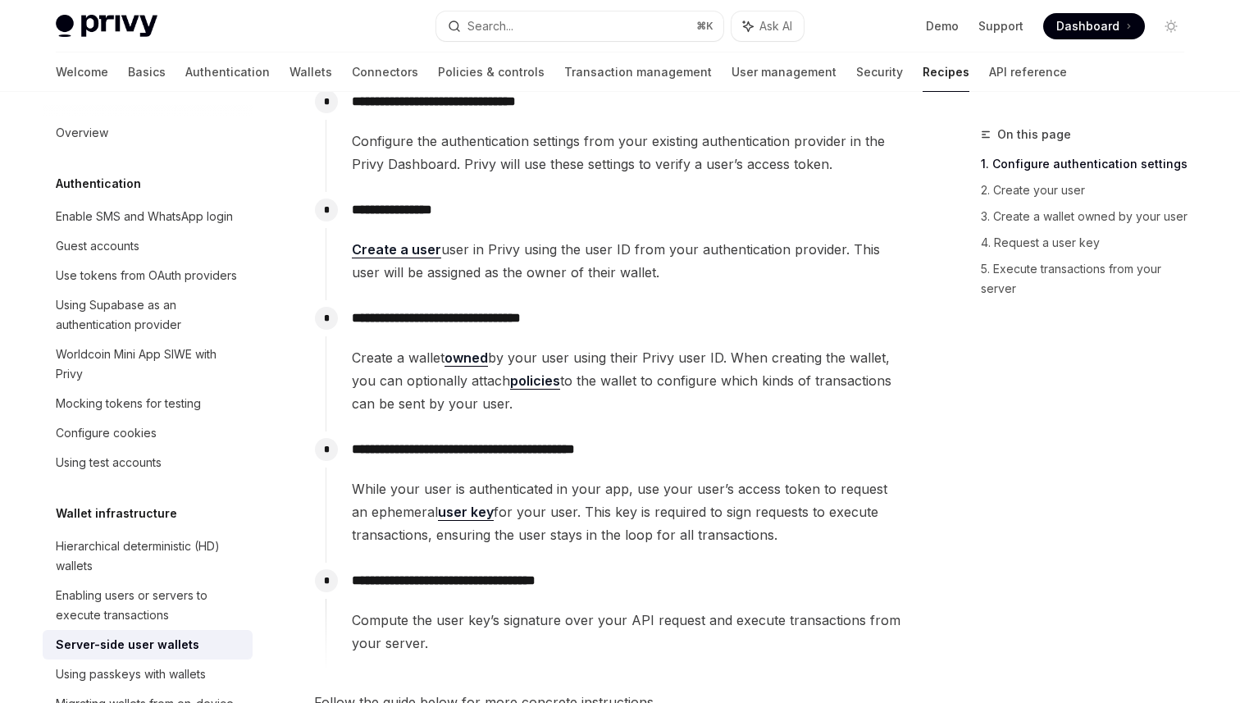
scroll to position [294, 0]
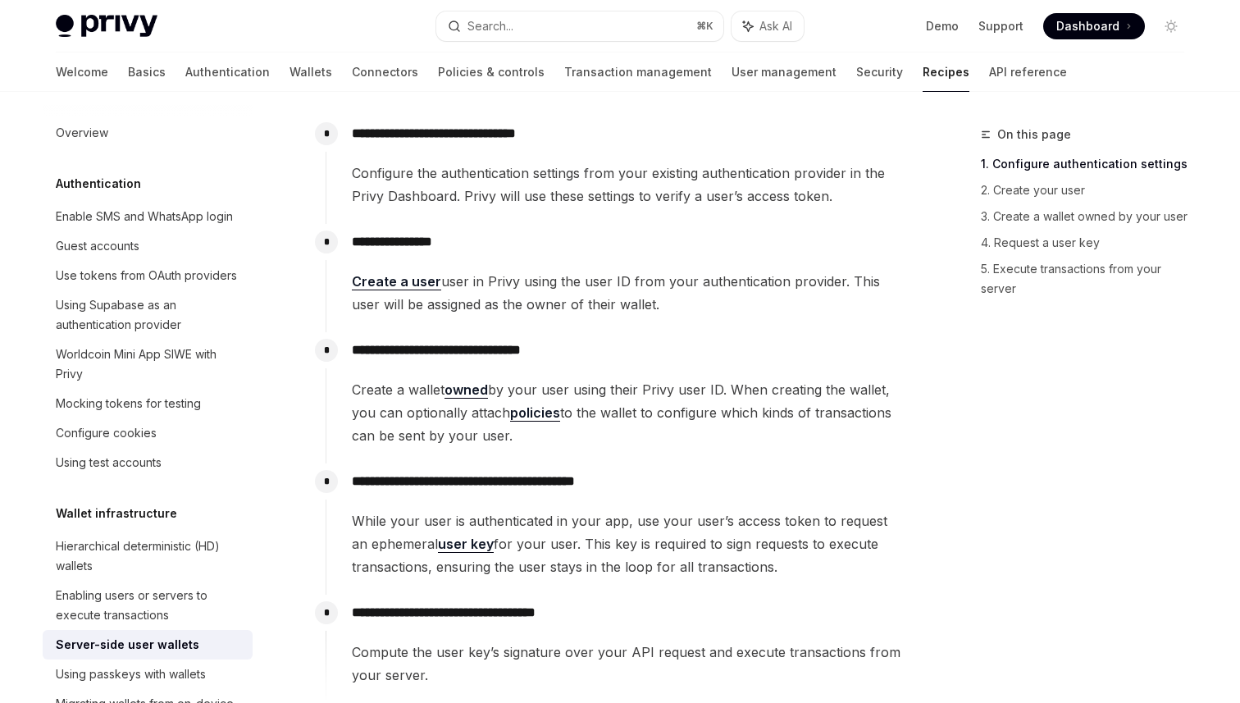
click at [626, 214] on div "**********" at bounding box center [616, 170] width 580 height 108
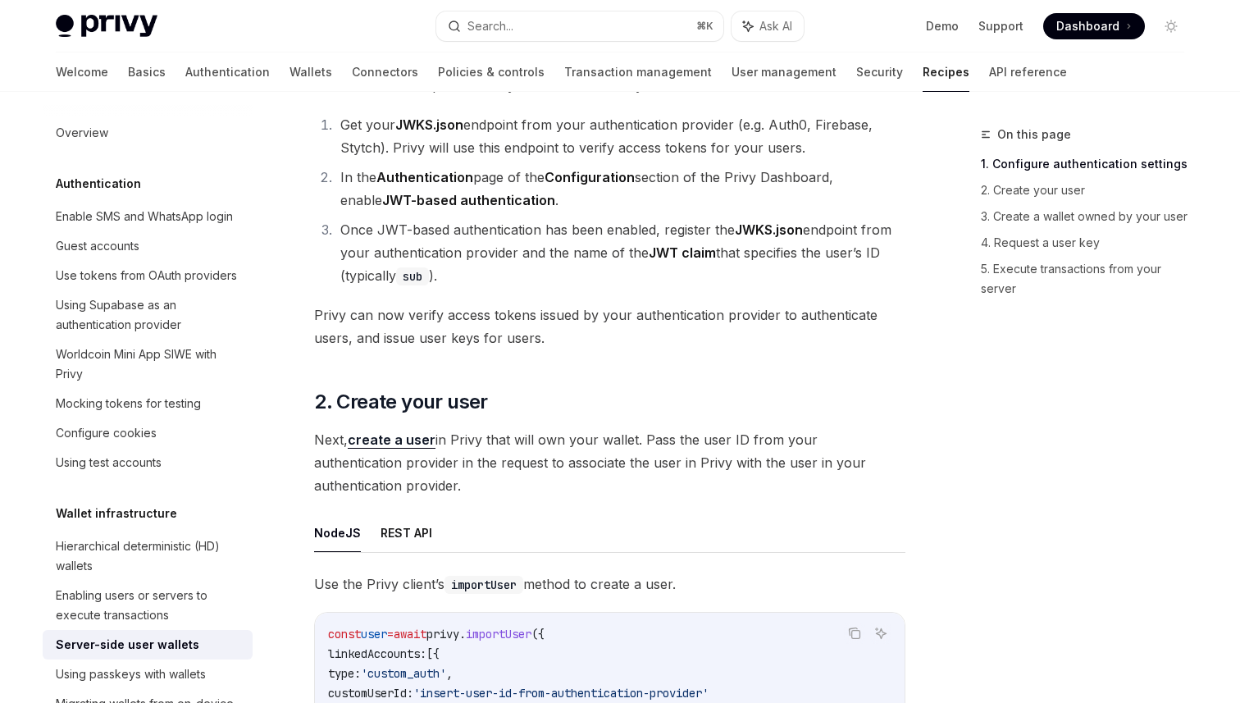
scroll to position [1158, 0]
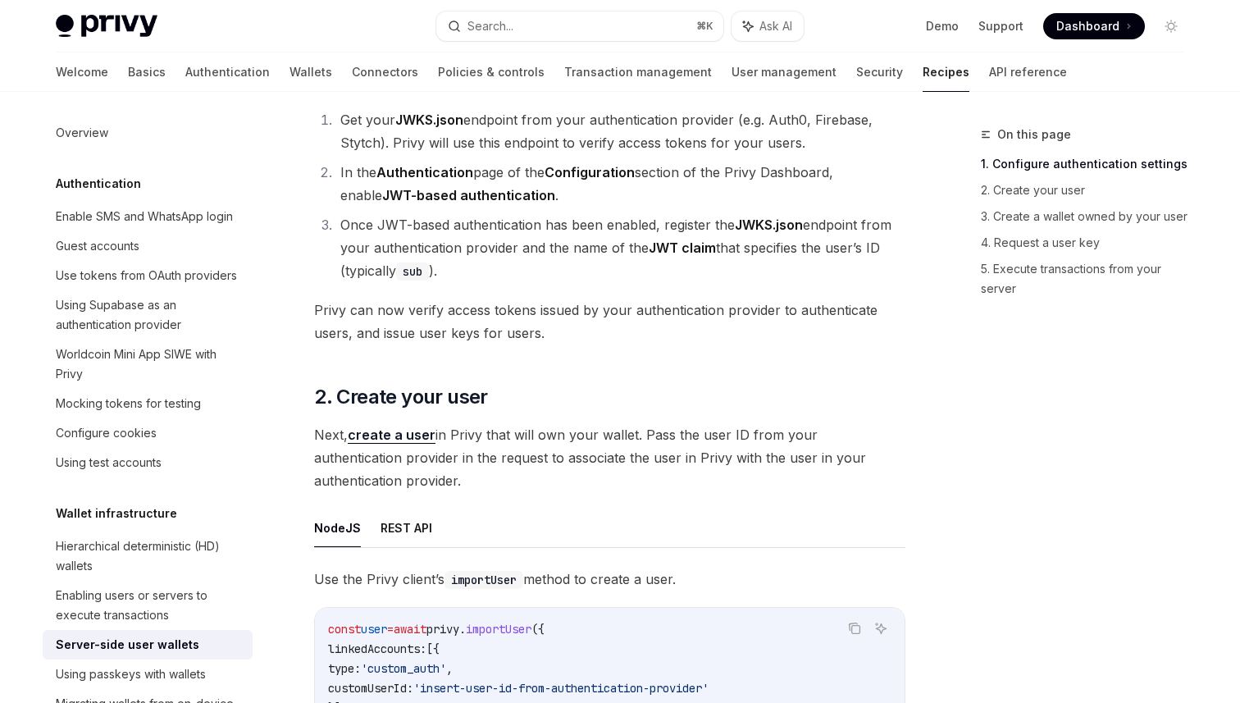
click at [659, 154] on ol "Get your JWKS.json endpoint from your authentication provider (e.g. Auth0, Fire…" at bounding box center [609, 195] width 591 height 174
click at [661, 152] on li "Get your JWKS.json endpoint from your authentication provider (e.g. Auth0, Fire…" at bounding box center [620, 131] width 570 height 46
click at [663, 152] on li "Get your JWKS.json endpoint from your authentication provider (e.g. Auth0, Fire…" at bounding box center [620, 131] width 570 height 46
click at [663, 150] on li "Get your JWKS.json endpoint from your authentication provider (e.g. Auth0, Fire…" at bounding box center [620, 131] width 570 height 46
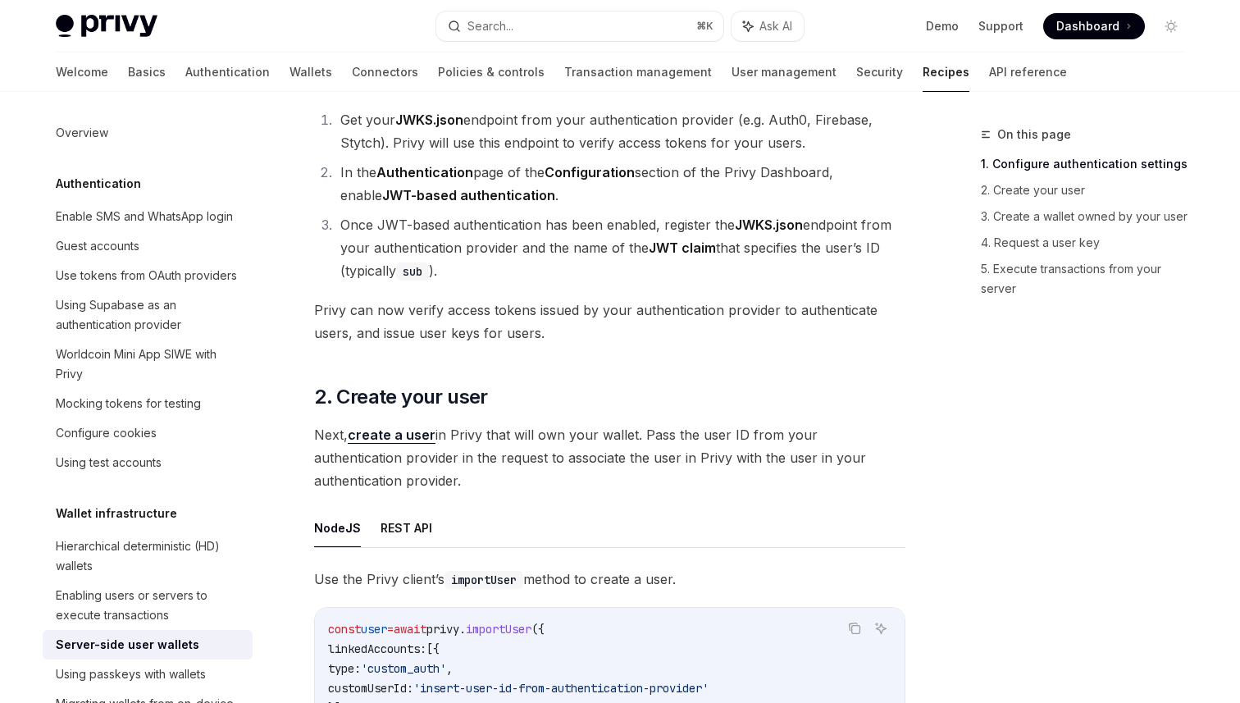
click at [663, 151] on li "Get your JWKS.json endpoint from your authentication provider (e.g. Auth0, Fire…" at bounding box center [620, 131] width 570 height 46
click at [663, 150] on li "Get your JWKS.json endpoint from your authentication provider (e.g. Auth0, Fire…" at bounding box center [620, 131] width 570 height 46
click at [658, 151] on li "Get your JWKS.json endpoint from your authentication provider (e.g. Auth0, Fire…" at bounding box center [620, 131] width 570 height 46
click at [663, 152] on li "Get your JWKS.json endpoint from your authentication provider (e.g. Auth0, Fire…" at bounding box center [620, 131] width 570 height 46
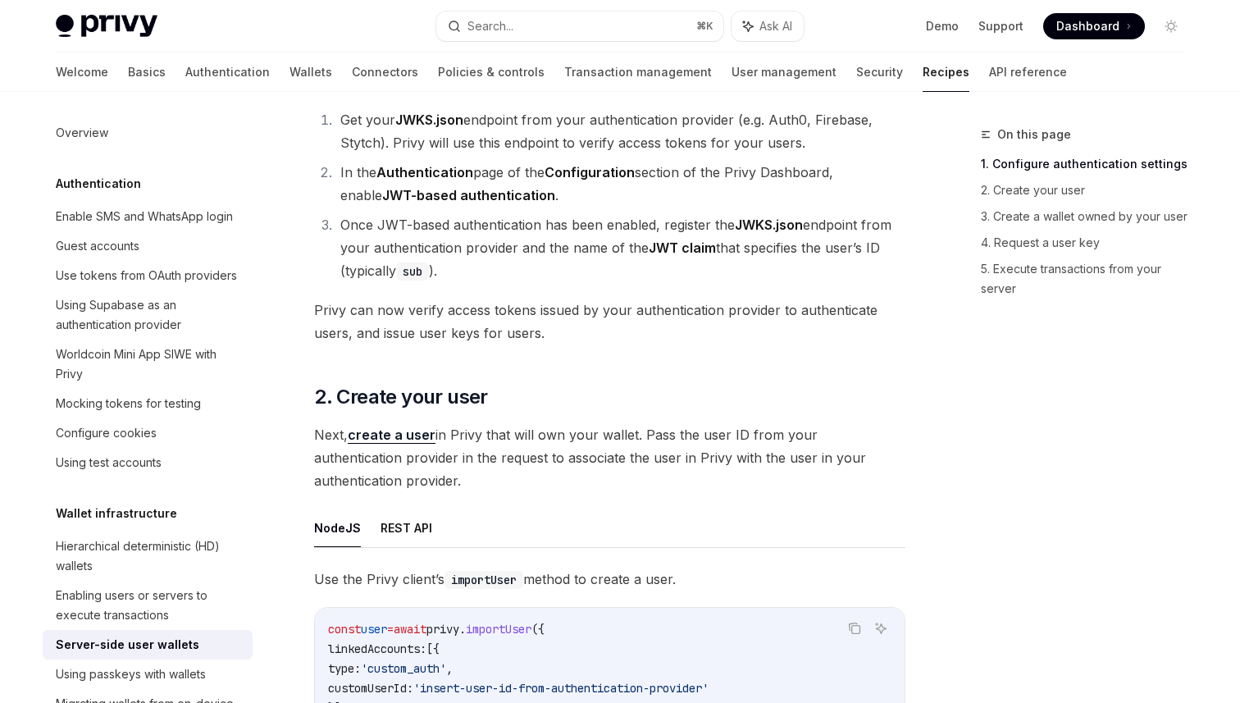
click at [663, 152] on li "Get your JWKS.json endpoint from your authentication provider (e.g. Auth0, Fire…" at bounding box center [620, 131] width 570 height 46
click at [661, 153] on li "Get your JWKS.json endpoint from your authentication provider (e.g. Auth0, Fire…" at bounding box center [620, 131] width 570 height 46
click at [662, 153] on li "Get your JWKS.json endpoint from your authentication provider (e.g. Auth0, Fire…" at bounding box center [620, 131] width 570 height 46
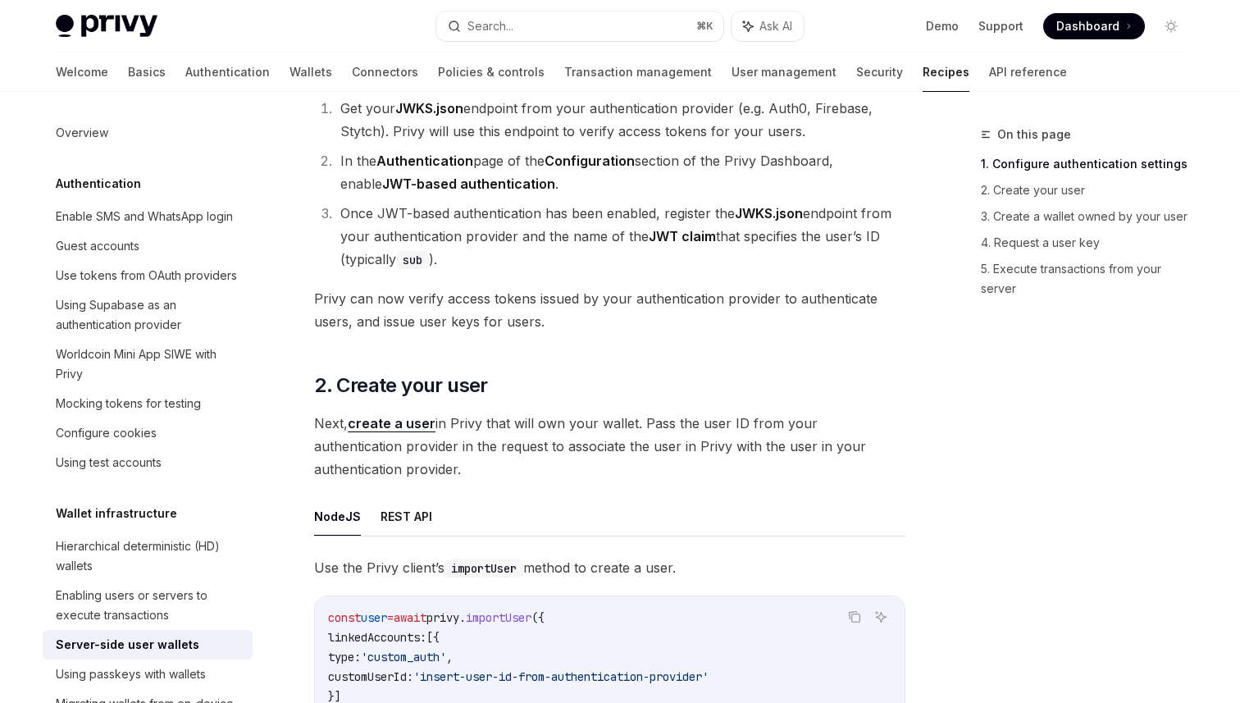
scroll to position [1171, 0]
click at [663, 138] on li "Get your JWKS.json endpoint from your authentication provider (e.g. Auth0, Fire…" at bounding box center [620, 118] width 570 height 46
click at [662, 138] on li "Get your JWKS.json endpoint from your authentication provider (e.g. Auth0, Fire…" at bounding box center [620, 118] width 570 height 46
click at [663, 139] on li "Get your JWKS.json endpoint from your authentication provider (e.g. Auth0, Fire…" at bounding box center [620, 118] width 570 height 46
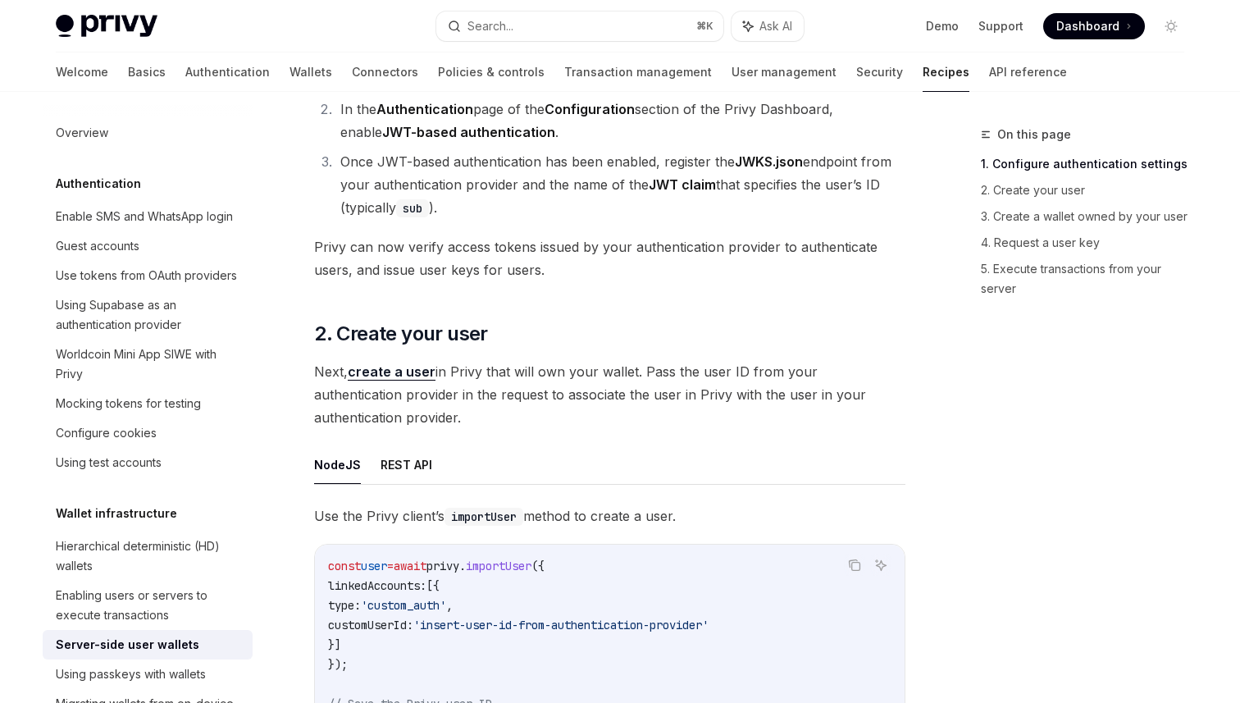
scroll to position [1223, 0]
click at [666, 201] on li "Once JWT-based authentication has been enabled, register the JWKS.json endpoint…" at bounding box center [620, 182] width 570 height 69
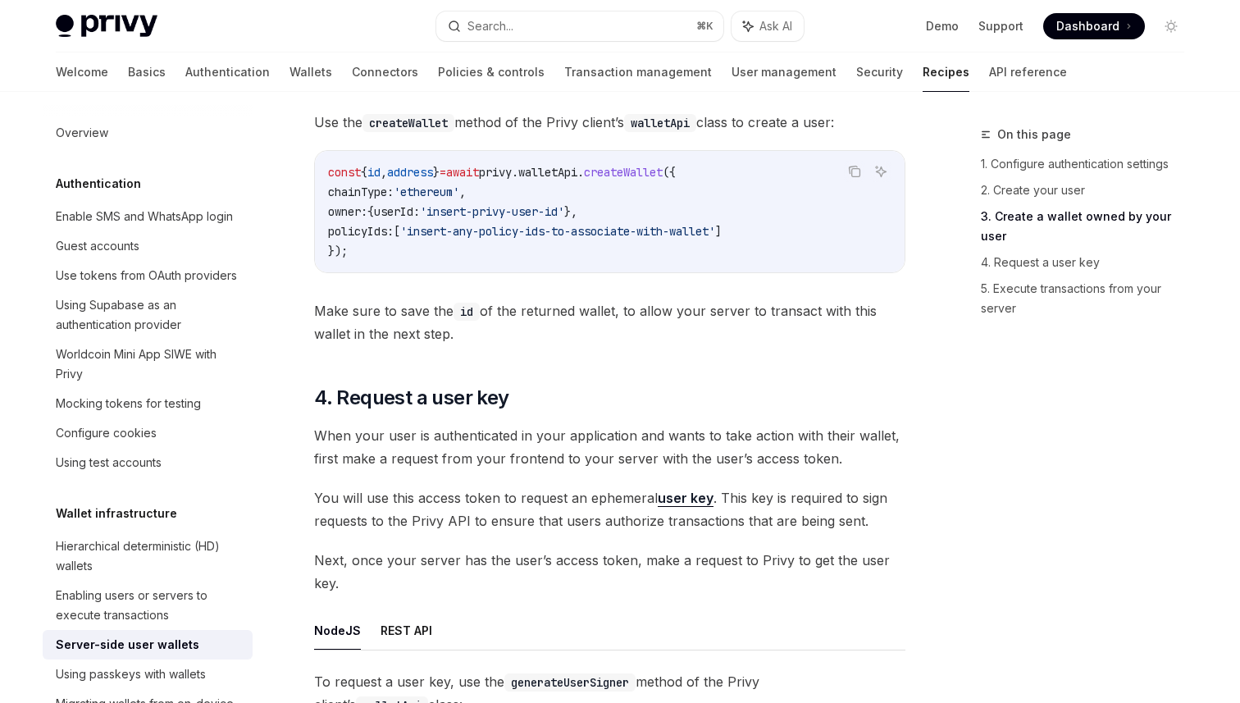
scroll to position [2258, 0]
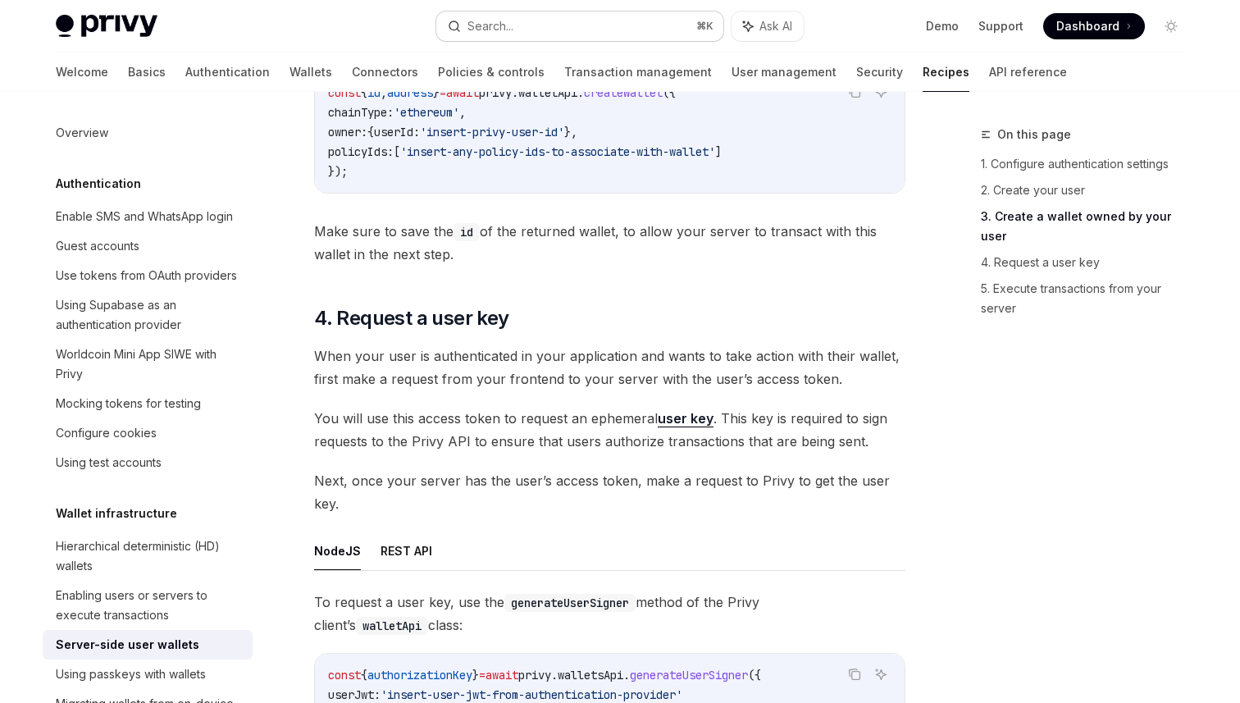
click at [545, 29] on button "Search... ⌘ K" at bounding box center [579, 26] width 287 height 30
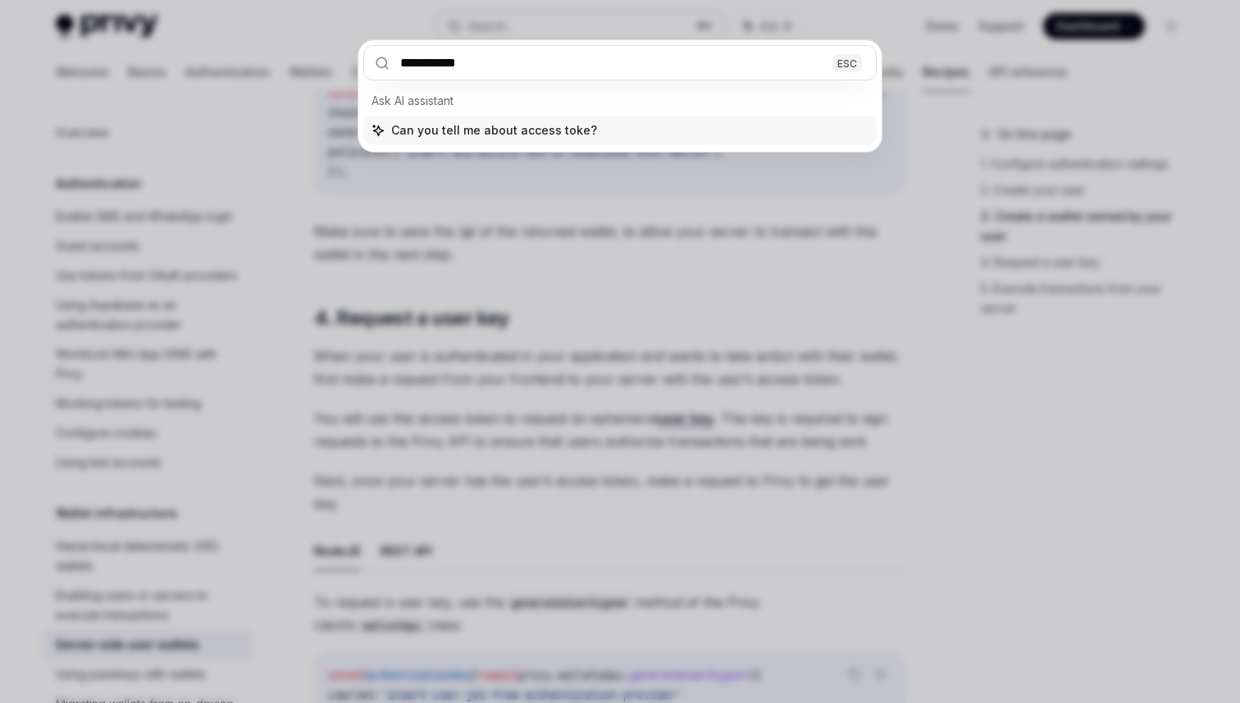
type input "**********"
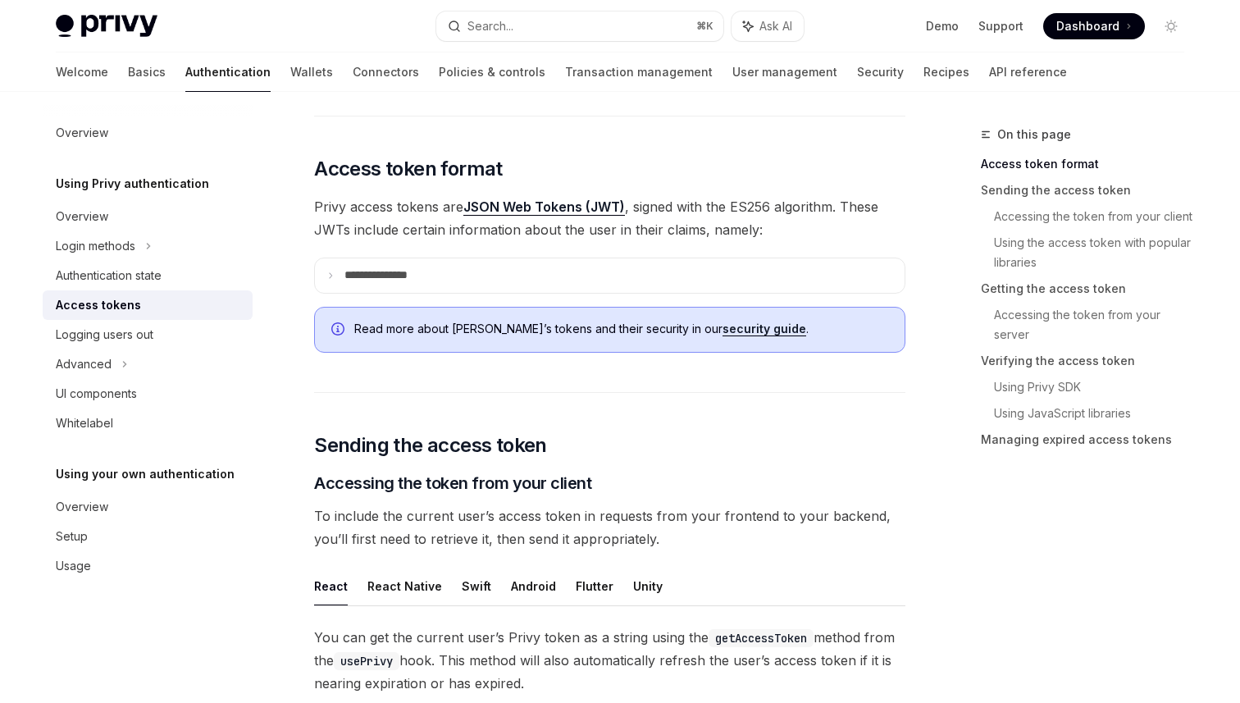
scroll to position [330, 0]
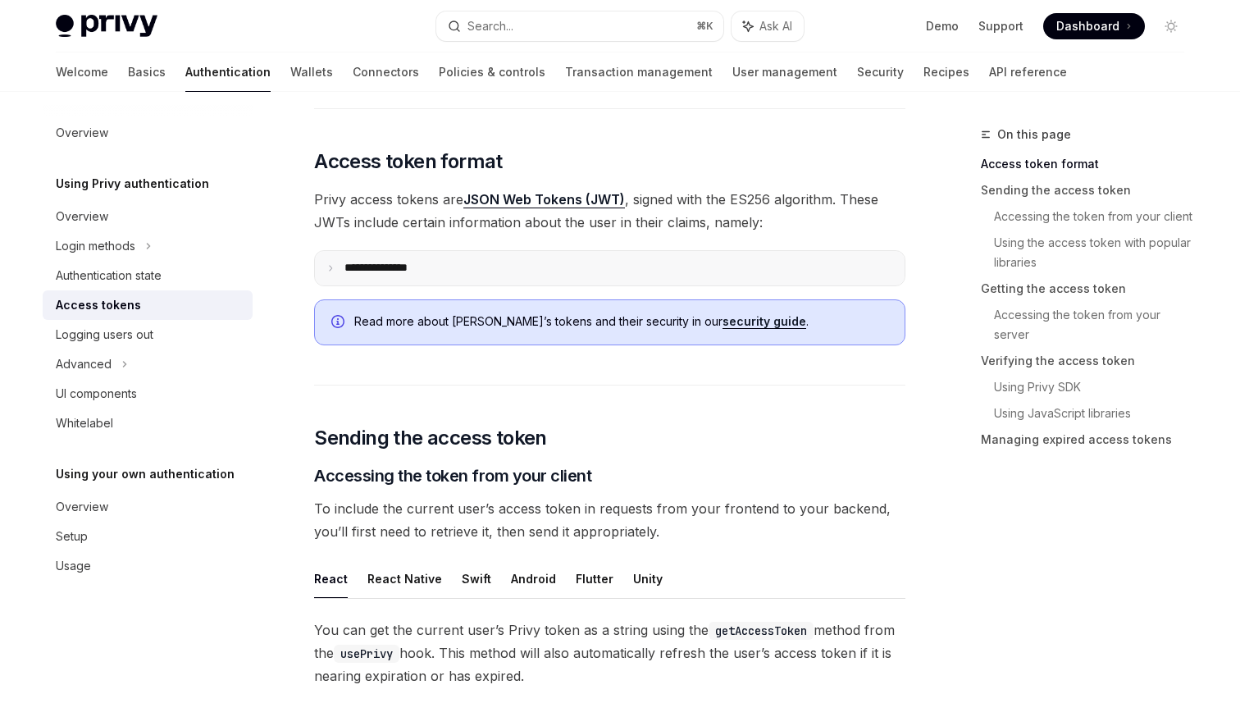
click at [368, 255] on summary "**********" at bounding box center [610, 268] width 590 height 34
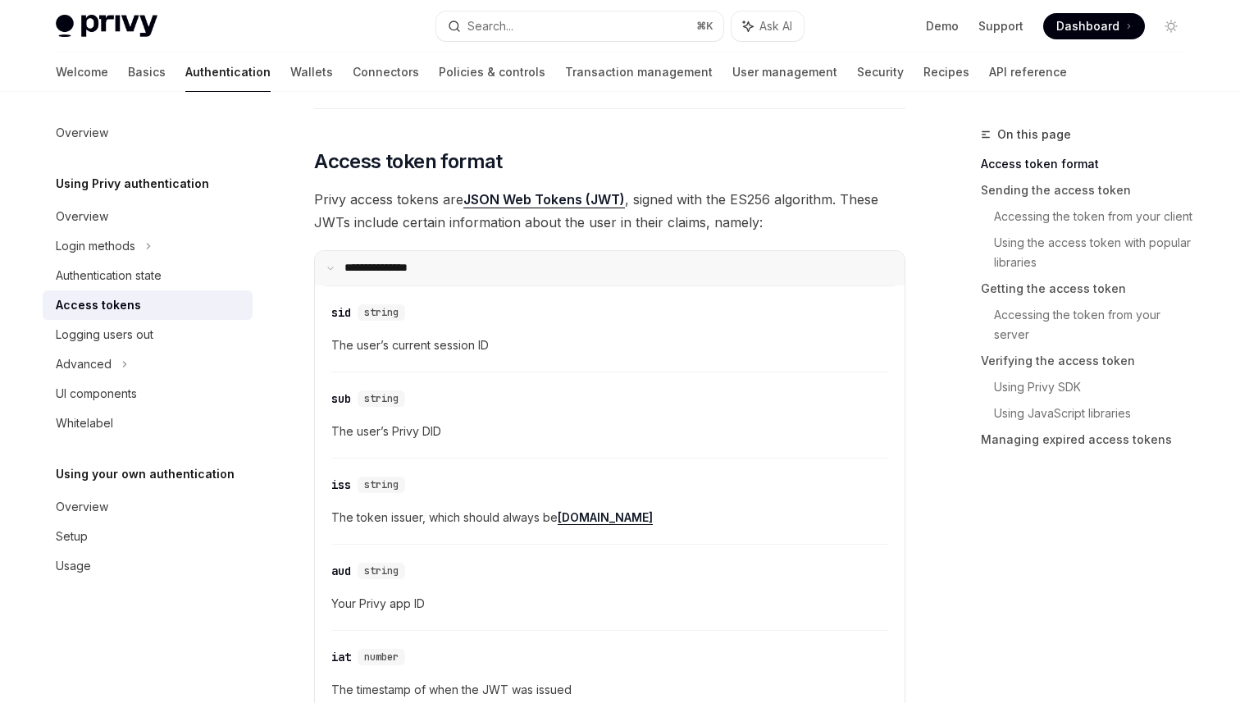
click at [349, 265] on p "**********" at bounding box center [386, 268] width 84 height 15
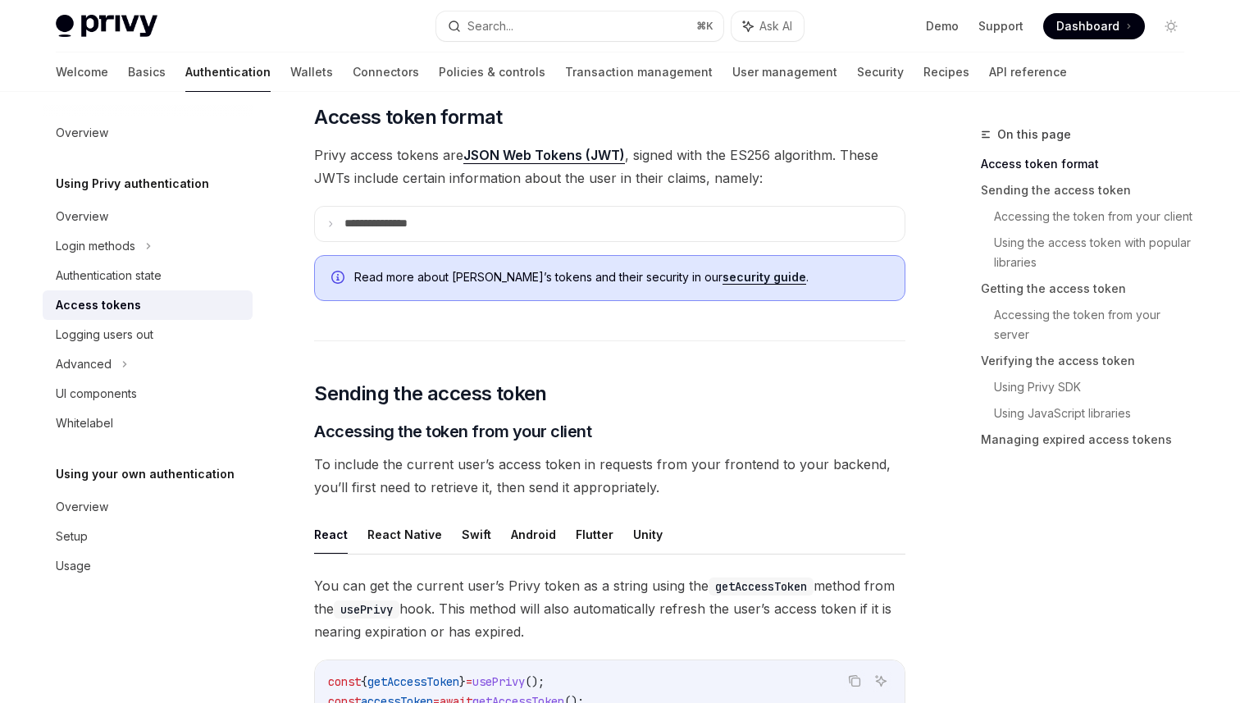
scroll to position [0, 0]
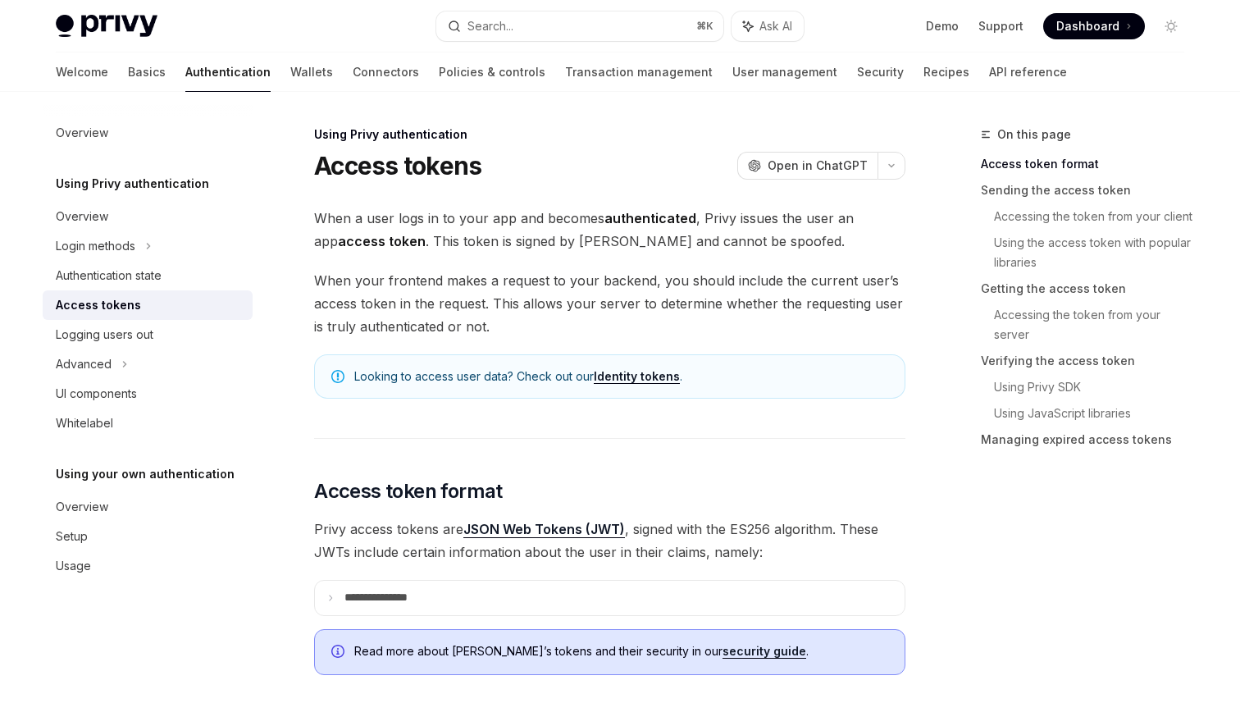
click at [637, 379] on link "Identity tokens" at bounding box center [637, 376] width 86 height 15
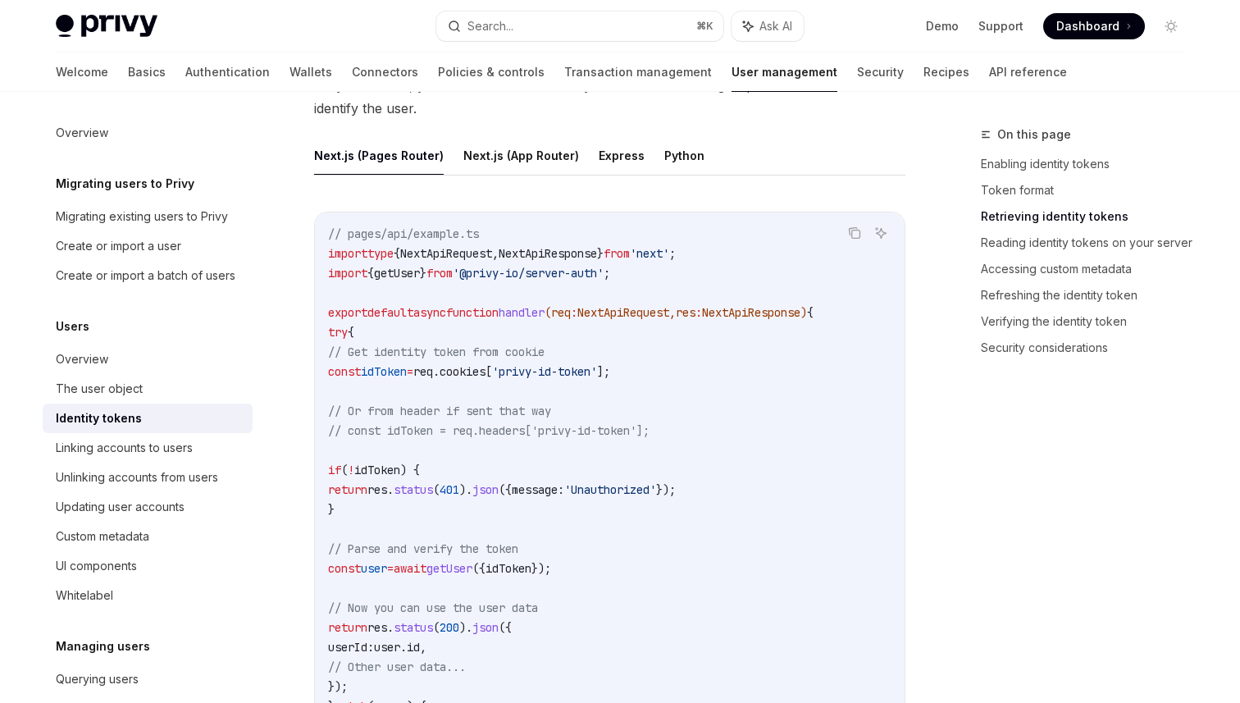
scroll to position [2208, 0]
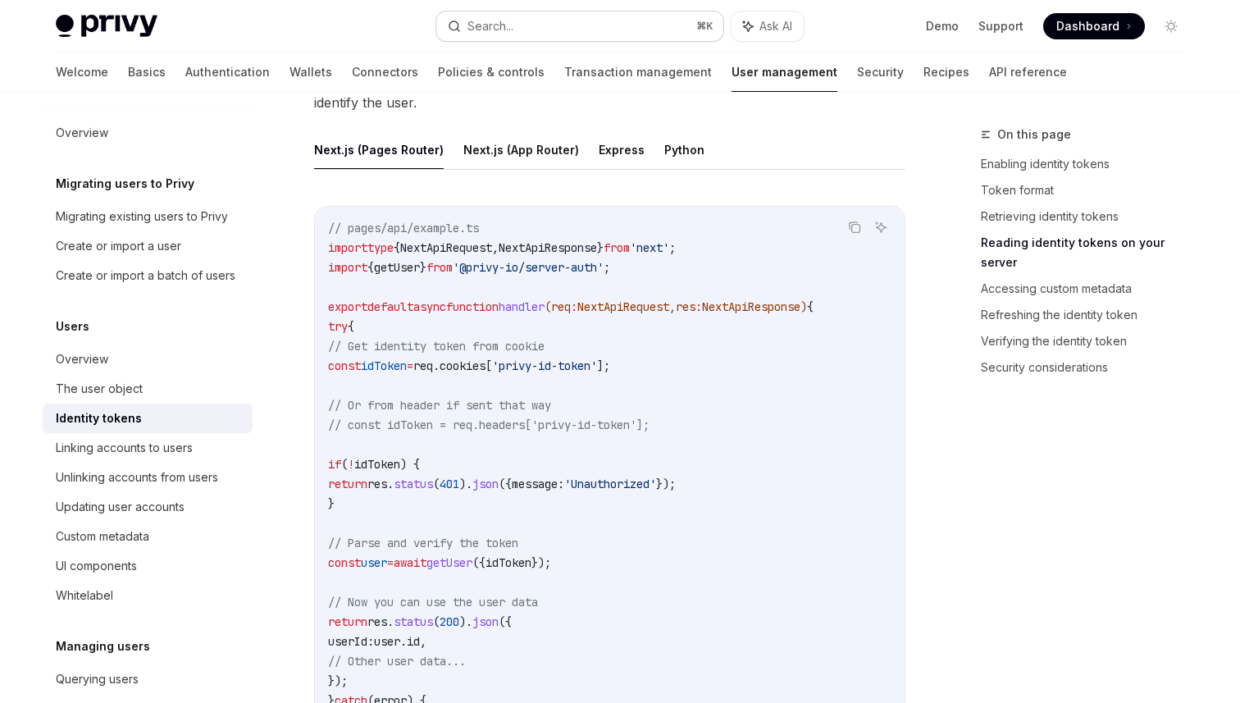
click at [530, 30] on button "Search... ⌘ K" at bounding box center [579, 26] width 287 height 30
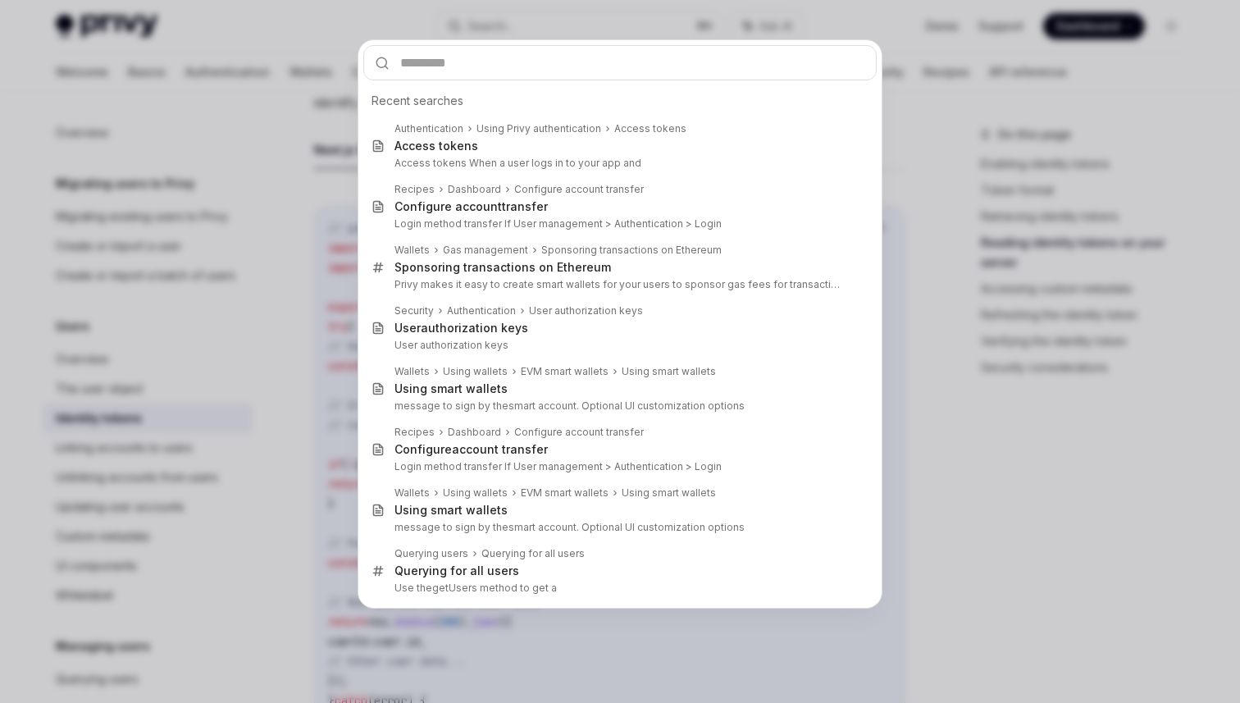
click at [534, 139] on div "Access token s" at bounding box center [618, 146] width 448 height 15
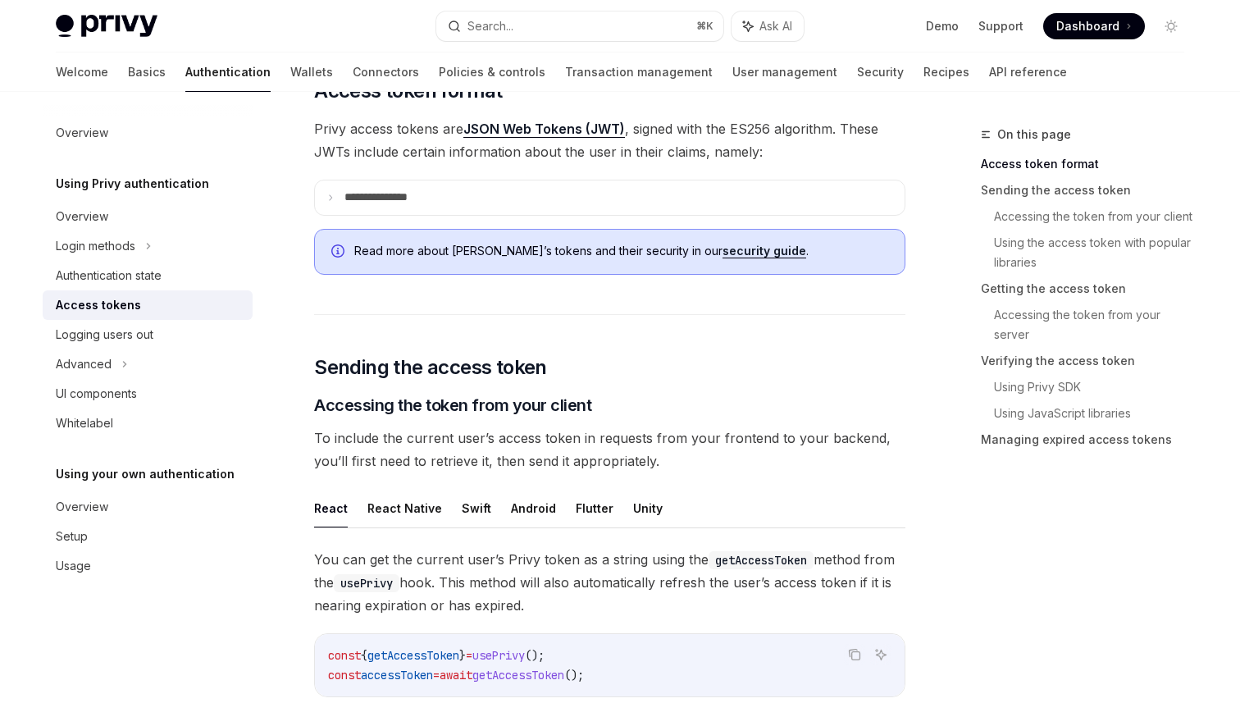
scroll to position [361, 0]
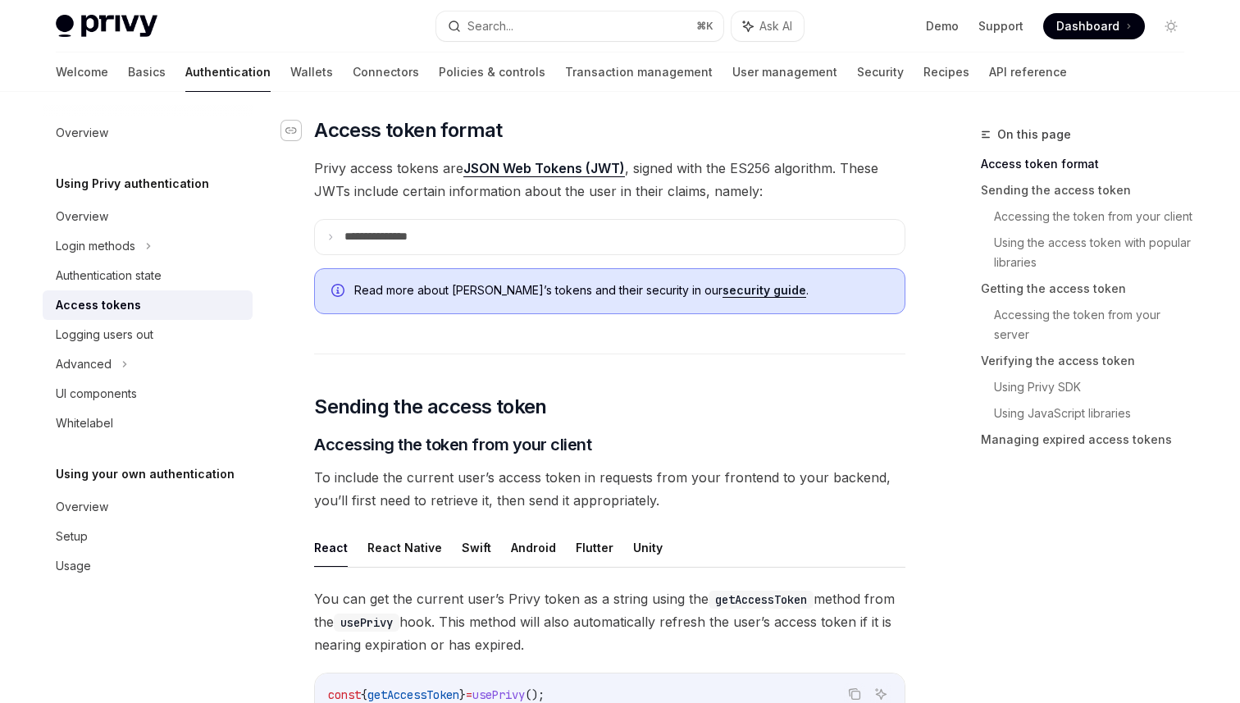
click at [298, 125] on div "Navigate to header" at bounding box center [291, 131] width 20 height 20
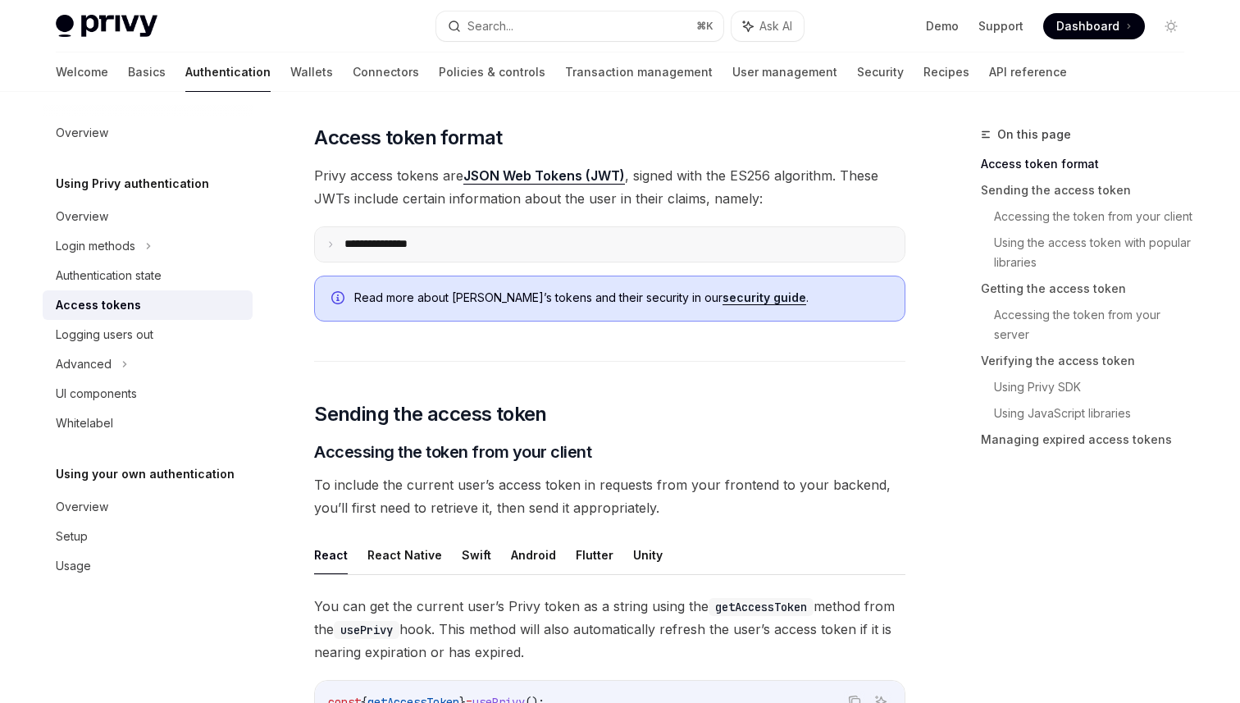
click at [375, 237] on p "**********" at bounding box center [388, 244] width 89 height 15
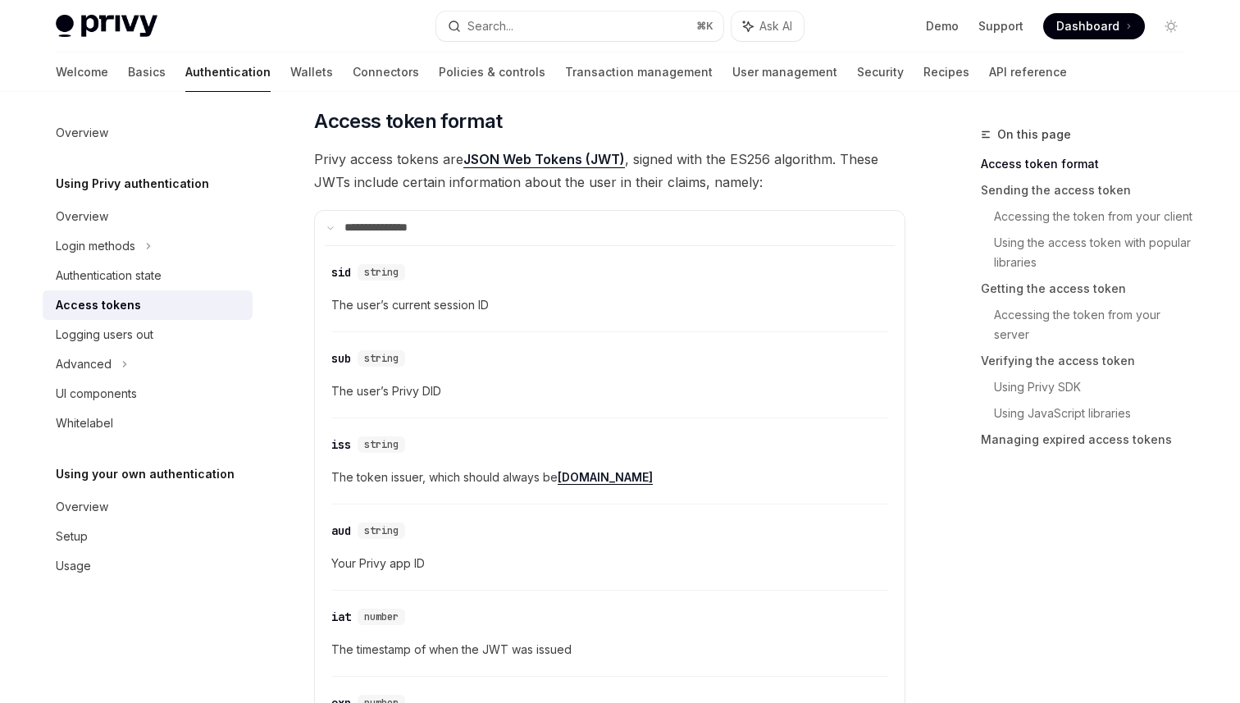
scroll to position [377, 0]
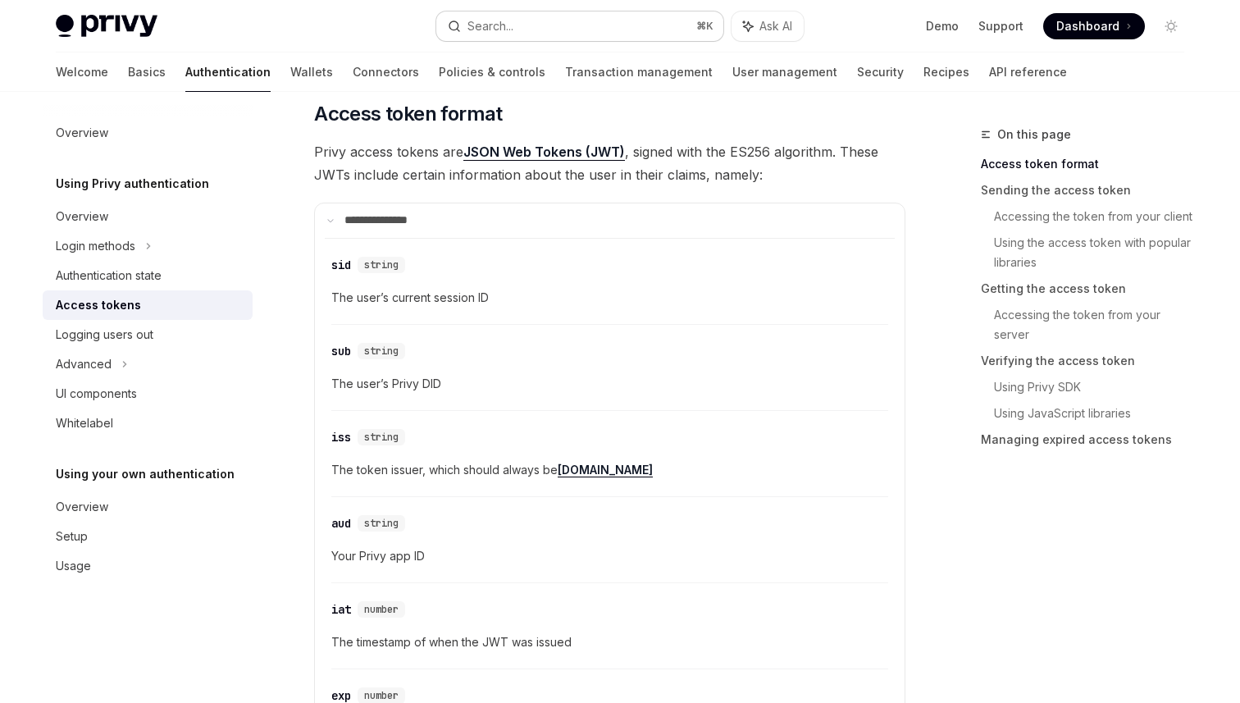
click at [571, 28] on button "Search... ⌘ K" at bounding box center [579, 26] width 287 height 30
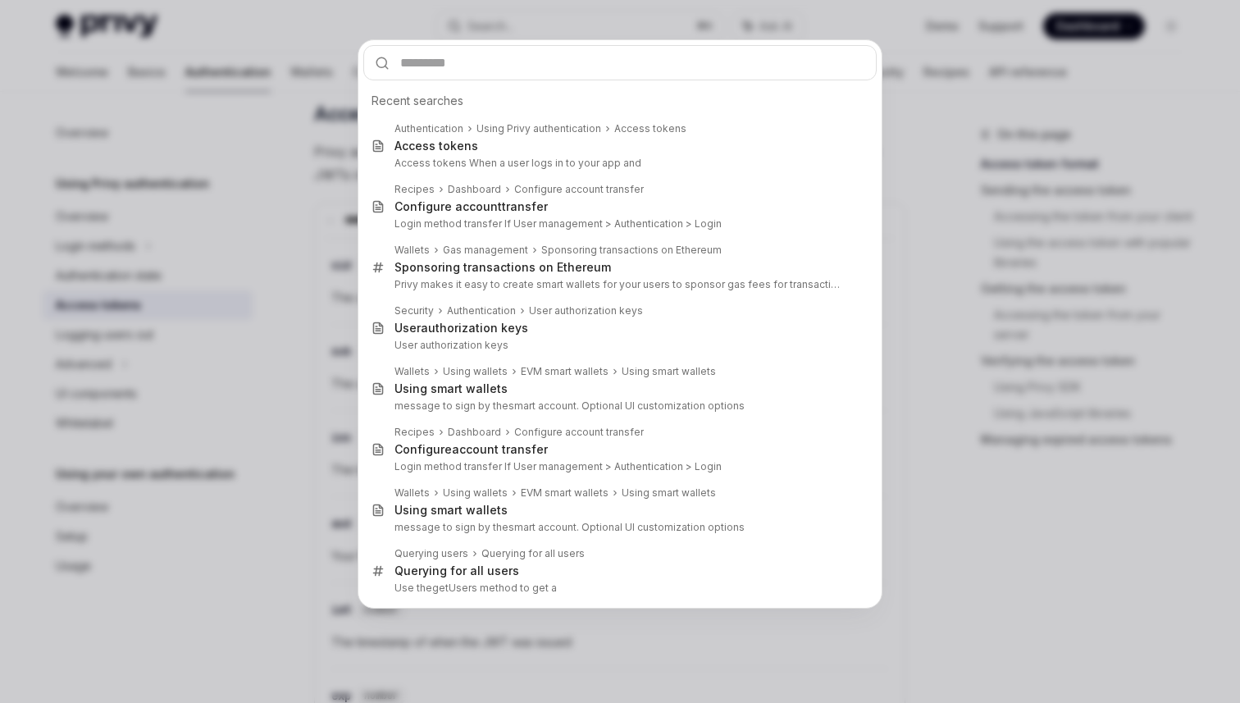
click at [925, 79] on div "Recent searches Authentication Using Privy authentication Access tokens Access …" at bounding box center [620, 351] width 1240 height 703
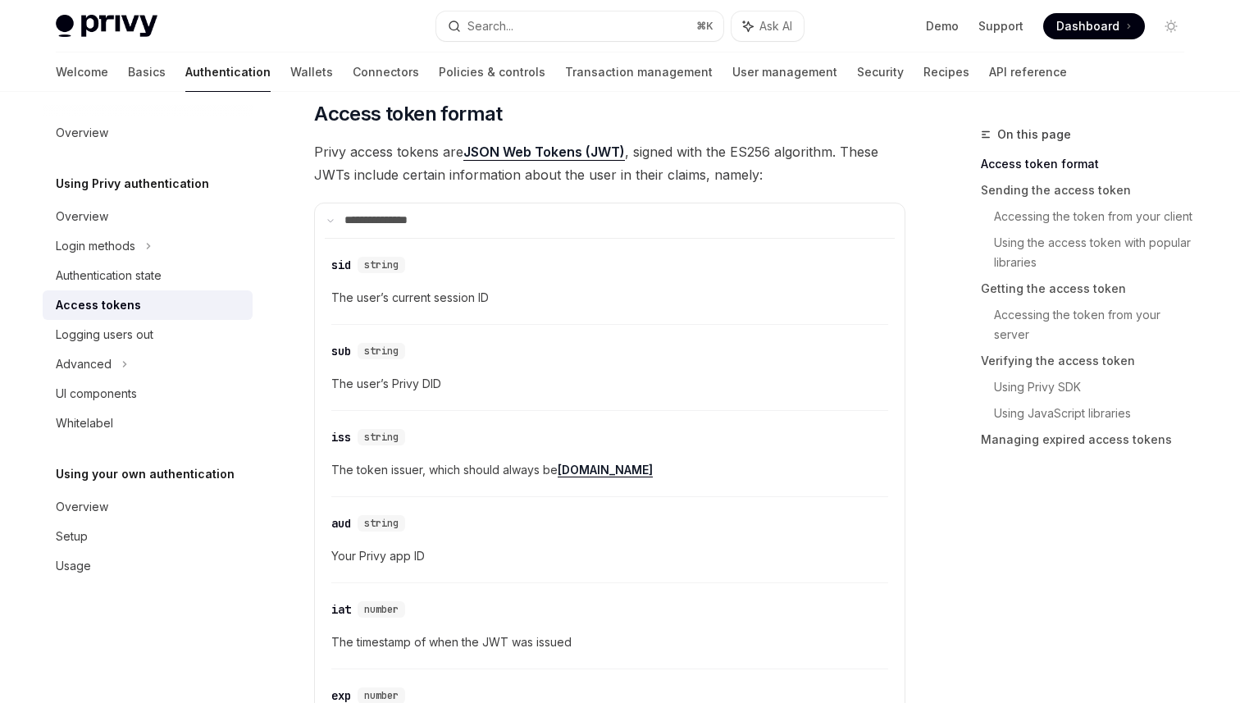
click at [989, 79] on link "API reference" at bounding box center [1028, 71] width 78 height 39
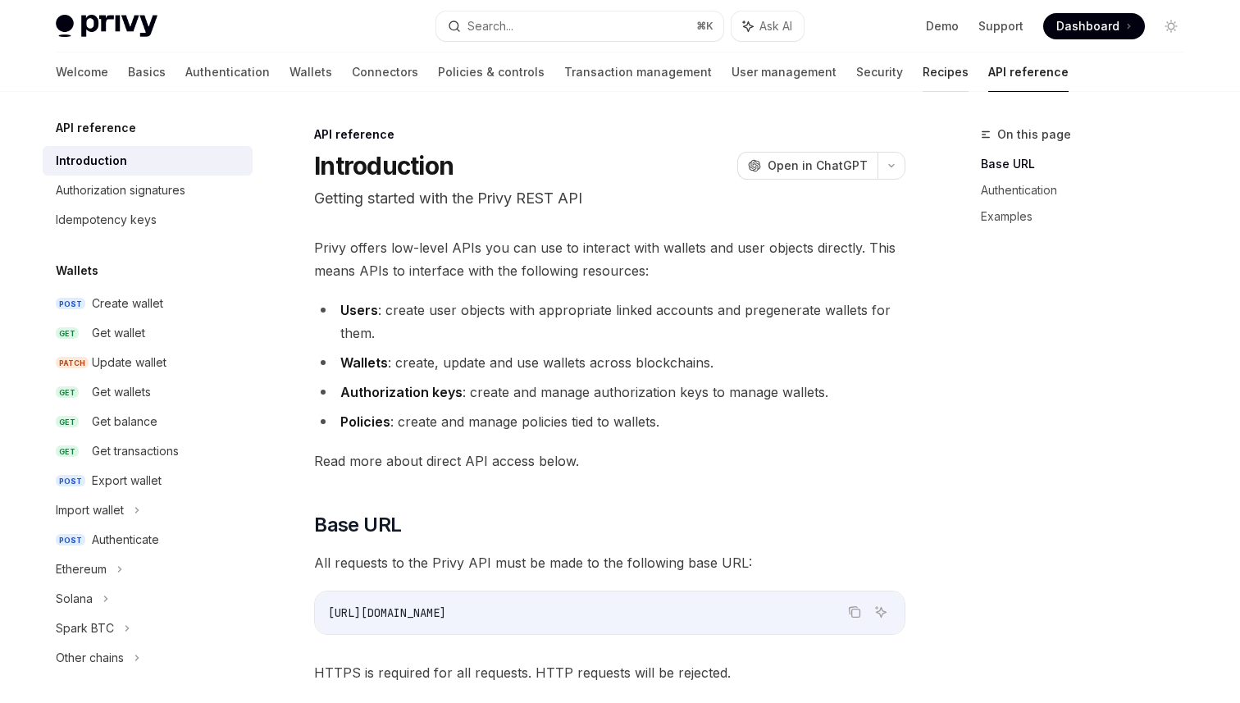
click at [923, 71] on link "Recipes" at bounding box center [946, 71] width 46 height 39
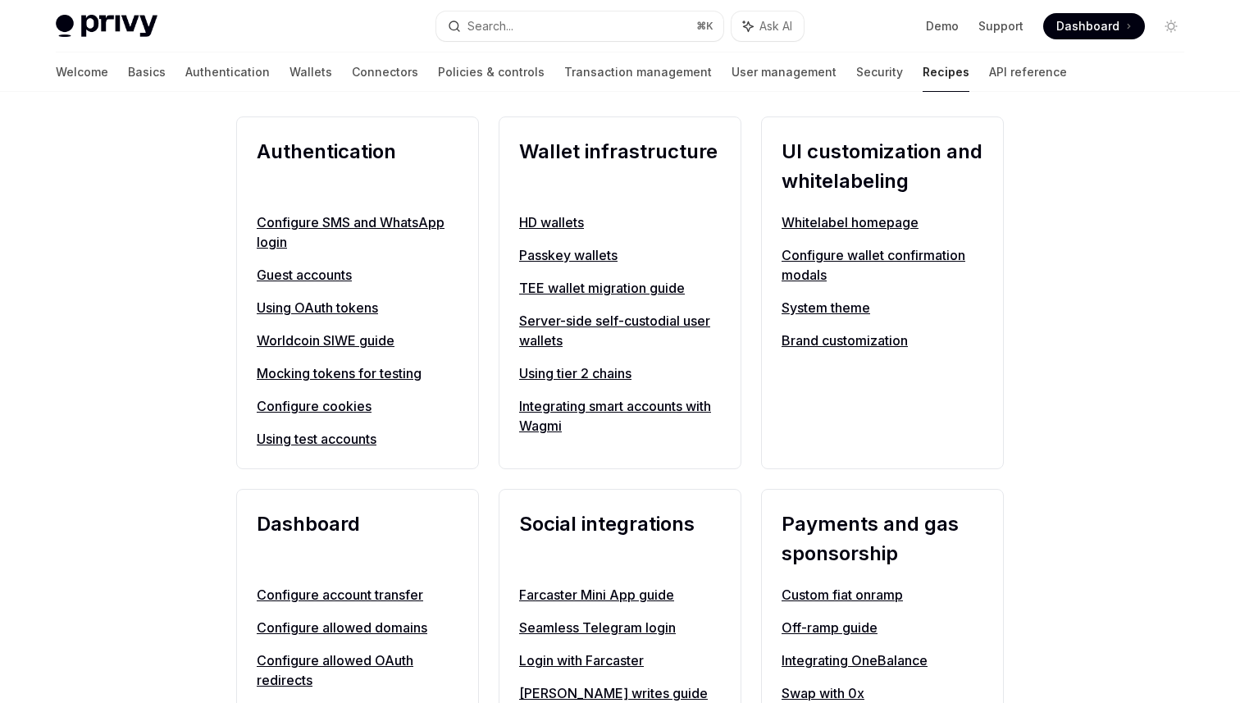
scroll to position [701, 0]
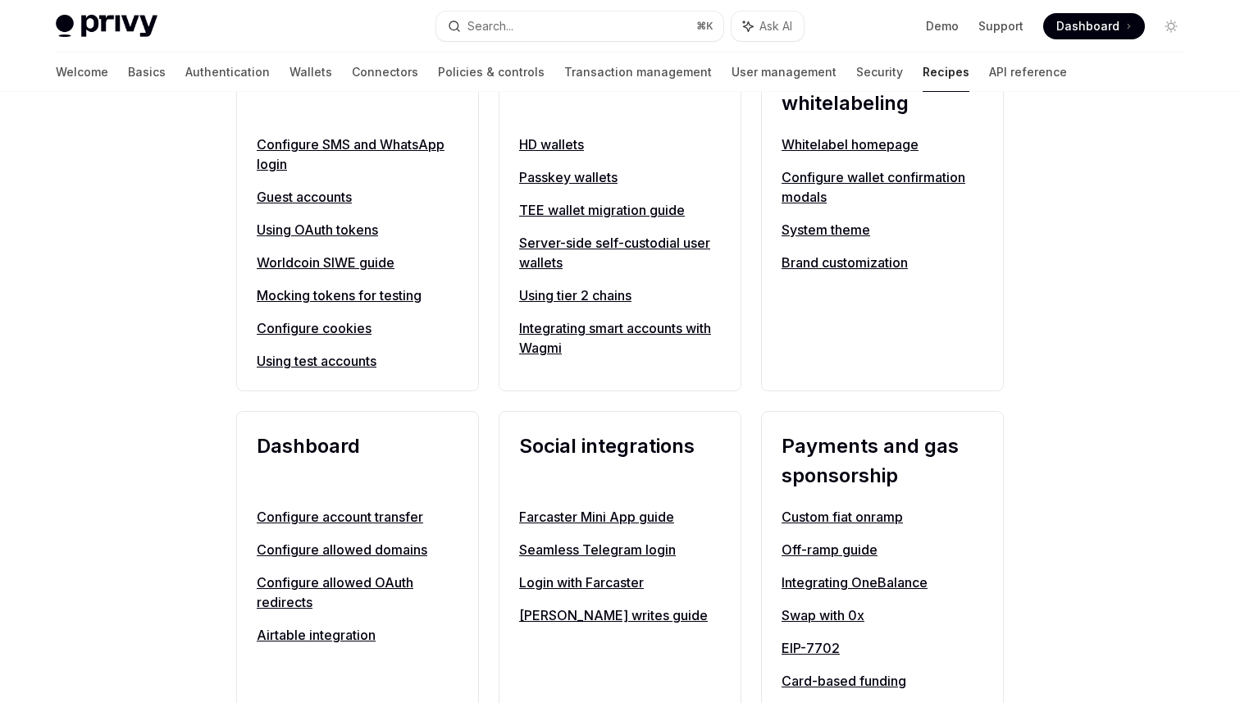
click at [613, 248] on link "Server-side self-custodial user wallets" at bounding box center [620, 252] width 202 height 39
type textarea "*"
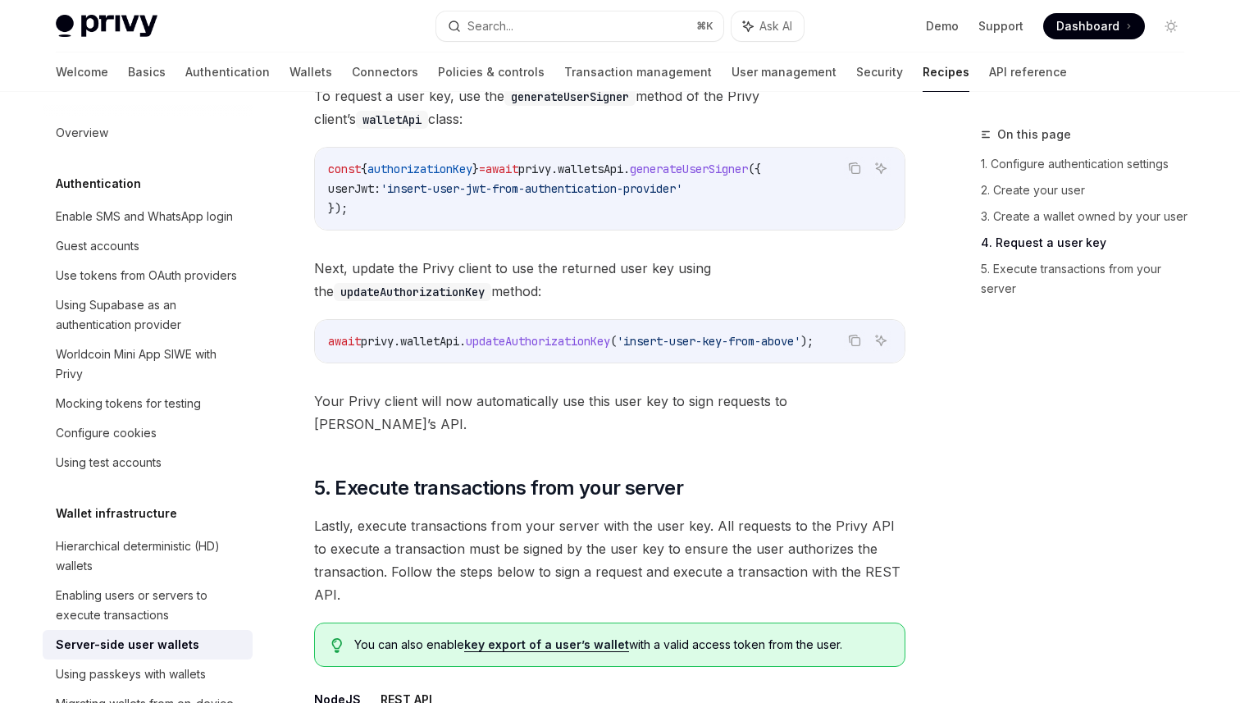
scroll to position [2617, 0]
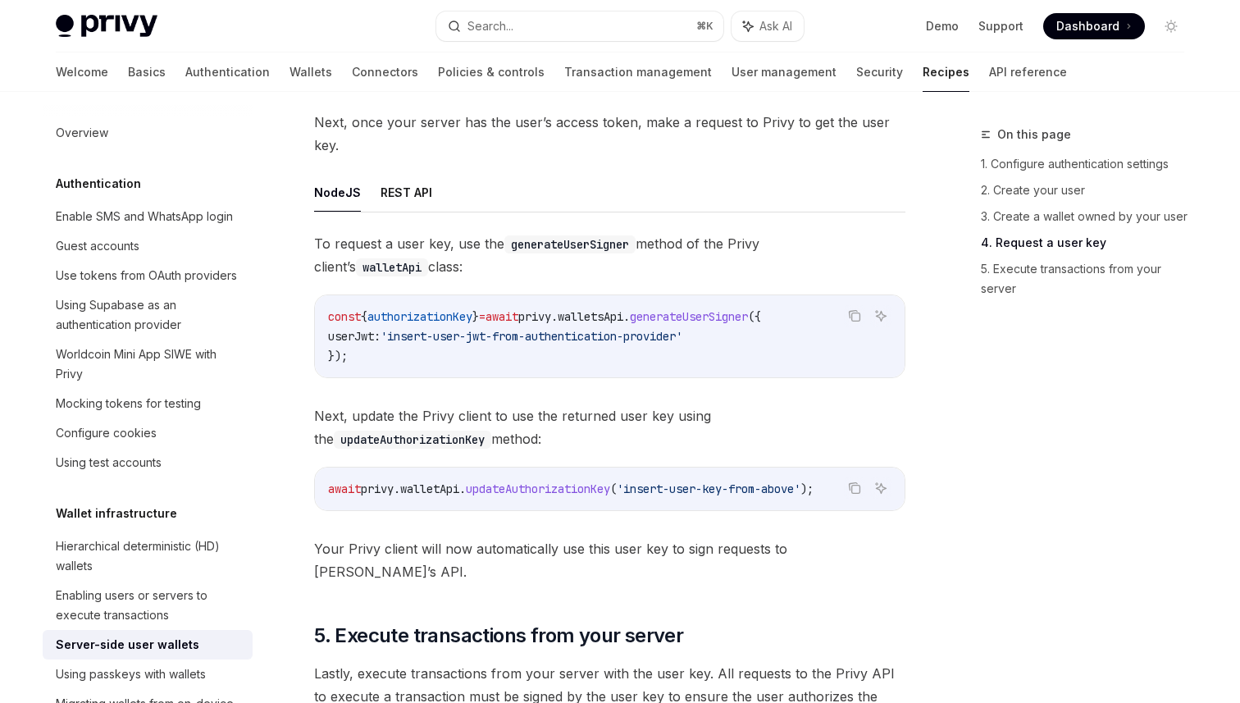
click at [713, 316] on span "generateUserSigner" at bounding box center [689, 316] width 118 height 15
copy span "generateUserSigner"
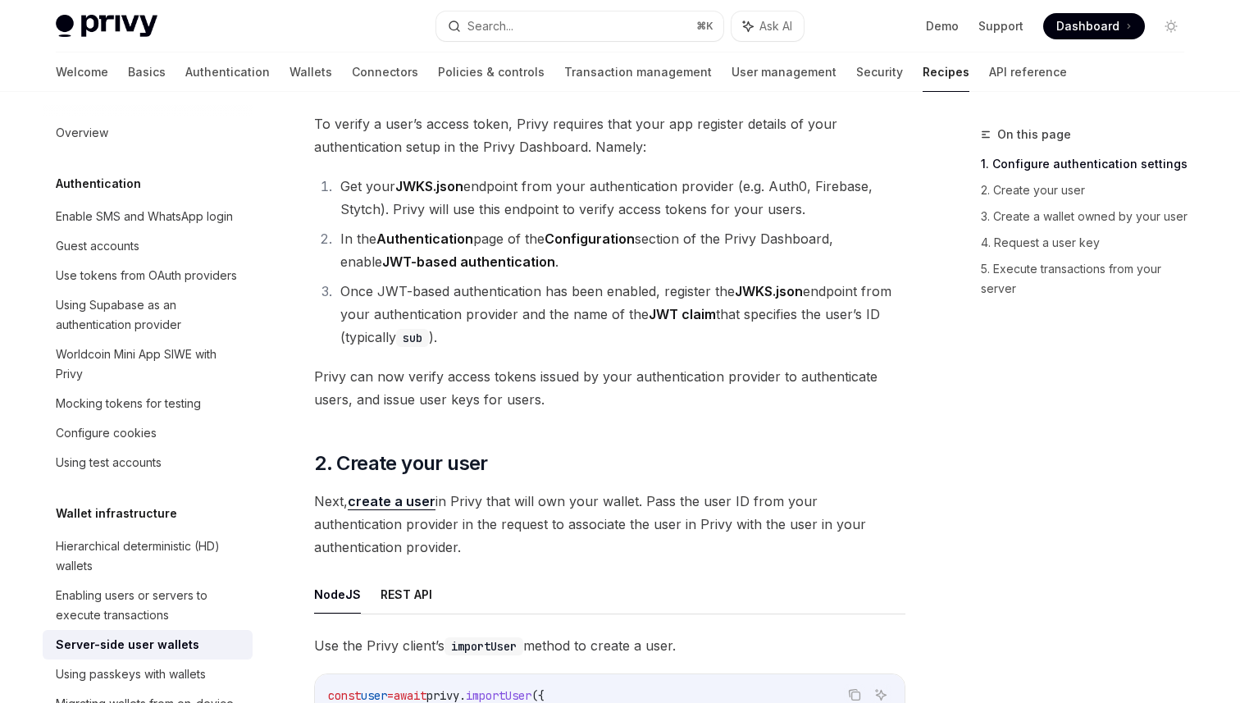
scroll to position [1017, 0]
